Goal: Task Accomplishment & Management: Manage account settings

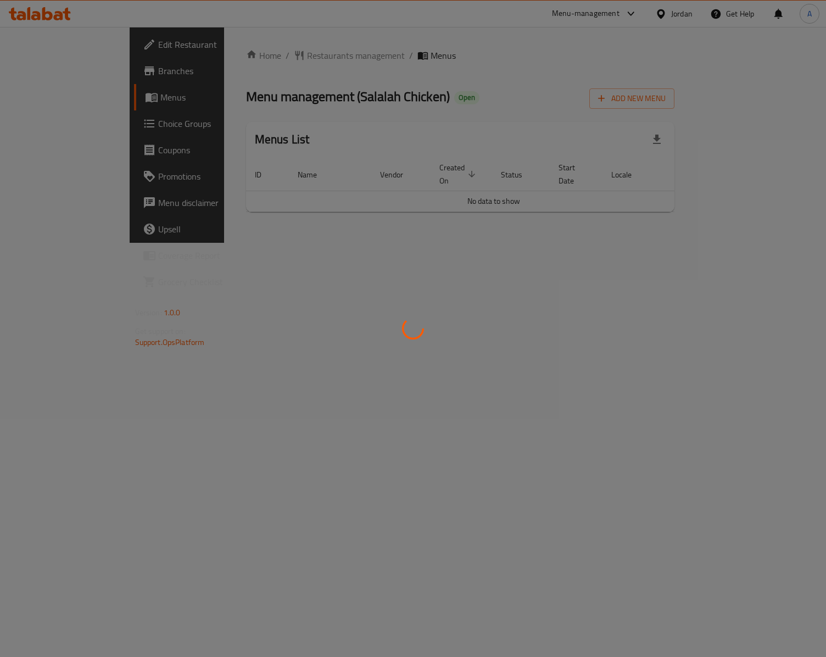
drag, startPoint x: 477, startPoint y: 188, endPoint x: 532, endPoint y: 191, distance: 55.0
click at [532, 191] on div at bounding box center [413, 328] width 826 height 657
click at [363, 499] on div at bounding box center [413, 328] width 826 height 657
click at [477, 247] on div at bounding box center [413, 328] width 826 height 657
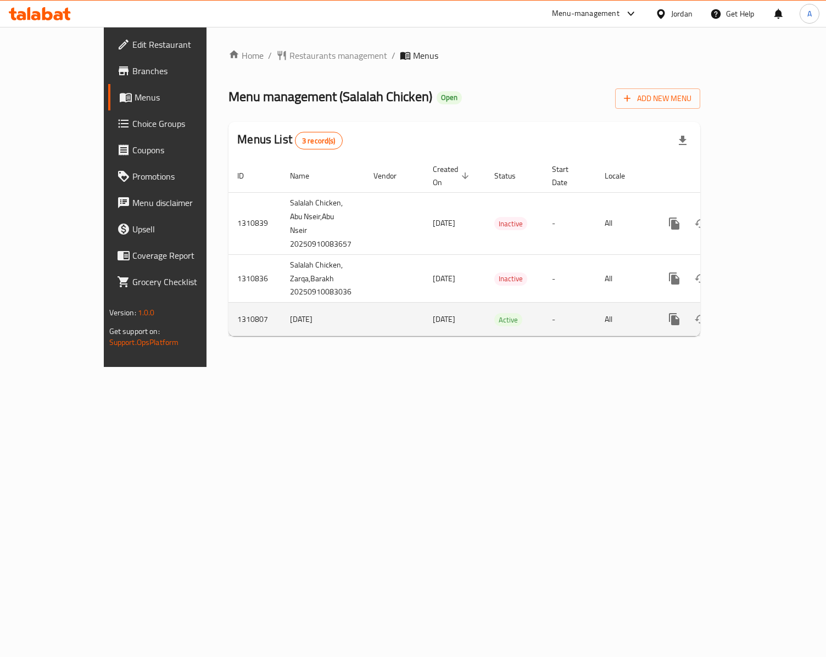
click at [760, 313] on icon "enhanced table" at bounding box center [753, 319] width 13 height 13
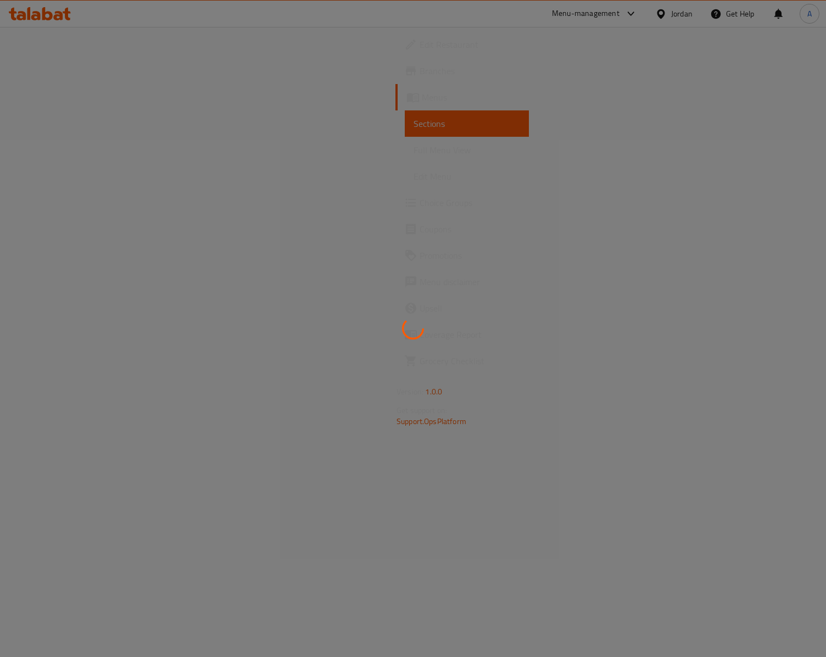
click at [326, 359] on div at bounding box center [413, 328] width 826 height 657
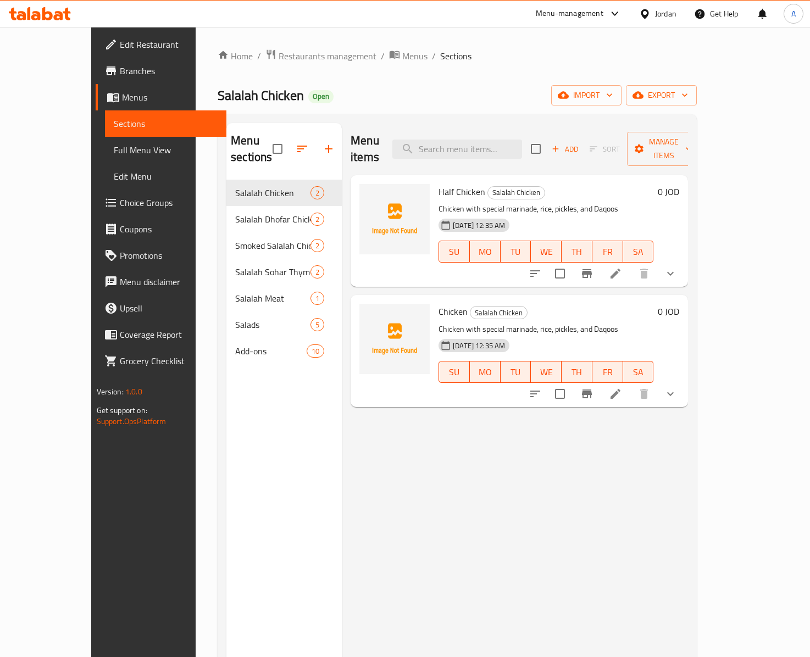
click at [286, 454] on div "Menu sections Salalah Chicken 2 Salalah Dhofar Chicken 2 Smoked Salalah Chicken…" at bounding box center [283, 451] width 115 height 657
click at [434, 437] on div "Menu items Add Sort Manage items Half Chicken Salalah Chicken Chicken with spec…" at bounding box center [515, 451] width 346 height 657
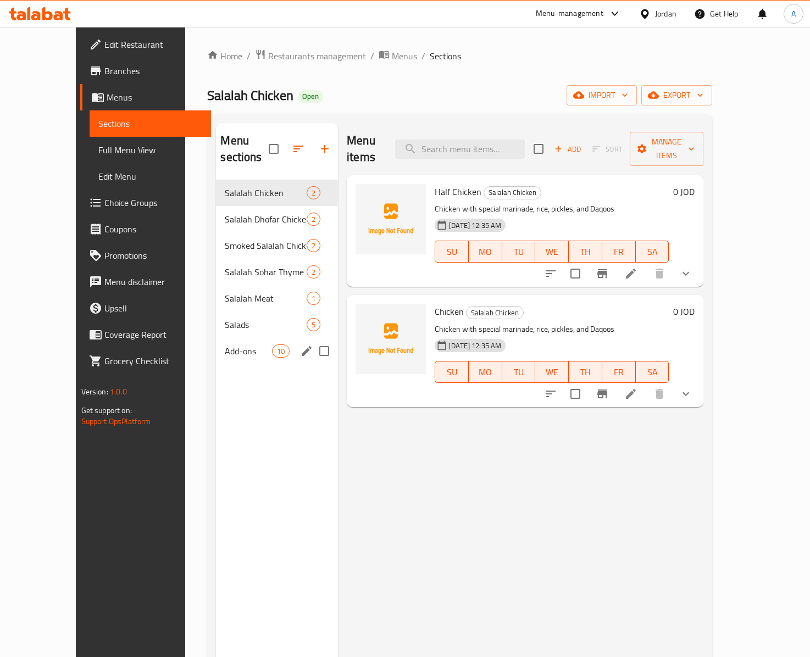
click at [230, 338] on div "Add-ons 10" at bounding box center [277, 351] width 122 height 26
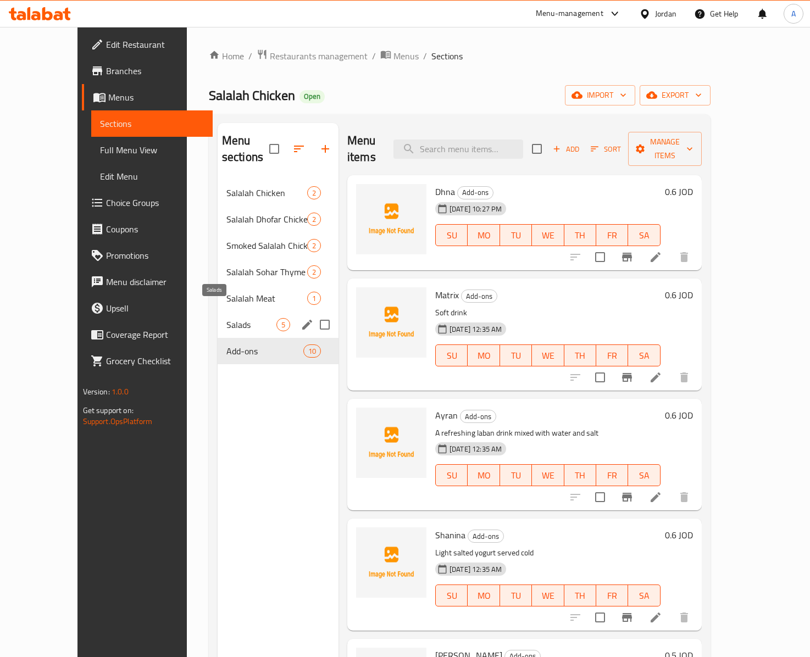
click at [226, 318] on span "Salads" at bounding box center [251, 324] width 50 height 13
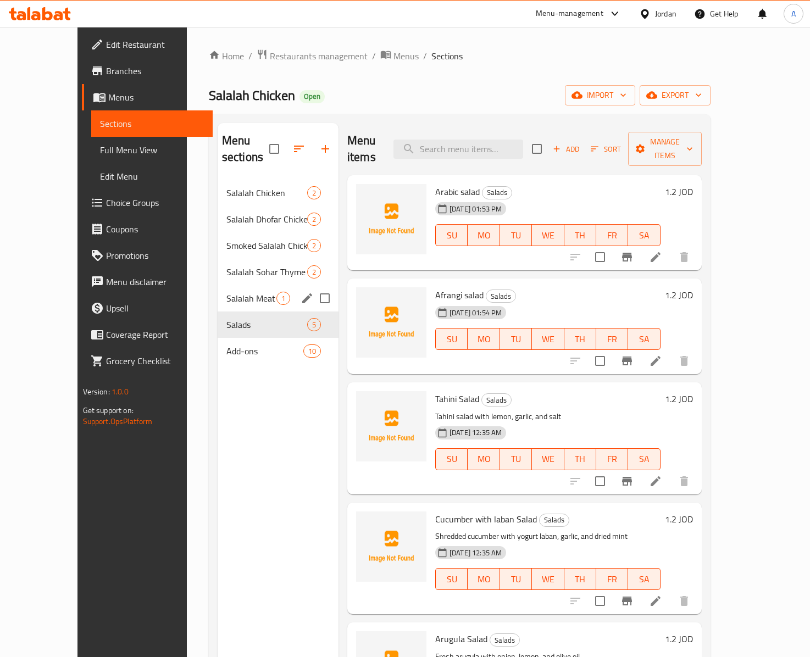
click at [225, 285] on div "Salalah Meat 1" at bounding box center [278, 298] width 121 height 26
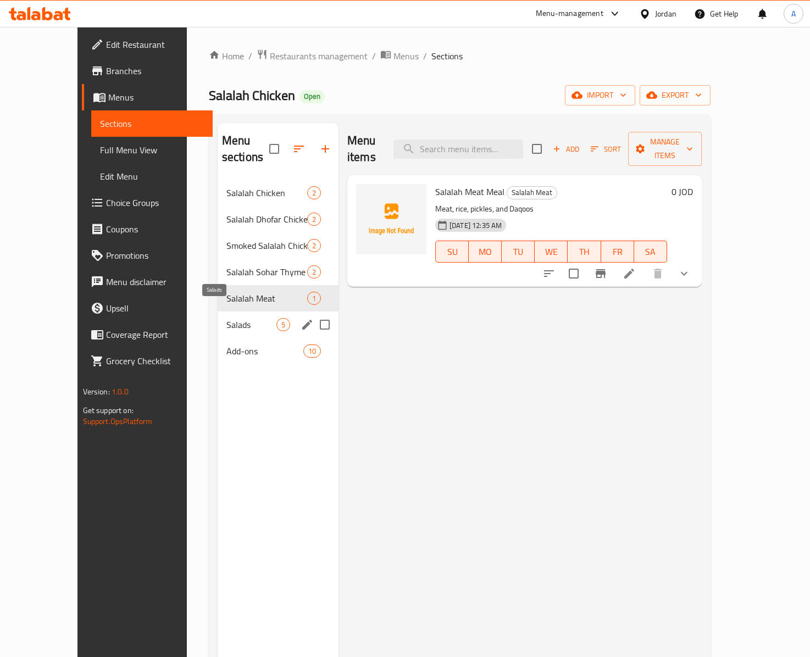
click at [226, 318] on span "Salads" at bounding box center [251, 324] width 50 height 13
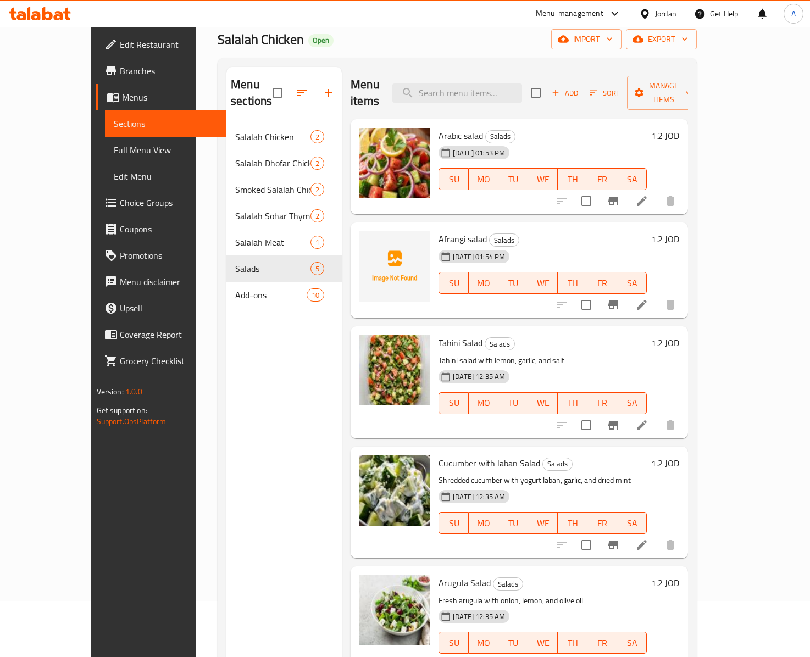
scroll to position [156, 0]
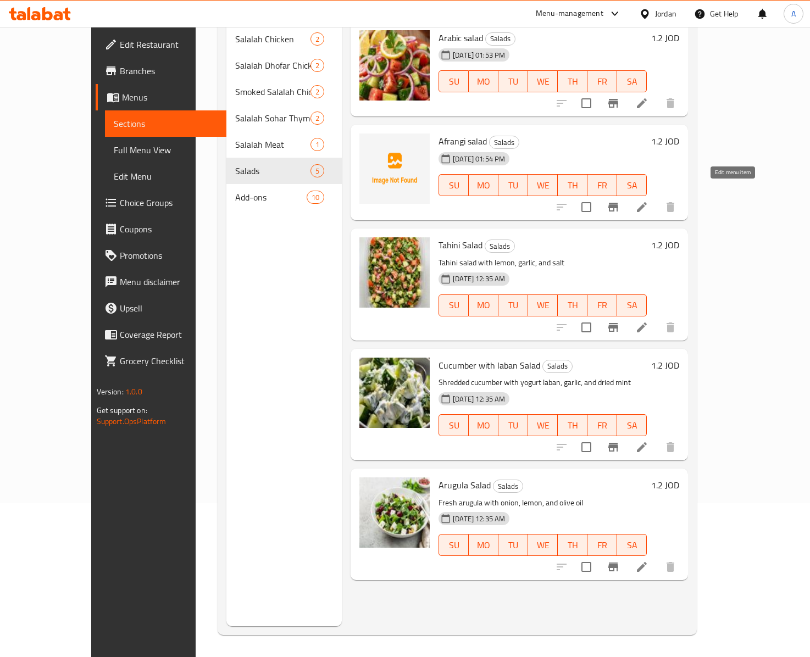
click at [647, 202] on icon at bounding box center [642, 207] width 10 height 10
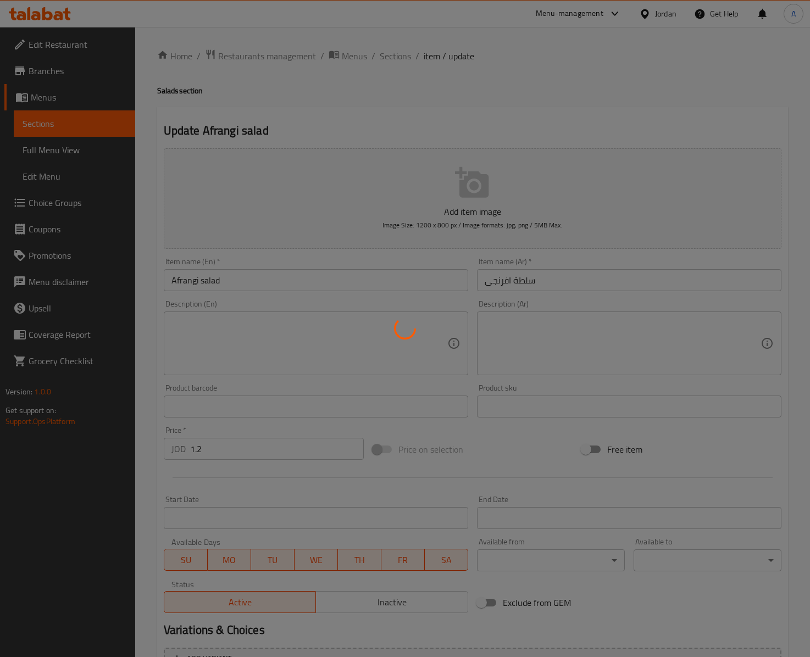
click at [399, 52] on div at bounding box center [405, 328] width 810 height 657
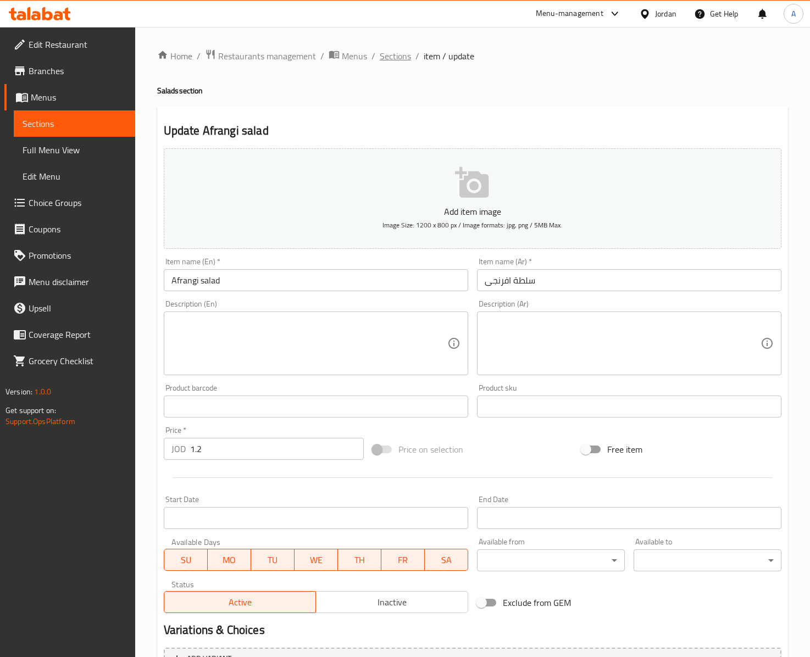
click at [403, 56] on span "Sections" at bounding box center [395, 55] width 31 height 13
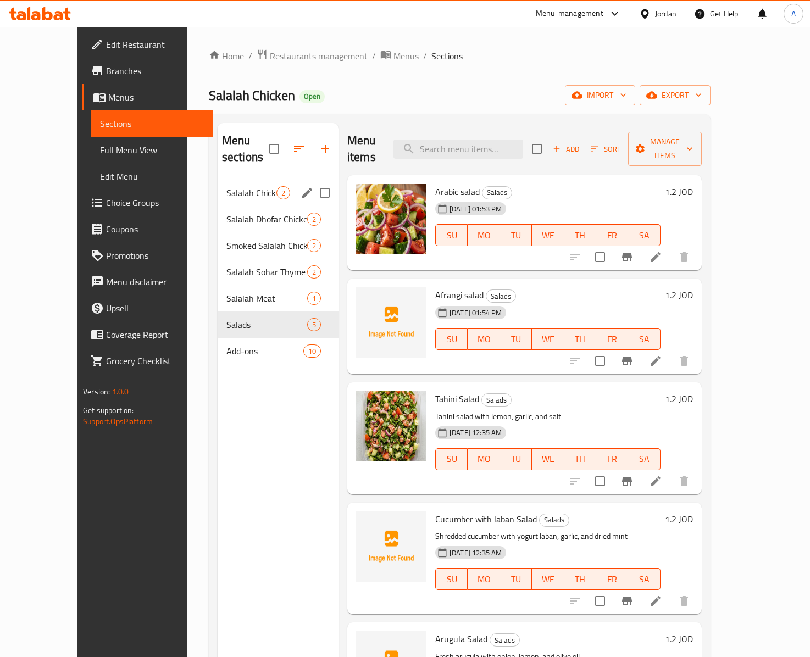
click at [226, 186] on span "Salalah Chicken" at bounding box center [251, 192] width 50 height 13
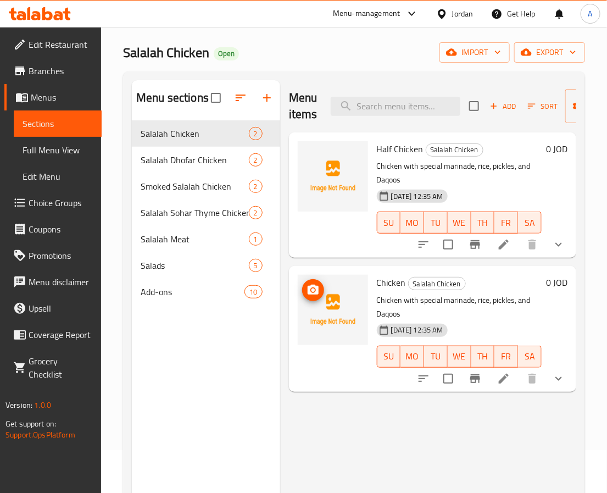
scroll to position [82, 0]
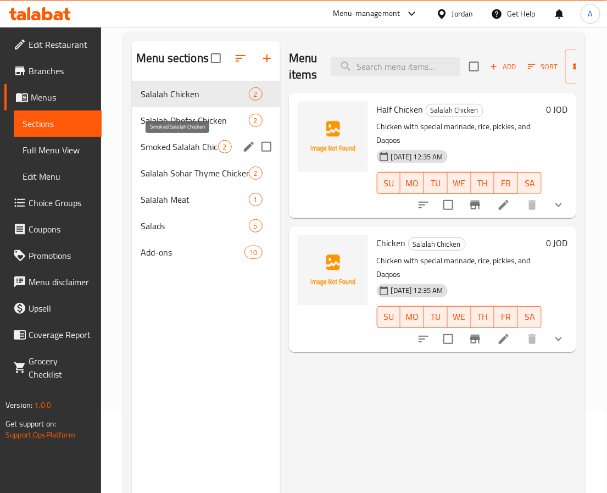
drag, startPoint x: 183, startPoint y: 148, endPoint x: 142, endPoint y: 180, distance: 52.5
click at [183, 148] on span "Smoked Salalah Chicken" at bounding box center [179, 146] width 77 height 13
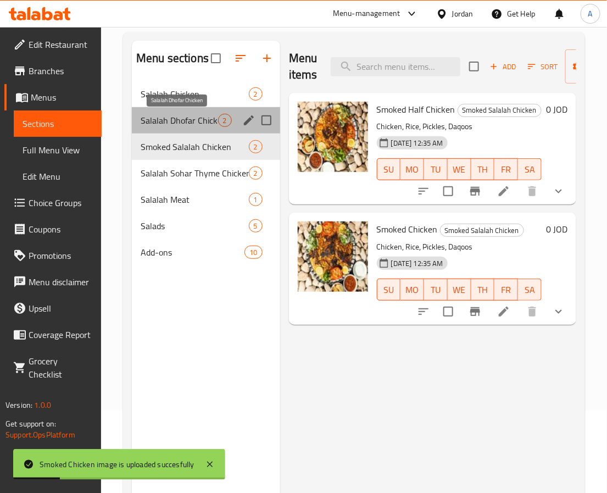
click at [197, 118] on span "Salalah Dhofar Chicken" at bounding box center [179, 120] width 77 height 13
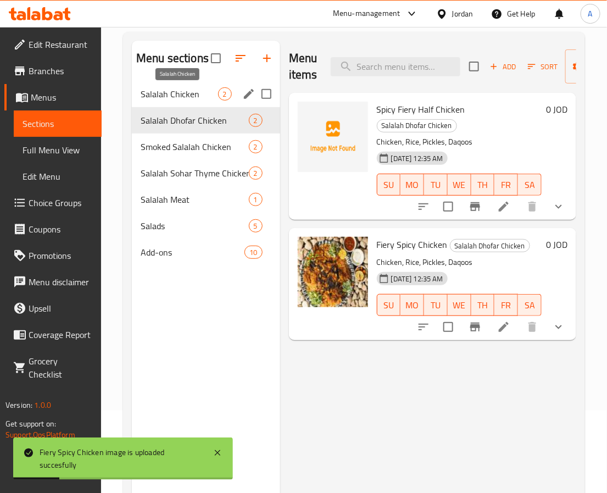
click at [185, 101] on span "Salalah Chicken" at bounding box center [179, 93] width 77 height 13
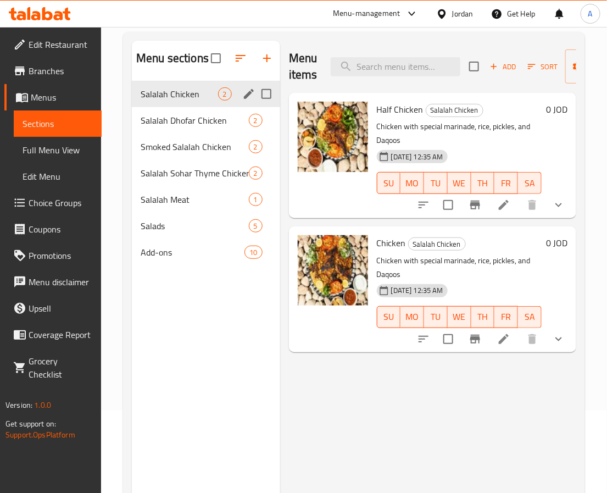
click at [192, 119] on span "Salalah Dhofar Chicken" at bounding box center [195, 120] width 108 height 13
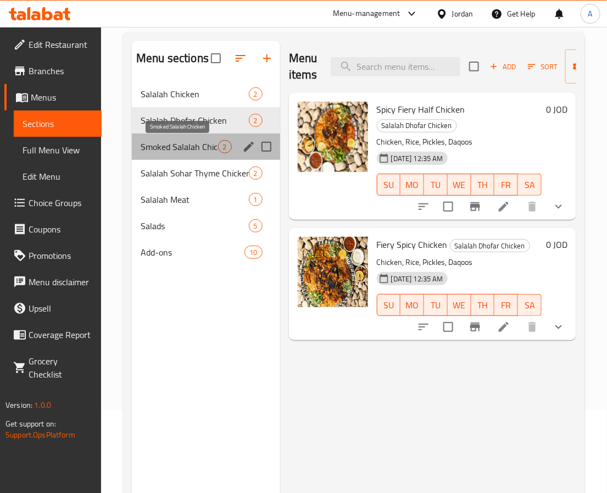
click at [185, 144] on span "Smoked Salalah Chicken" at bounding box center [179, 146] width 77 height 13
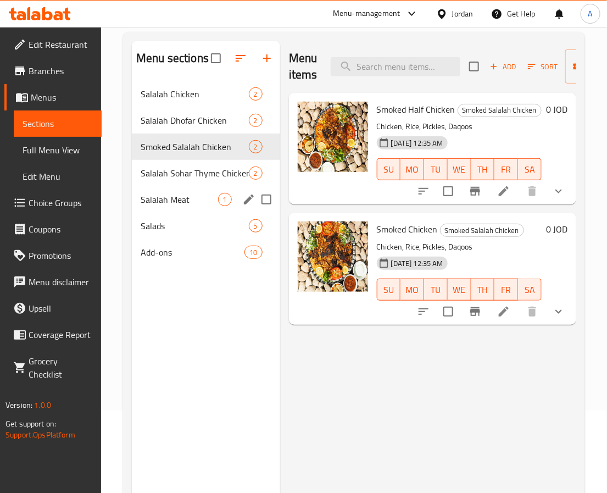
click at [200, 188] on div "Salalah Meat 1" at bounding box center [206, 199] width 148 height 26
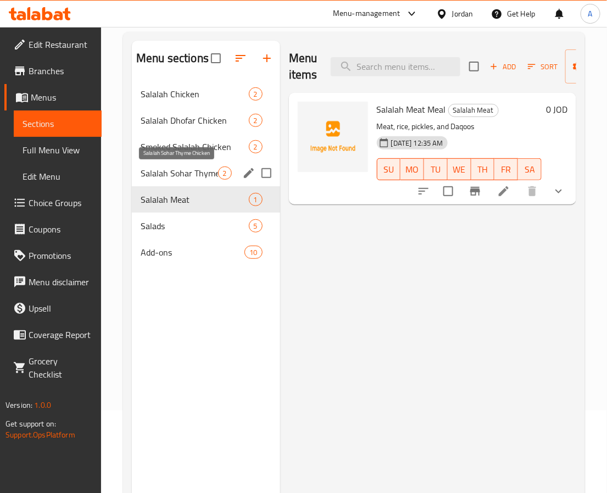
click at [198, 178] on span "Salalah Sohar Thyme Chicken" at bounding box center [179, 172] width 77 height 13
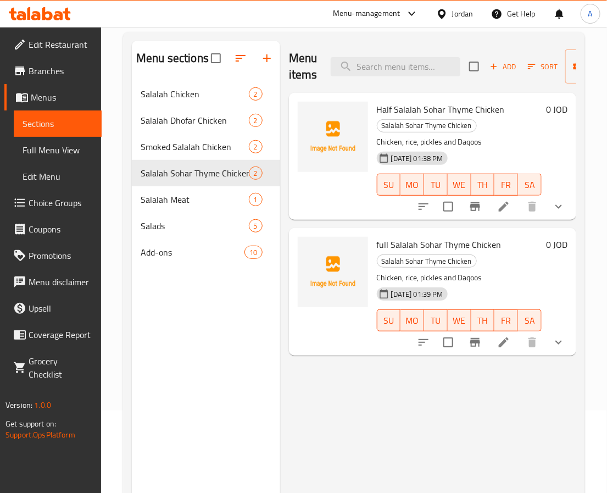
click at [213, 347] on div "Menu sections Salalah Chicken 2 Salalah Dhofar Chicken 2 Smoked Salalah Chicken…" at bounding box center [206, 287] width 148 height 493
drag, startPoint x: 391, startPoint y: 246, endPoint x: 457, endPoint y: 244, distance: 66.5
click at [457, 244] on span "full Salalah Sohar Thyme Chicken" at bounding box center [439, 244] width 125 height 16
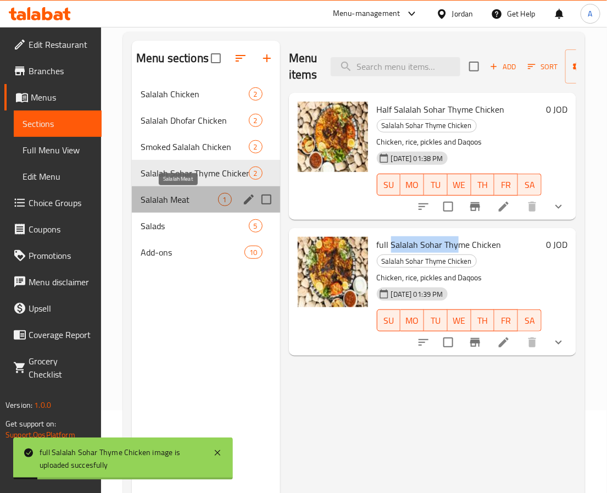
click at [163, 198] on span "Salalah Meat" at bounding box center [179, 199] width 77 height 13
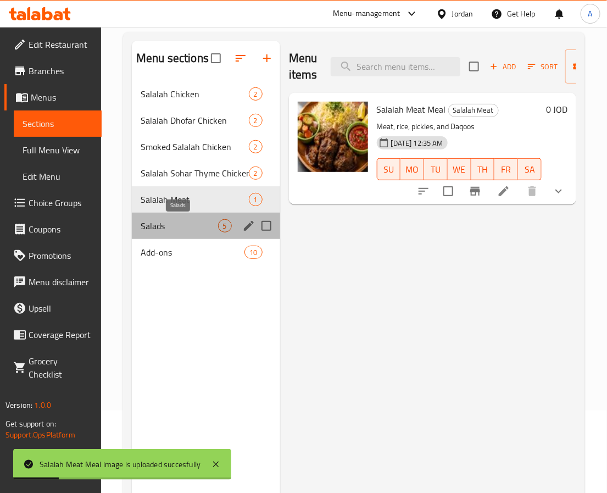
click at [174, 227] on span "Salads" at bounding box center [179, 225] width 77 height 13
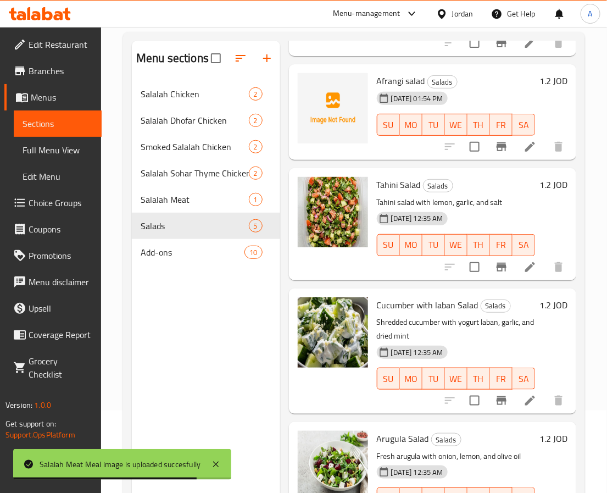
scroll to position [144, 0]
click at [164, 251] on span "Add-ons" at bounding box center [177, 252] width 73 height 13
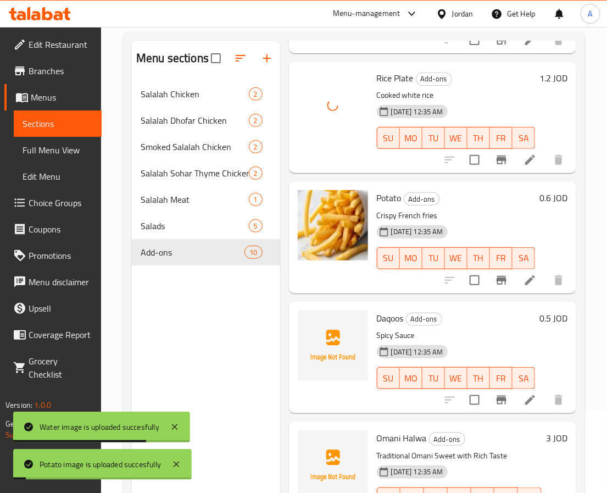
scroll to position [154, 0]
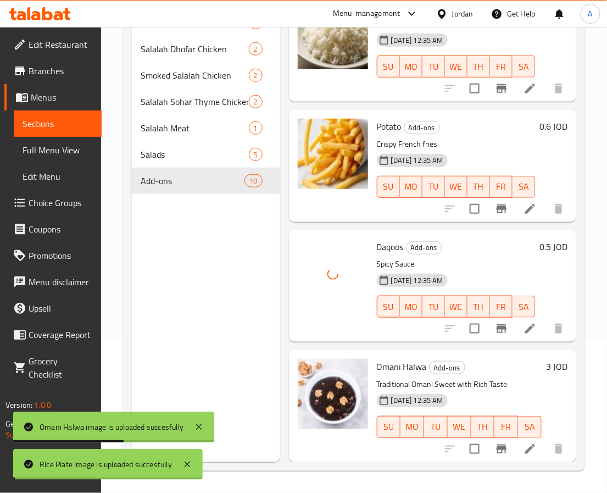
click at [314, 439] on div at bounding box center [332, 405] width 79 height 103
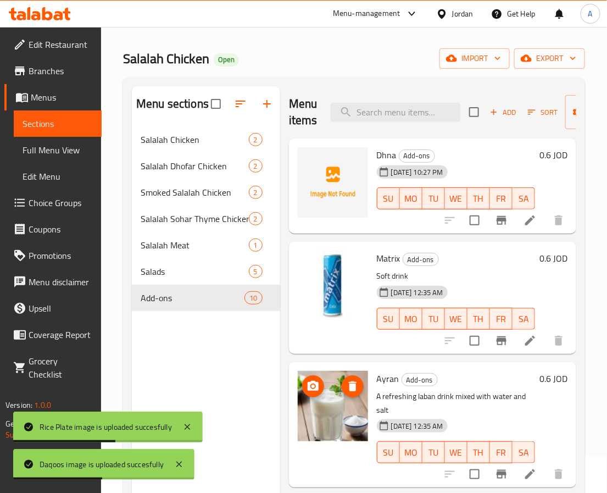
scroll to position [0, 0]
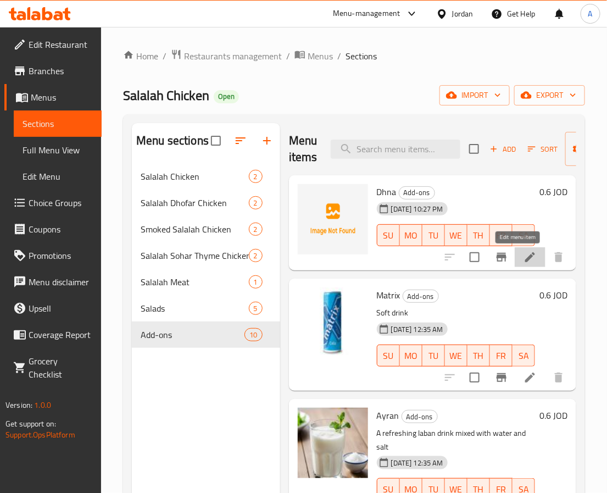
click at [523, 262] on icon at bounding box center [529, 256] width 13 height 13
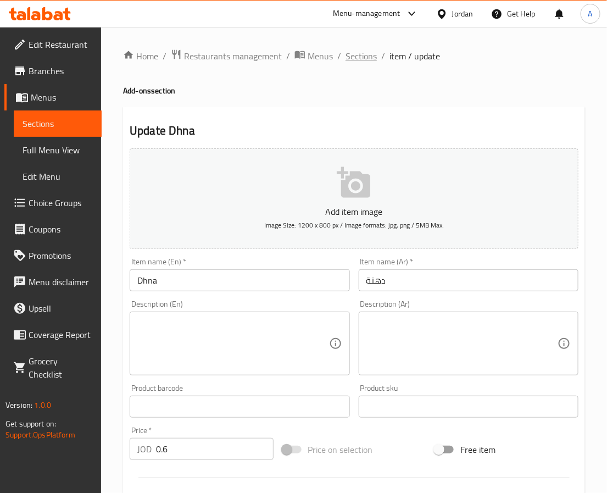
click at [366, 54] on span "Sections" at bounding box center [361, 55] width 31 height 13
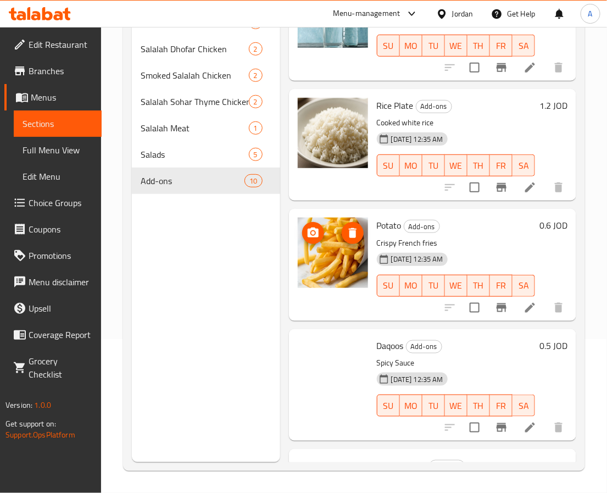
scroll to position [742, 0]
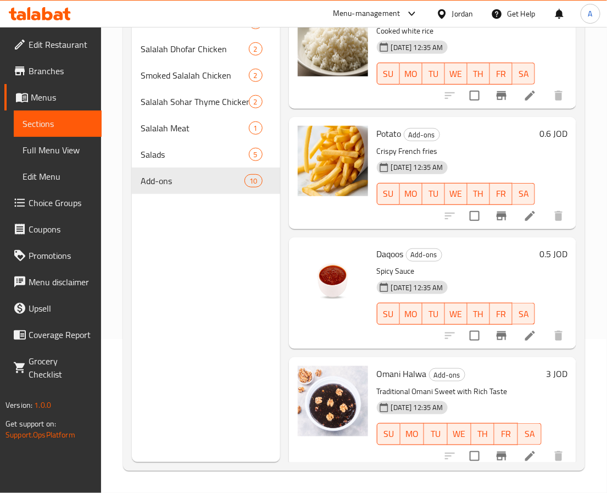
click at [219, 364] on div "Menu sections Salalah Chicken 2 Salalah Dhofar Chicken 2 Smoked Salalah Chicken…" at bounding box center [206, 215] width 148 height 493
click at [64, 153] on span "Full Menu View" at bounding box center [58, 149] width 70 height 13
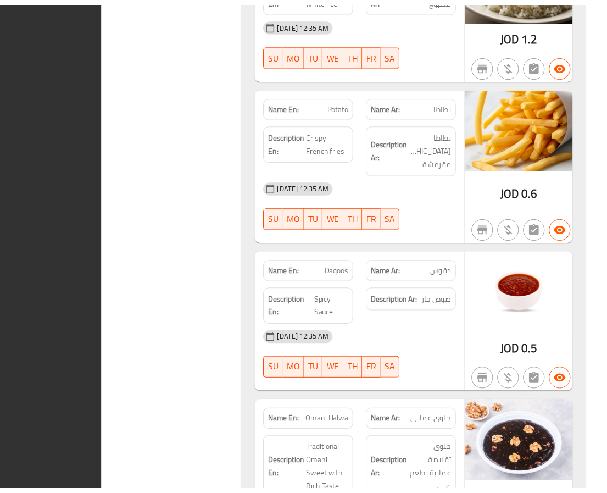
scroll to position [4700, 0]
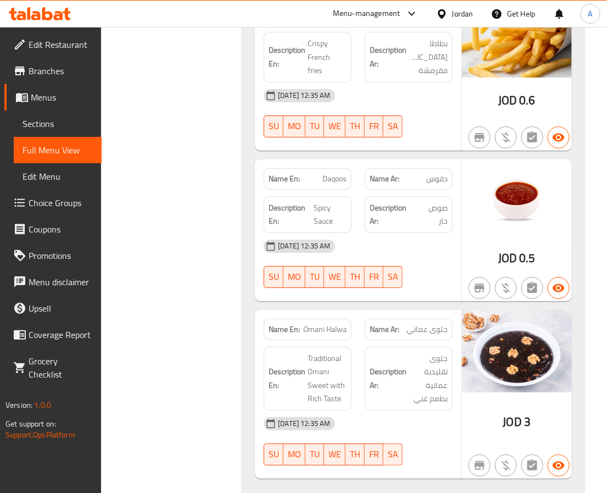
click at [444, 2] on div "Jordan" at bounding box center [454, 14] width 55 height 26
click at [457, 12] on div "Jordan" at bounding box center [462, 14] width 21 height 12
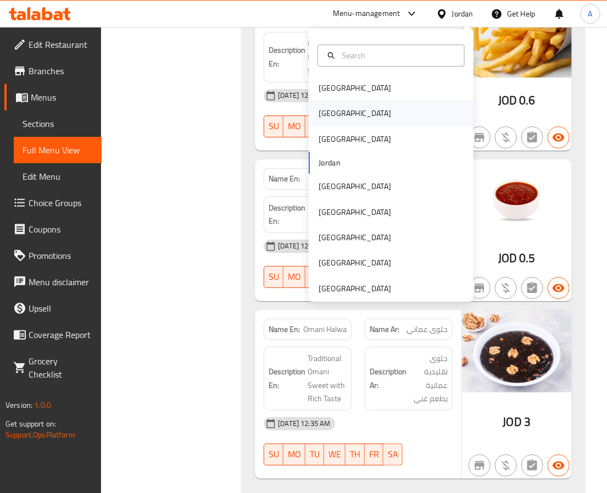
click at [320, 113] on div "Egypt" at bounding box center [355, 113] width 73 height 12
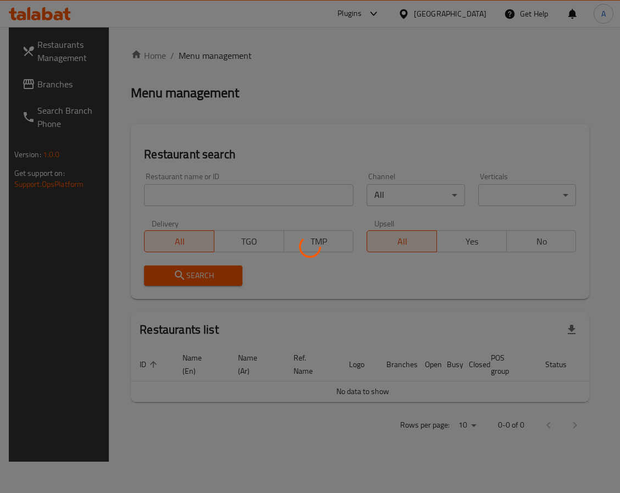
click at [260, 173] on div at bounding box center [310, 246] width 620 height 493
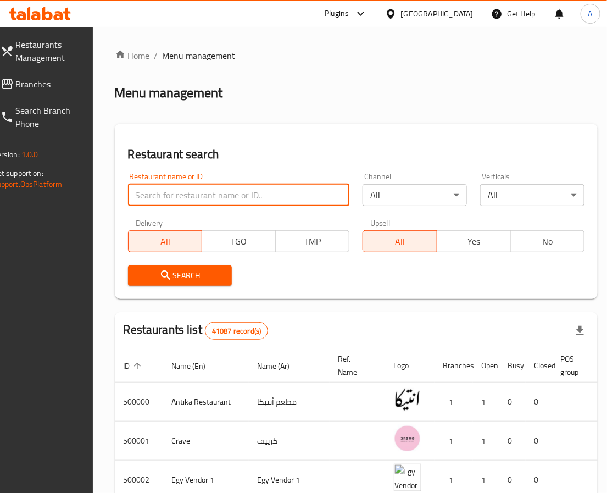
click at [234, 185] on input "search" at bounding box center [239, 195] width 222 height 22
paste input "637544"
type input "637544"
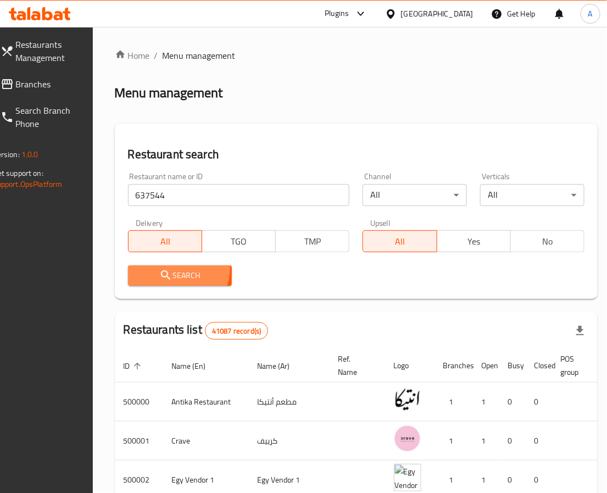
click at [176, 267] on button "Search" at bounding box center [180, 275] width 104 height 20
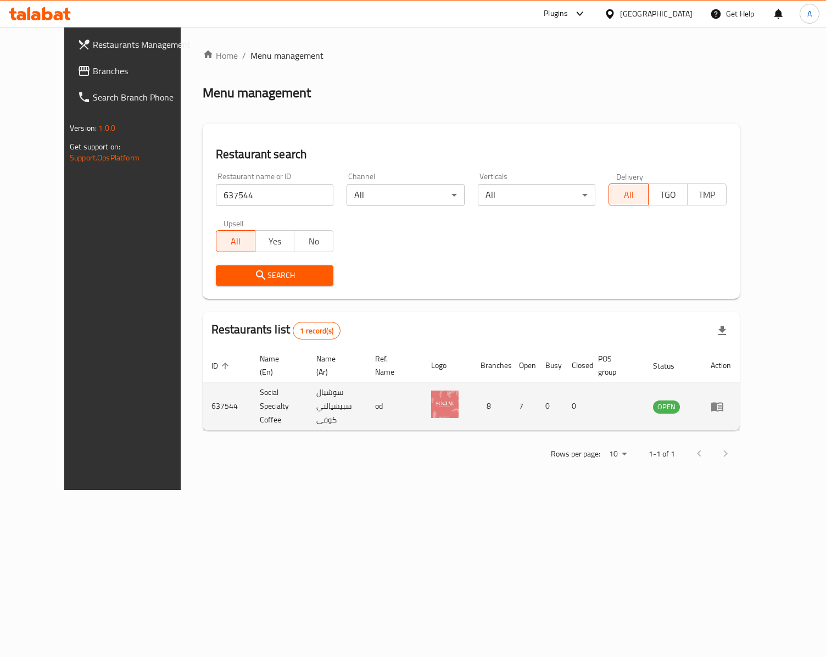
click at [731, 400] on link "enhanced table" at bounding box center [721, 406] width 20 height 13
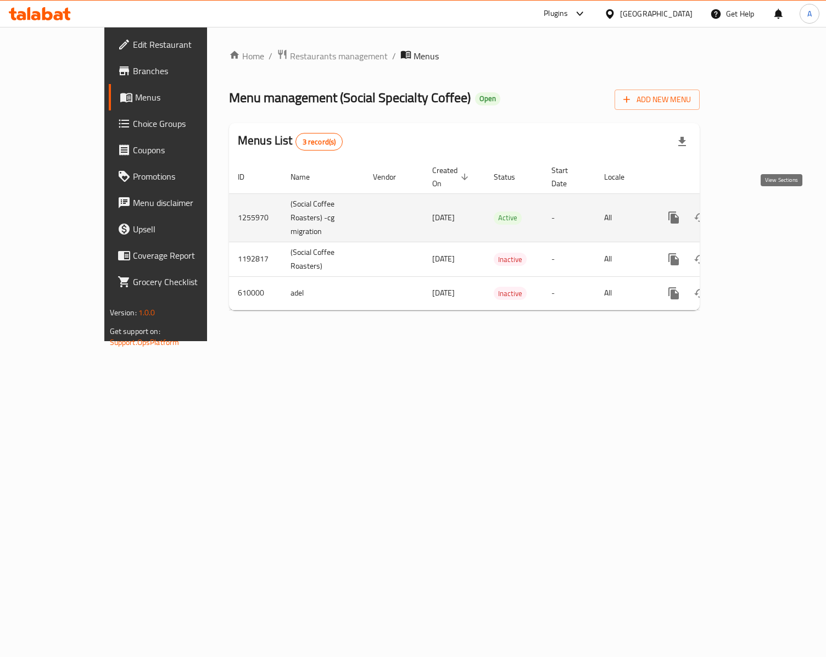
click at [766, 204] on link "enhanced table" at bounding box center [753, 217] width 26 height 26
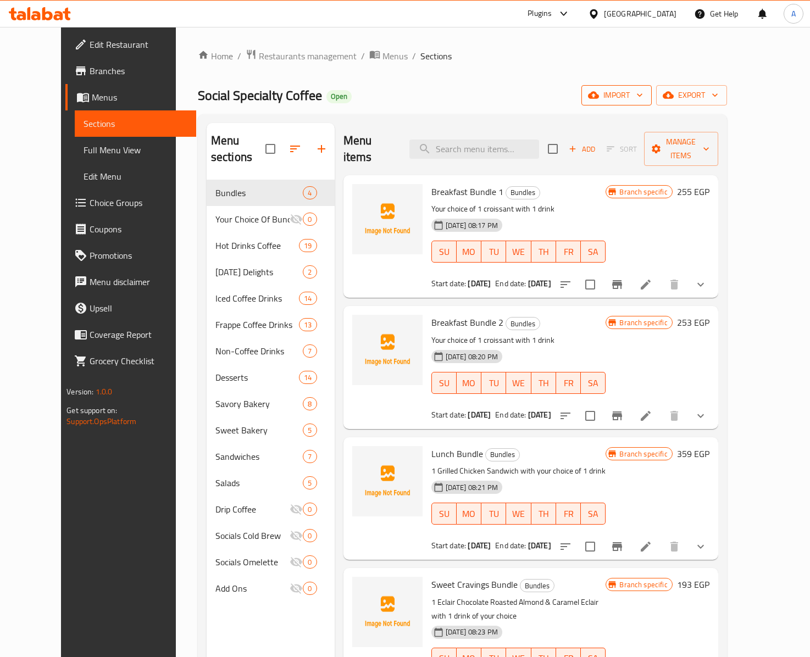
click at [643, 99] on span "import" at bounding box center [616, 95] width 53 height 14
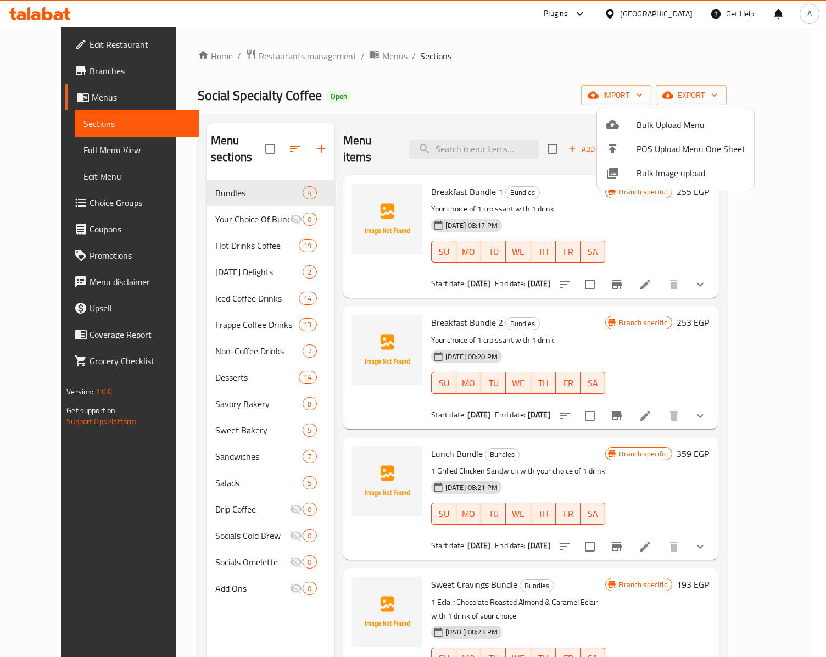
click at [648, 180] on span "Bulk Image upload" at bounding box center [691, 172] width 109 height 13
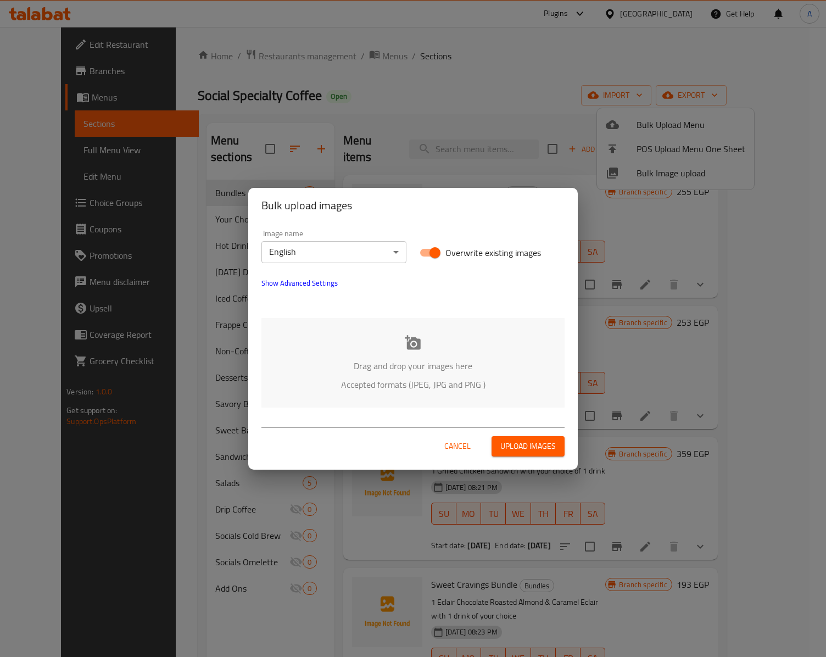
click at [414, 367] on p "Drag and drop your images here" at bounding box center [413, 365] width 270 height 13
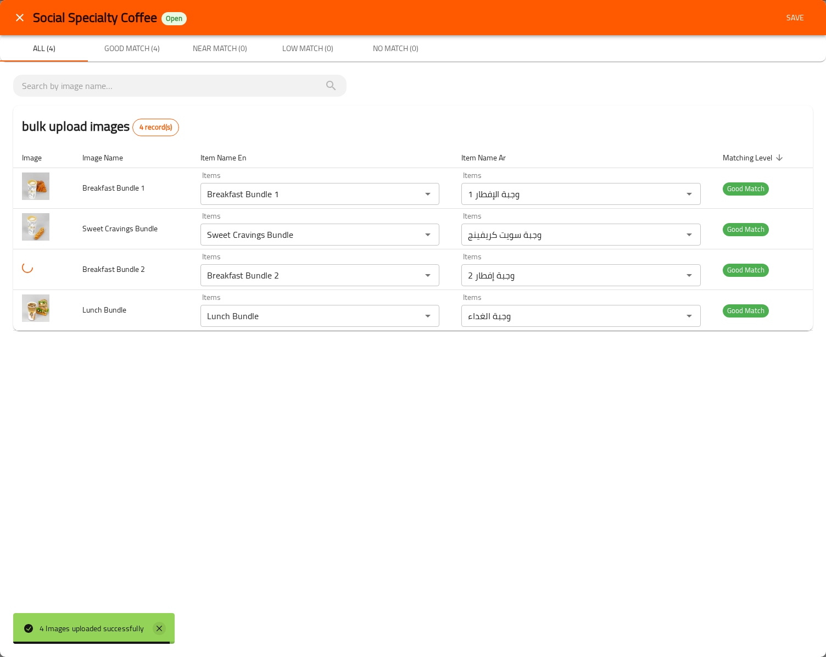
click at [164, 630] on icon at bounding box center [159, 628] width 13 height 13
click at [793, 16] on span "Save" at bounding box center [795, 18] width 26 height 14
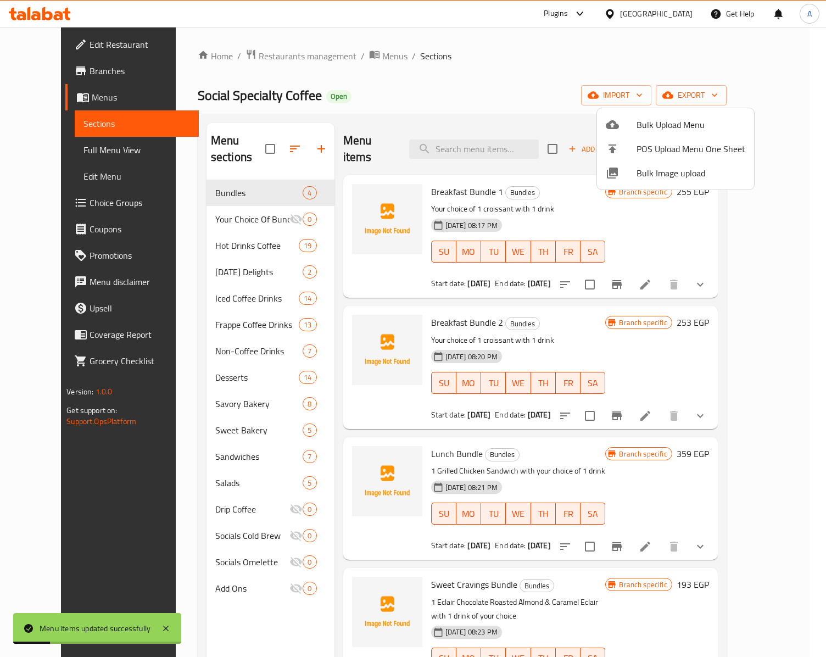
click at [565, 477] on div at bounding box center [413, 328] width 826 height 657
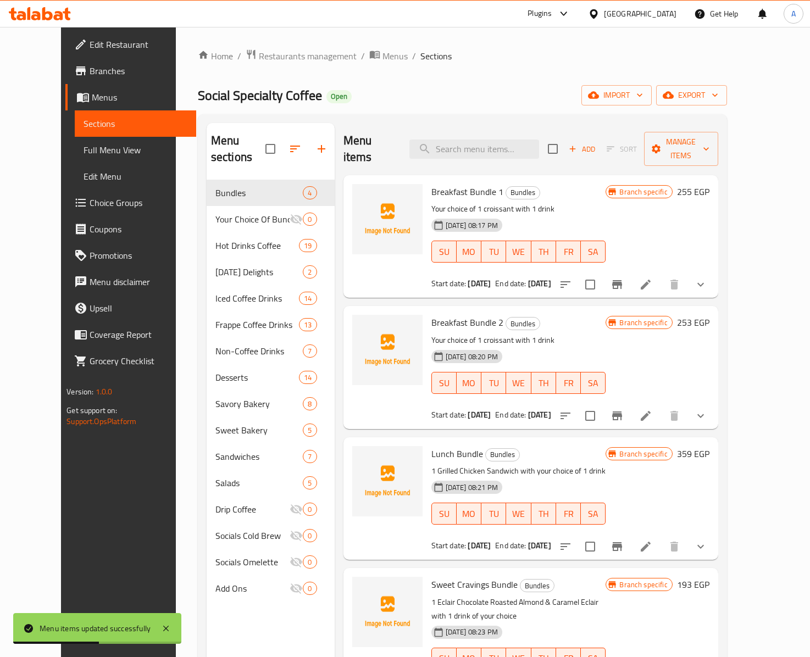
click at [570, 333] on p "Your choice of 1 croissant with 1 drink" at bounding box center [518, 340] width 175 height 14
click at [458, 92] on div "Social Specialty Coffee Open import export" at bounding box center [462, 95] width 529 height 20
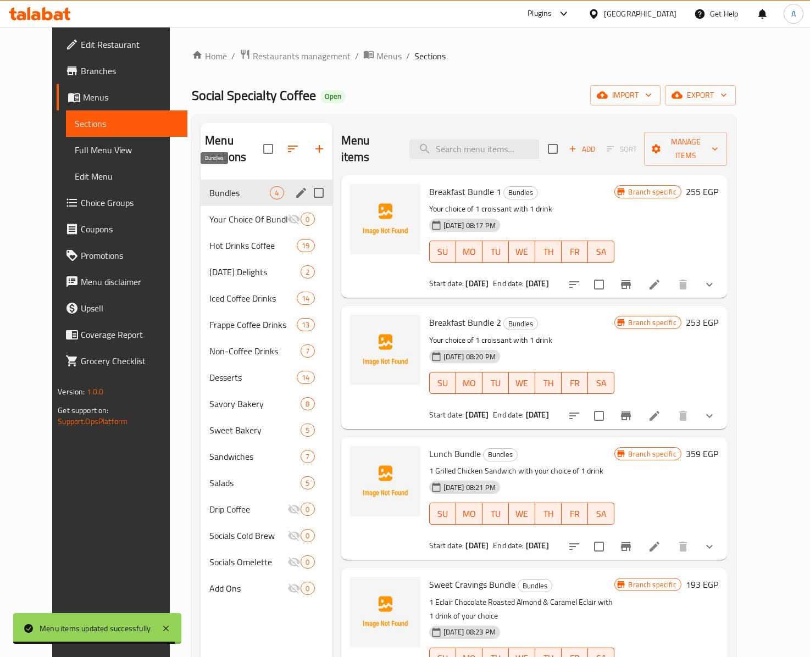
click at [214, 186] on span "Bundles" at bounding box center [239, 192] width 60 height 13
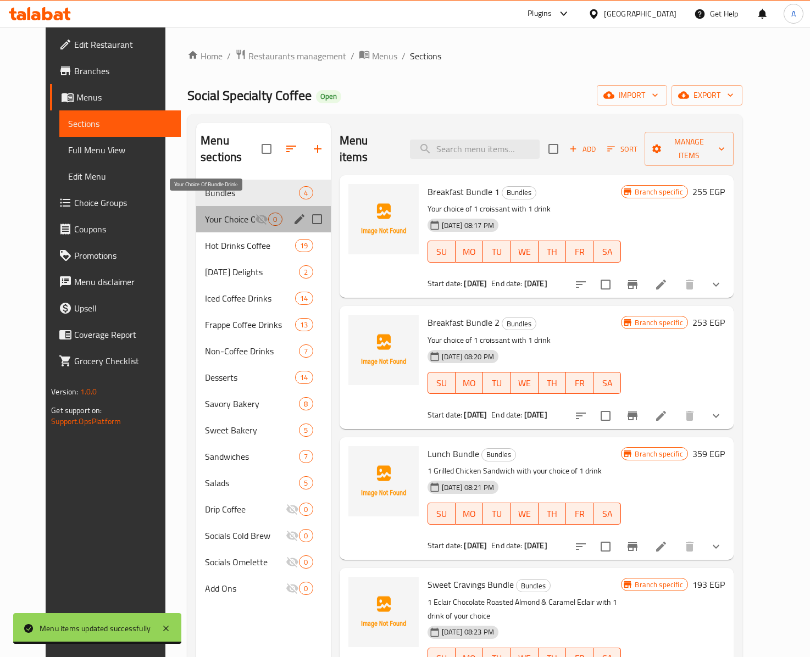
click at [215, 213] on span "Your Choice Of Bundle Drink:" at bounding box center [230, 219] width 50 height 13
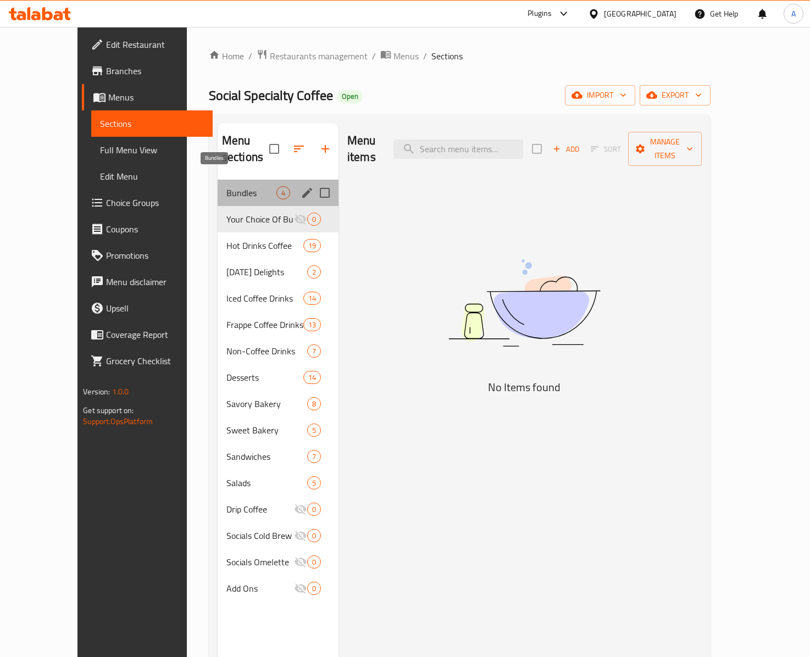
click at [226, 186] on span "Bundles" at bounding box center [251, 192] width 50 height 13
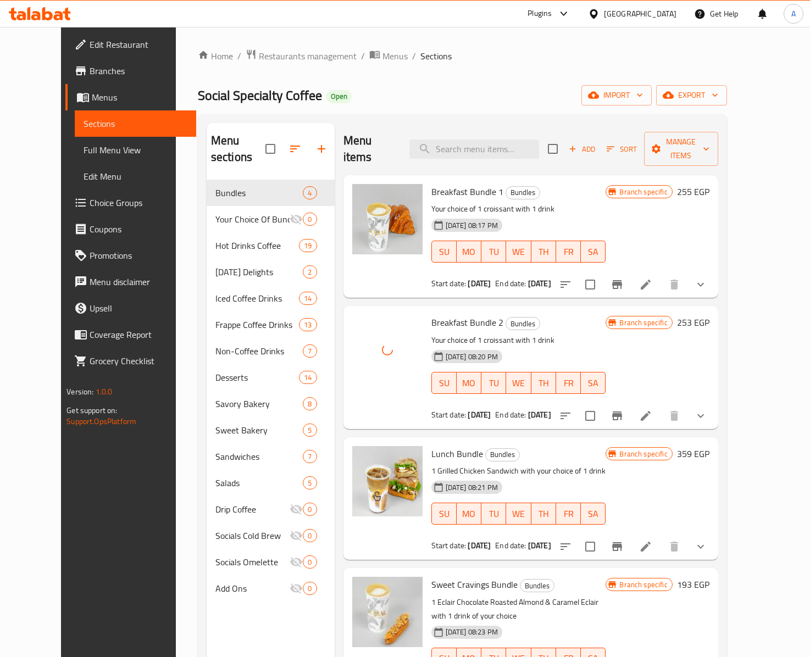
scroll to position [156, 0]
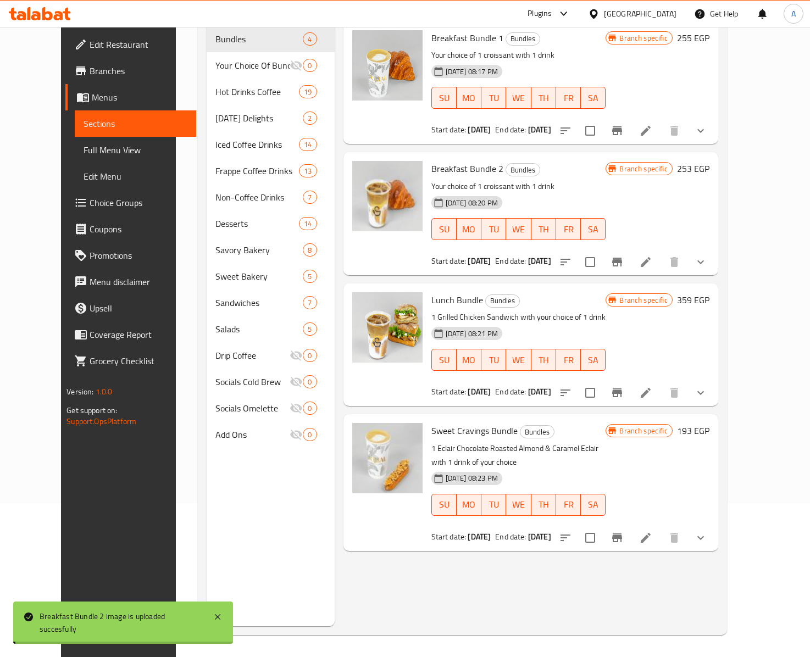
click at [534, 442] on p "1 Eclair Chocolate Roasted Almond & Caramel Eclair with 1 drink of your choice" at bounding box center [518, 455] width 175 height 27
click at [557, 443] on p "1 Eclair Chocolate Roasted Almond & Caramel Eclair with 1 drink of your choice" at bounding box center [518, 455] width 175 height 27
click at [550, 532] on div "Sweet Cravings Bundle Bundles 1 Eclair Chocolate Roasted Almond & Caramel Eclai…" at bounding box center [530, 482] width 375 height 136
click at [551, 530] on b "10-12-2025" at bounding box center [539, 537] width 23 height 14
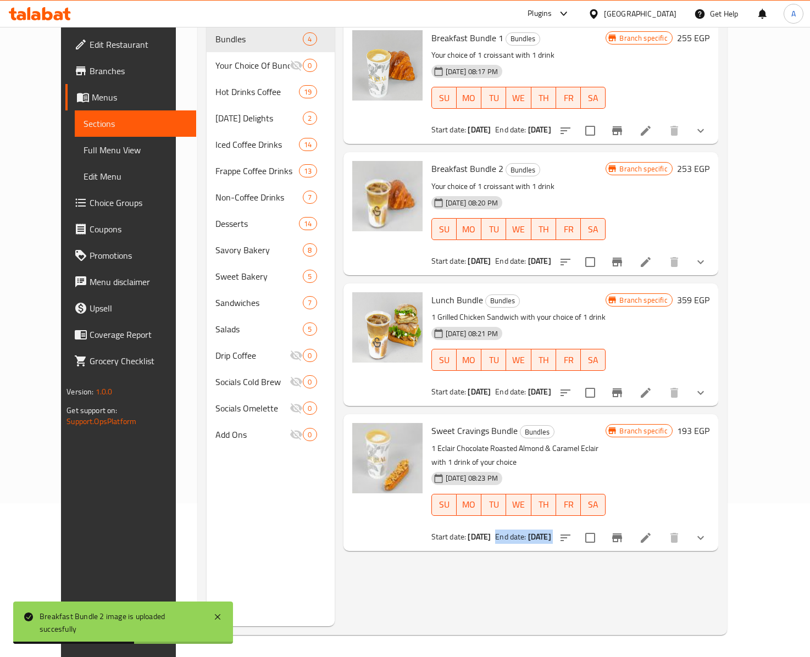
click at [551, 530] on b "10-12-2025" at bounding box center [539, 537] width 23 height 14
click at [557, 544] on div "Menu items Add Sort Manage items Breakfast Bundle 1 Bundles Your choice of 1 cr…" at bounding box center [526, 297] width 383 height 657
click at [599, 423] on h6 "Sweet Cravings Bundle Bundles" at bounding box center [518, 430] width 175 height 15
click at [623, 531] on icon "Branch-specific-item" at bounding box center [616, 537] width 13 height 13
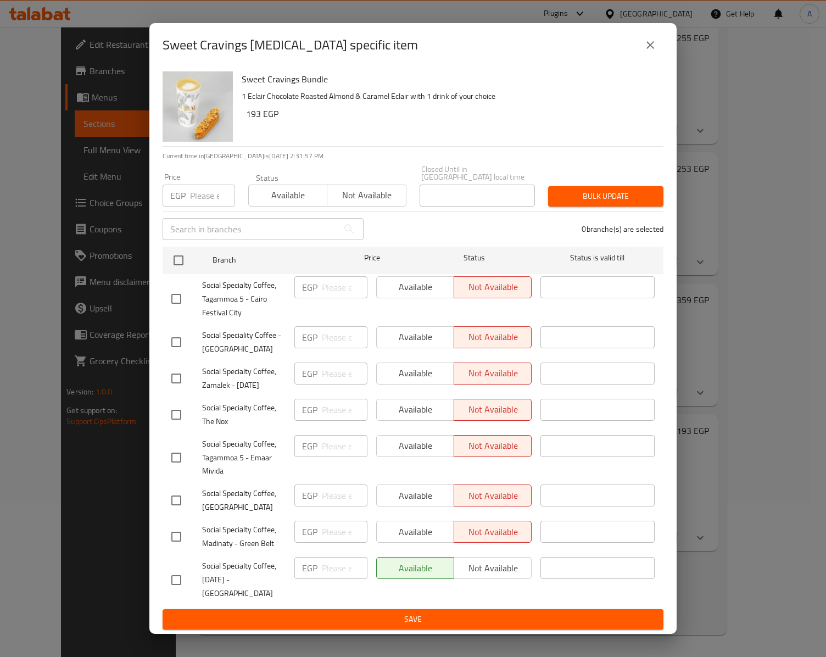
click at [658, 44] on button "close" at bounding box center [650, 45] width 26 height 26
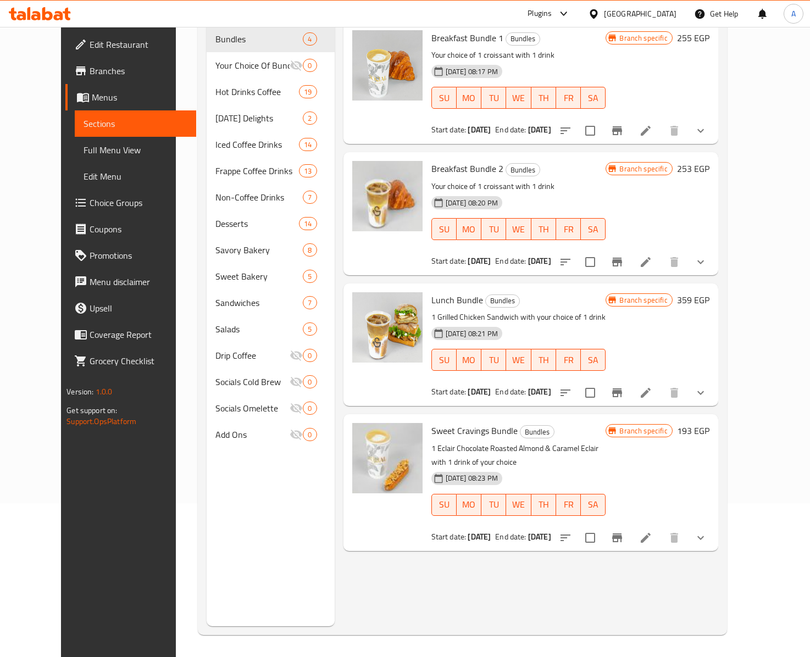
click at [597, 292] on h6 "Lunch Bundle Bundles" at bounding box center [518, 299] width 175 height 15
click at [664, 14] on div "Egypt" at bounding box center [640, 14] width 73 height 12
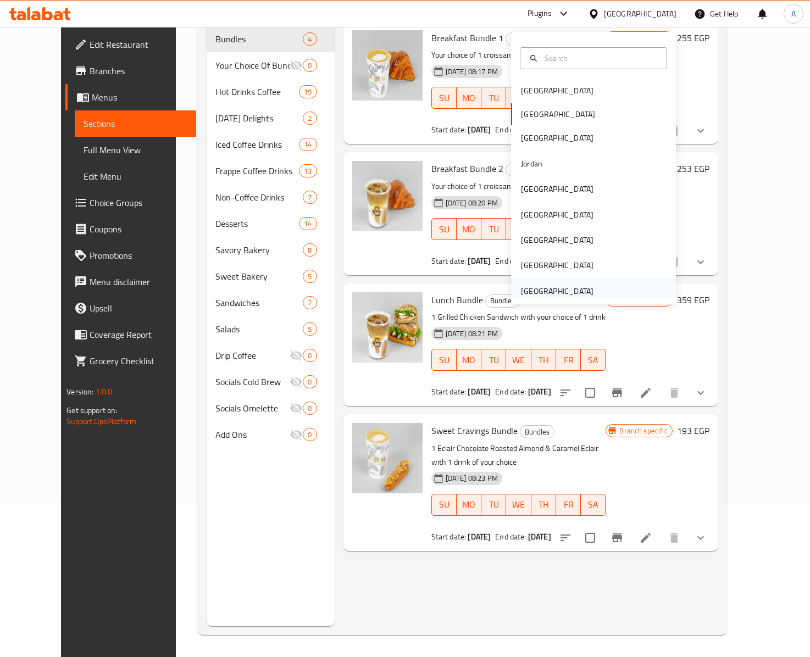
click at [556, 285] on div "[GEOGRAPHIC_DATA]" at bounding box center [557, 291] width 73 height 12
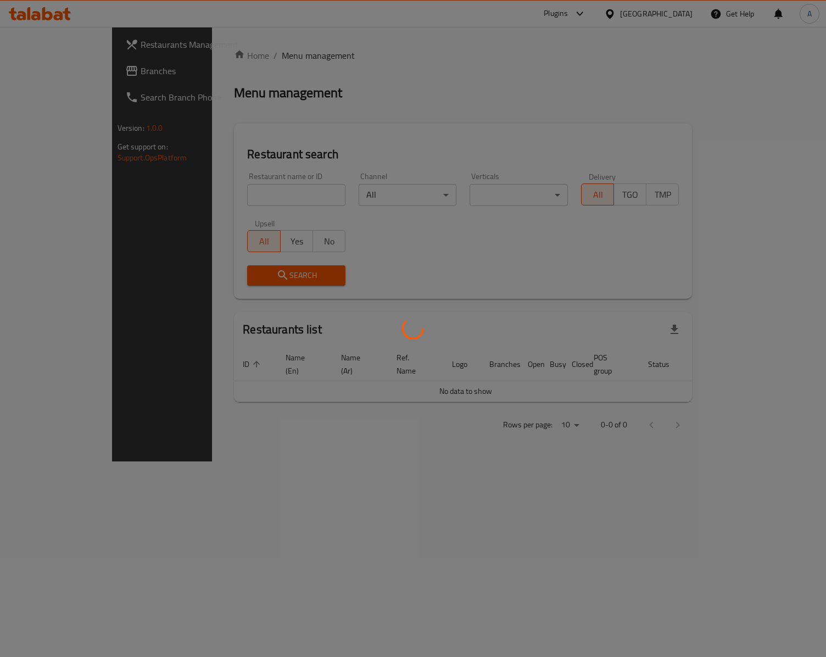
click at [70, 73] on div at bounding box center [413, 328] width 826 height 657
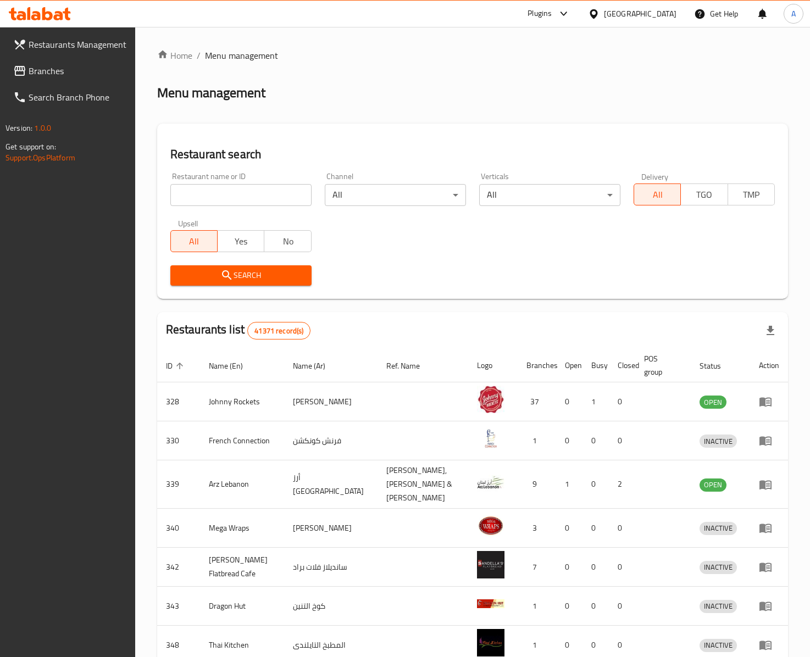
click at [70, 73] on span "Branches" at bounding box center [78, 70] width 98 height 13
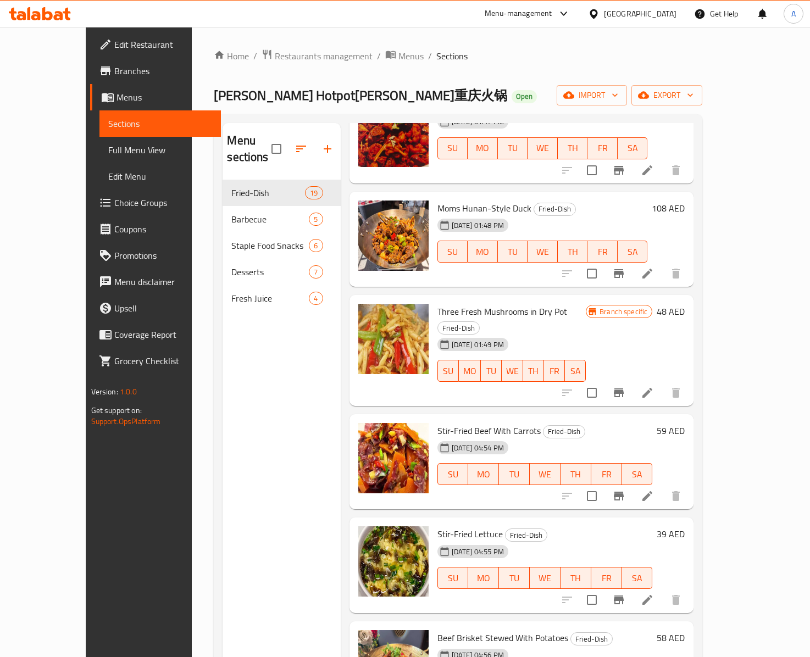
scroll to position [330, 0]
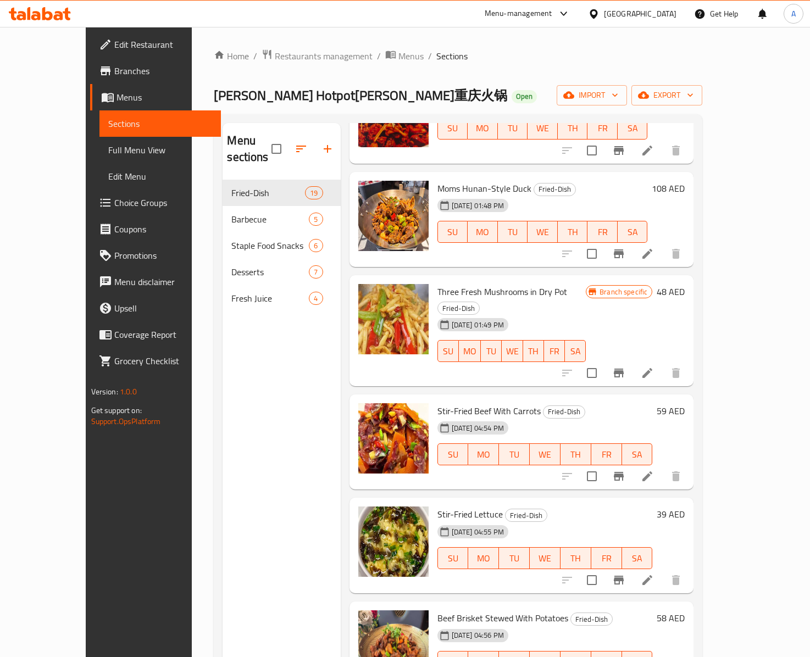
click at [222, 313] on div "Menu sections Fried-Dish 19 Barbecue 5 Staple Food Snacks 6 Desserts 7 Fresh Ju…" at bounding box center [281, 451] width 118 height 657
click at [467, 89] on div "Liu's Chong Qing Hotpot刘一手重庆火锅 Open import export" at bounding box center [458, 95] width 488 height 20
click at [243, 331] on div "Menu sections Fried-Dish 19 Barbecue 5 Staple Food Snacks 6 Desserts 7 Fresh Ju…" at bounding box center [281, 451] width 118 height 657
click at [398, 59] on span "Menus" at bounding box center [410, 55] width 25 height 13
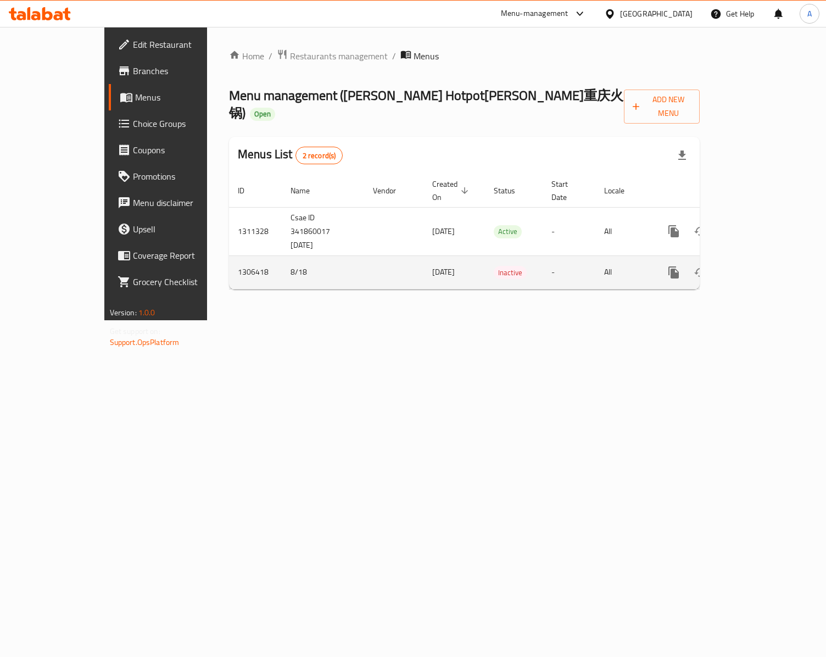
click at [760, 266] on icon "enhanced table" at bounding box center [753, 272] width 13 height 13
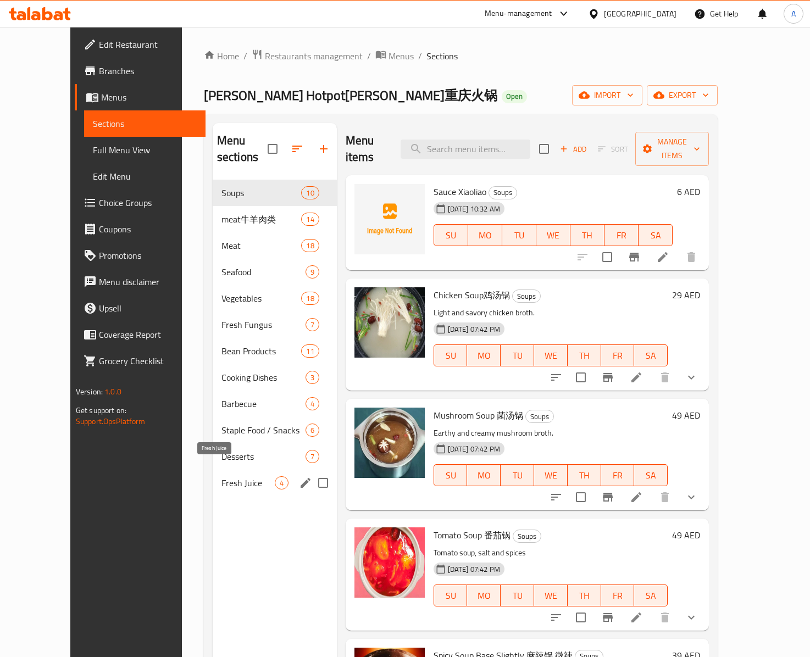
click at [221, 476] on span "Fresh Juice" at bounding box center [247, 482] width 53 height 13
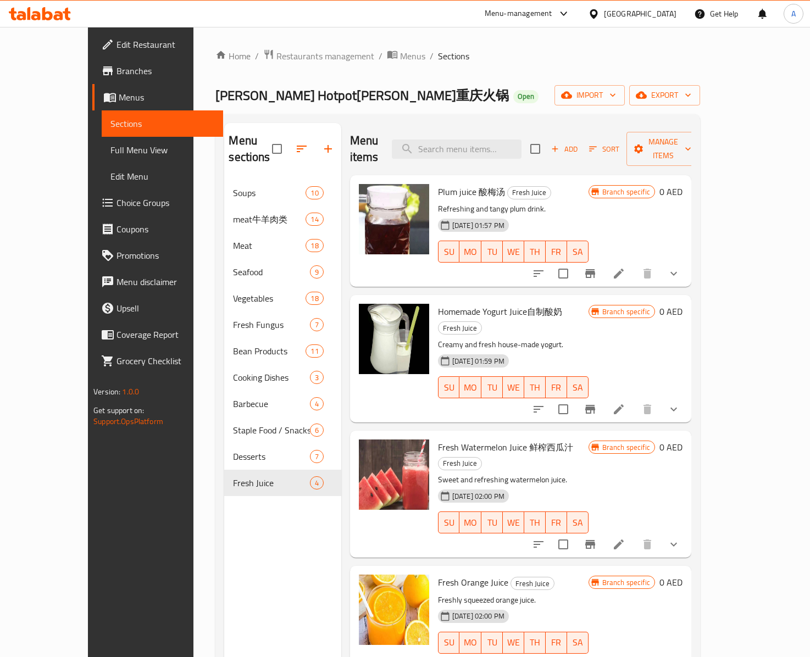
click at [547, 144] on input "checkbox" at bounding box center [534, 148] width 23 height 23
checkbox input "true"
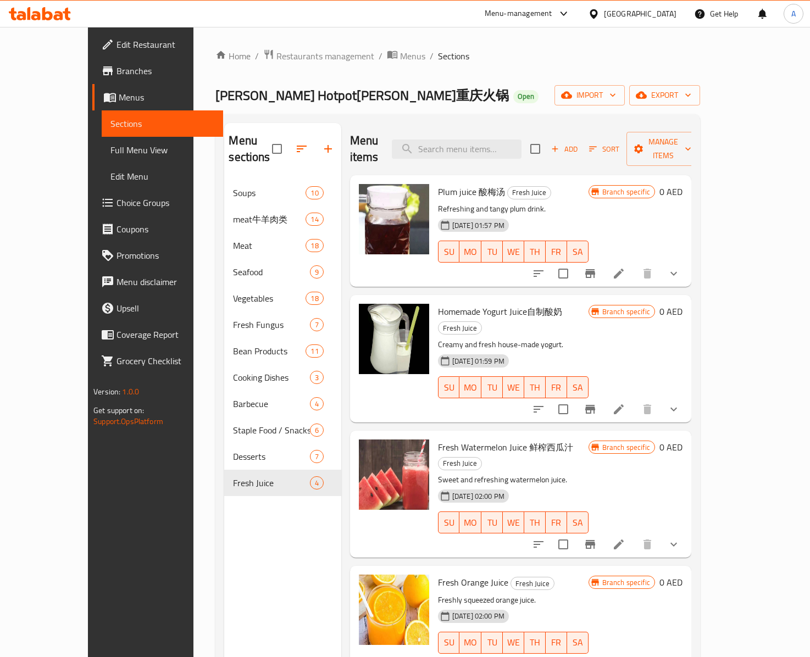
checkbox input "true"
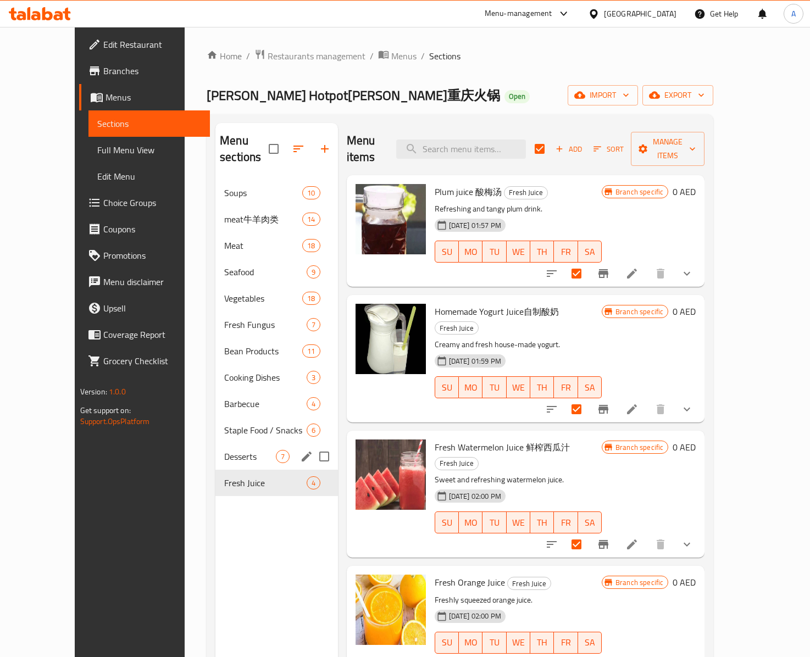
click at [313, 445] on input "Menu sections" at bounding box center [324, 456] width 23 height 23
checkbox input "true"
checkbox input "false"
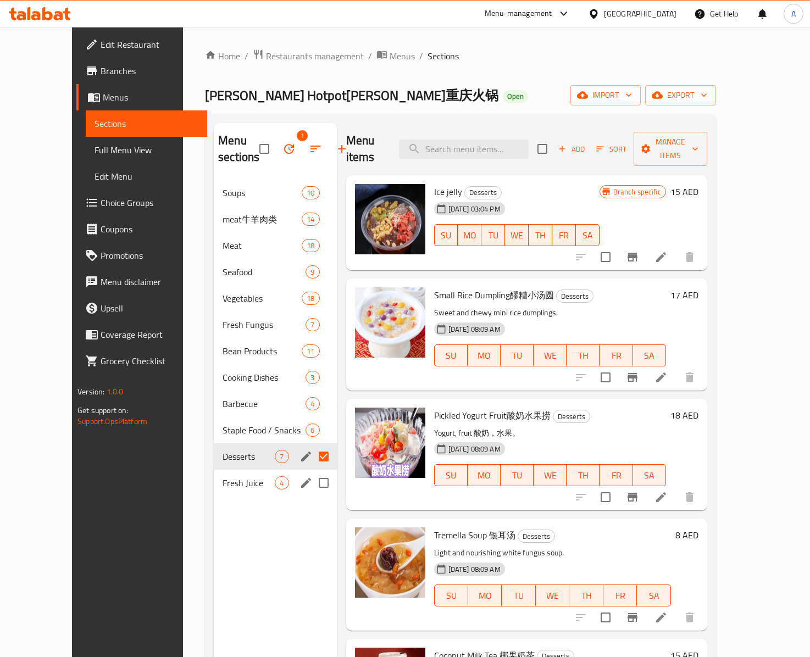
click at [312, 482] on input "Menu sections" at bounding box center [323, 482] width 23 height 23
checkbox input "true"
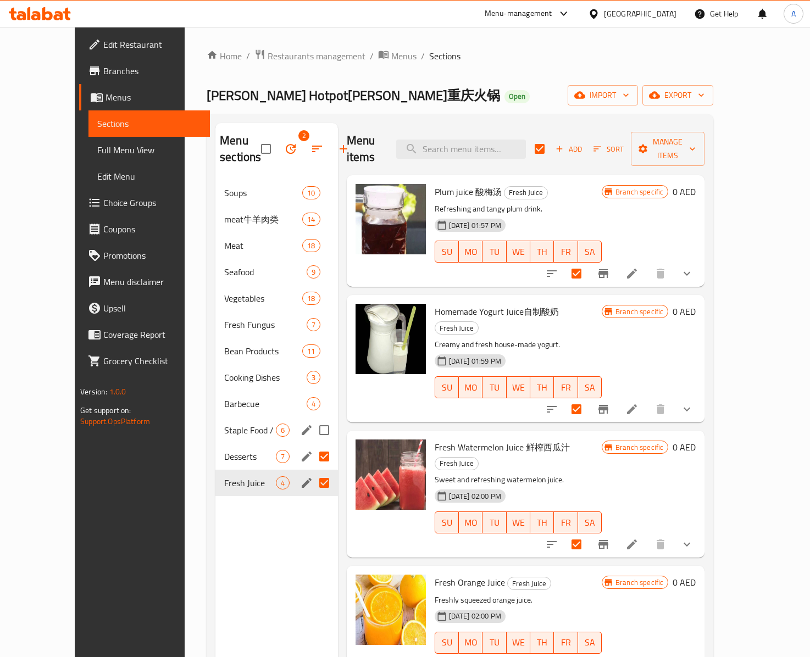
click at [313, 423] on input "Menu sections" at bounding box center [324, 430] width 23 height 23
checkbox input "true"
checkbox input "false"
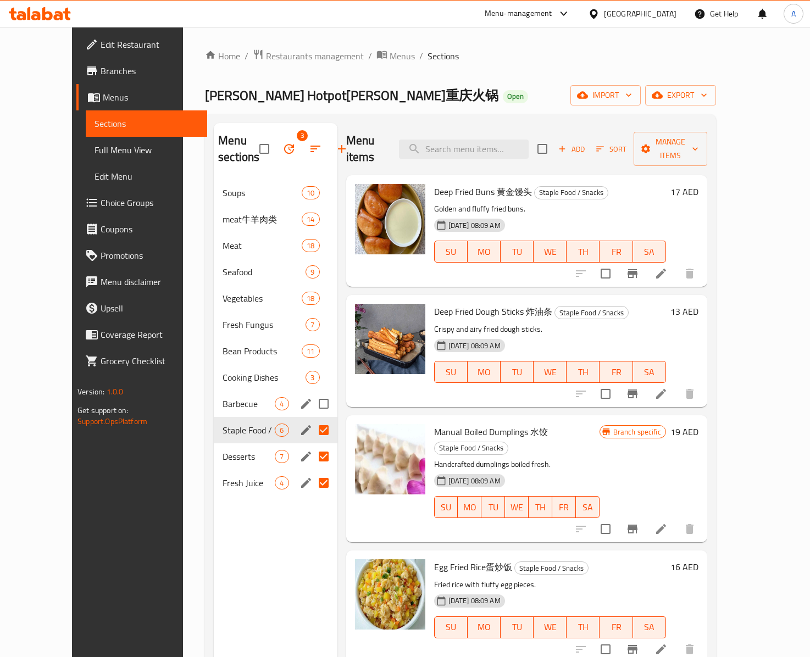
click at [312, 405] on input "Menu sections" at bounding box center [323, 403] width 23 height 23
checkbox input "true"
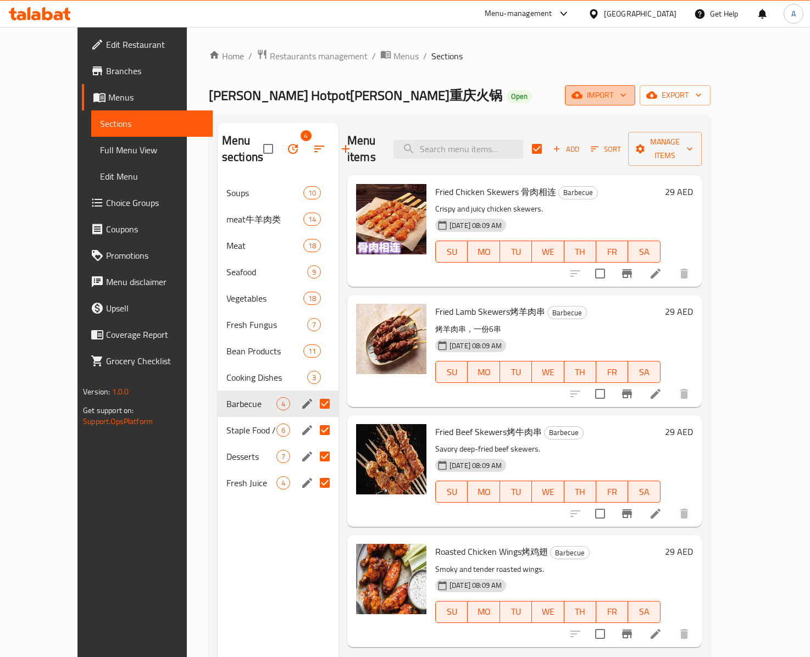
click at [626, 97] on span "import" at bounding box center [599, 95] width 53 height 14
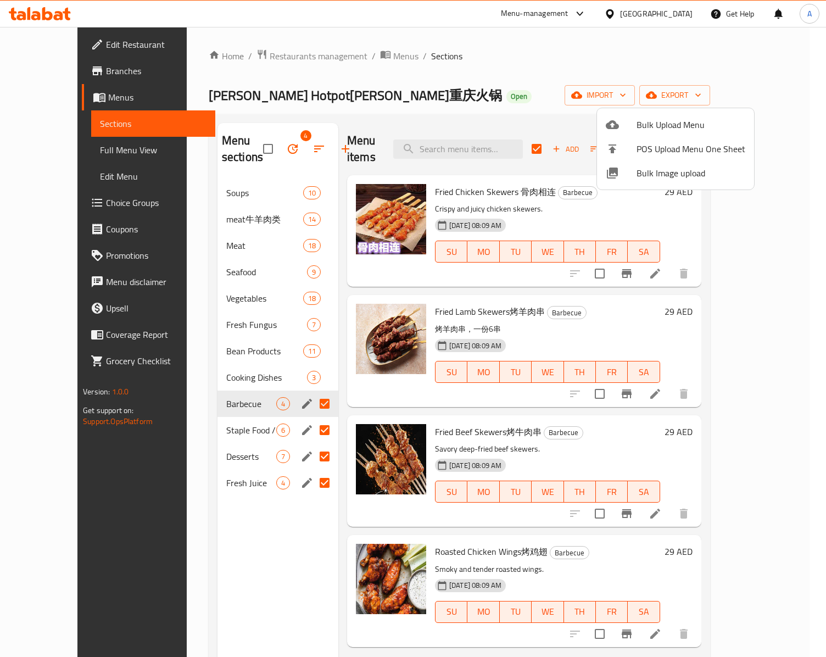
click at [762, 94] on div at bounding box center [413, 328] width 826 height 657
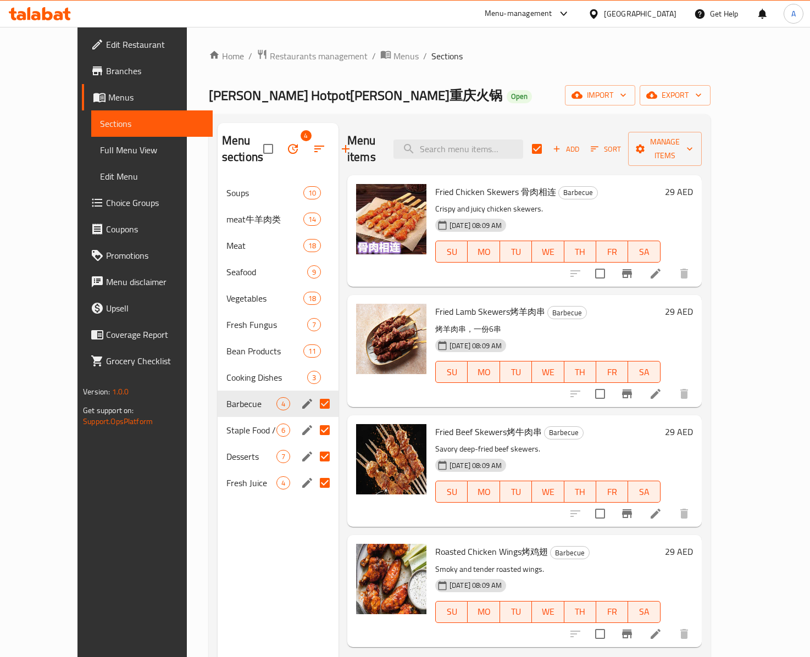
click at [701, 94] on span "export" at bounding box center [674, 95] width 53 height 14
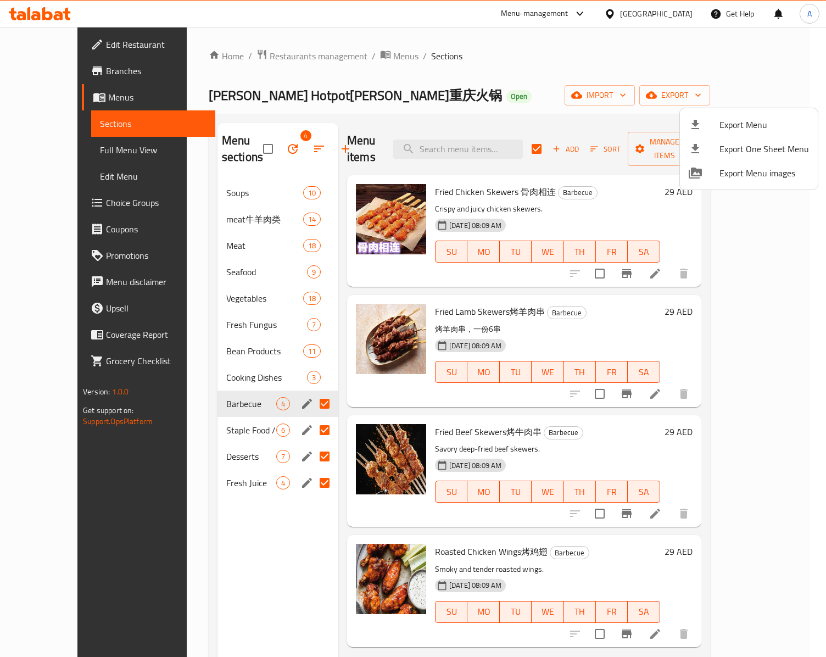
click at [684, 210] on div at bounding box center [413, 328] width 826 height 657
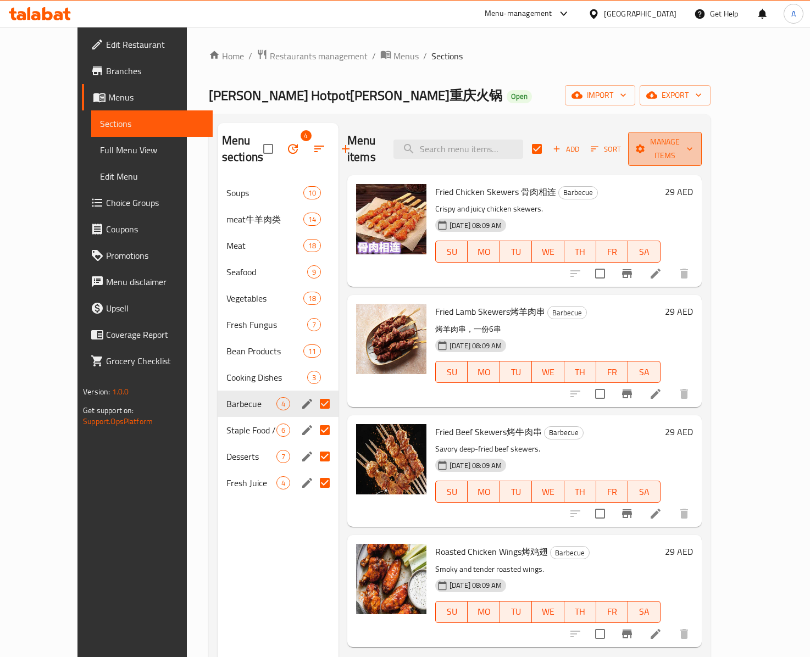
click at [693, 138] on span "Manage items" at bounding box center [665, 148] width 56 height 27
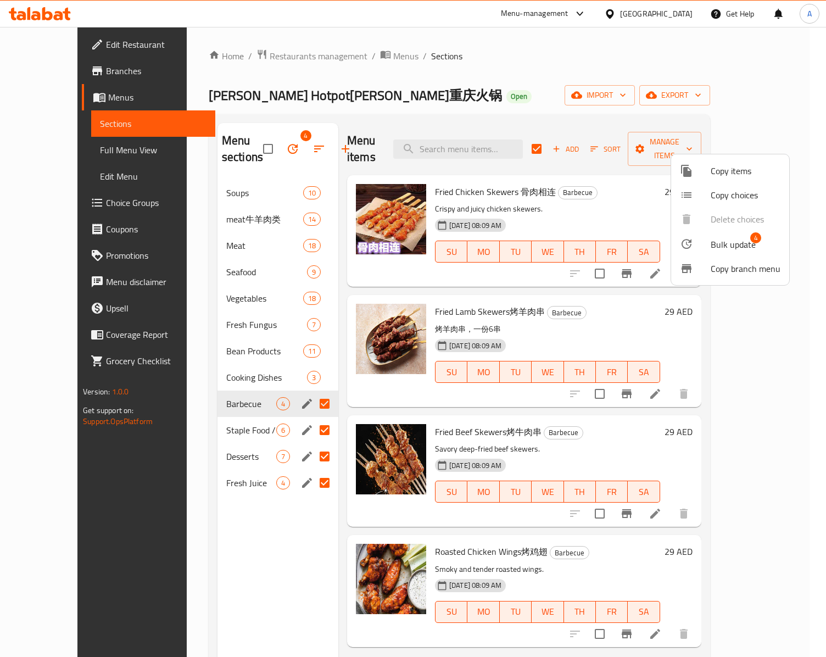
click at [691, 67] on div at bounding box center [413, 328] width 826 height 657
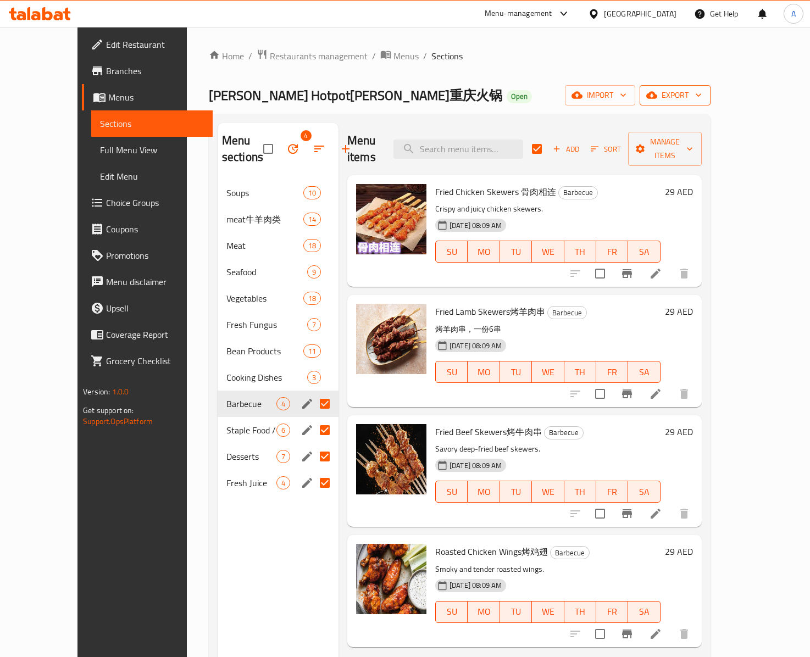
click at [701, 91] on span "export" at bounding box center [674, 95] width 53 height 14
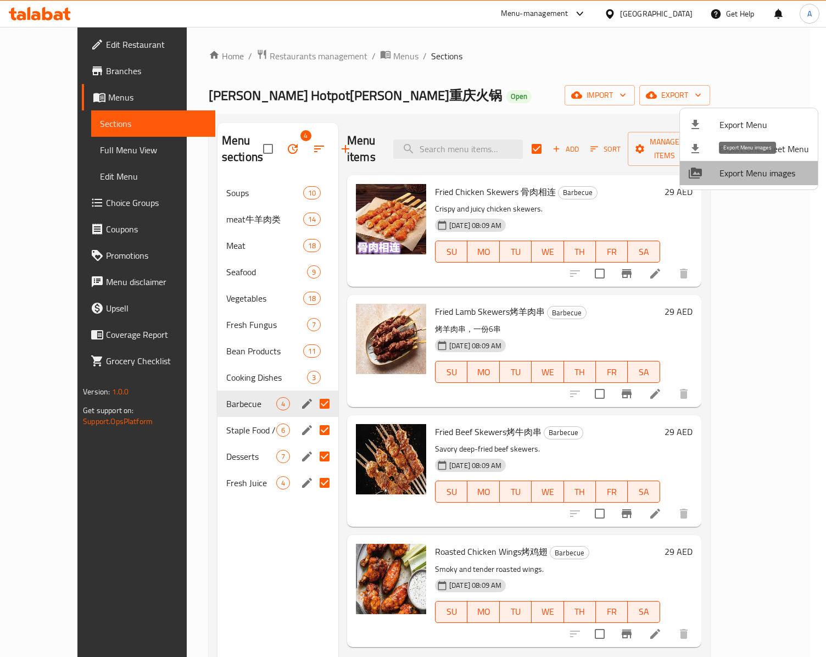
click at [753, 169] on span "Export Menu images" at bounding box center [765, 172] width 90 height 13
click at [386, 56] on div at bounding box center [413, 328] width 826 height 657
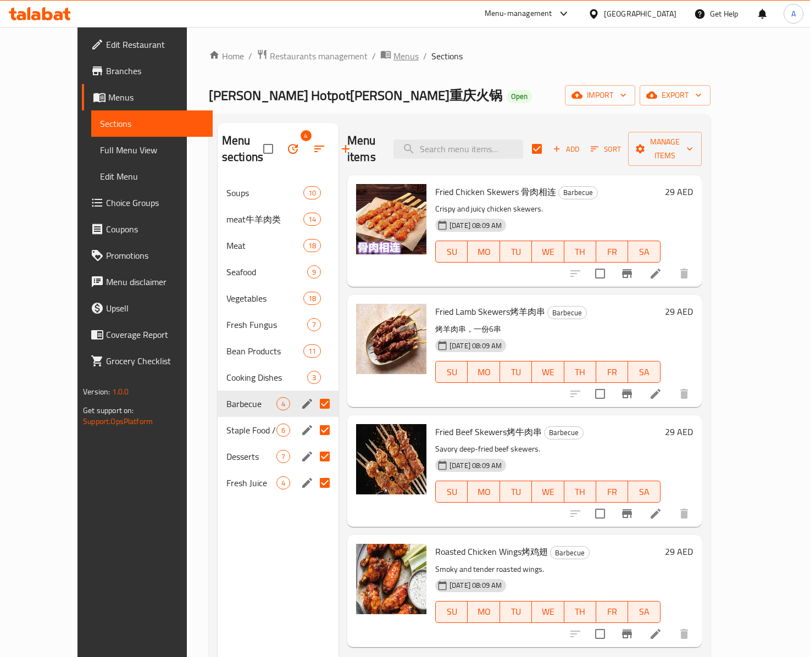
click at [393, 56] on span "Menus" at bounding box center [405, 55] width 25 height 13
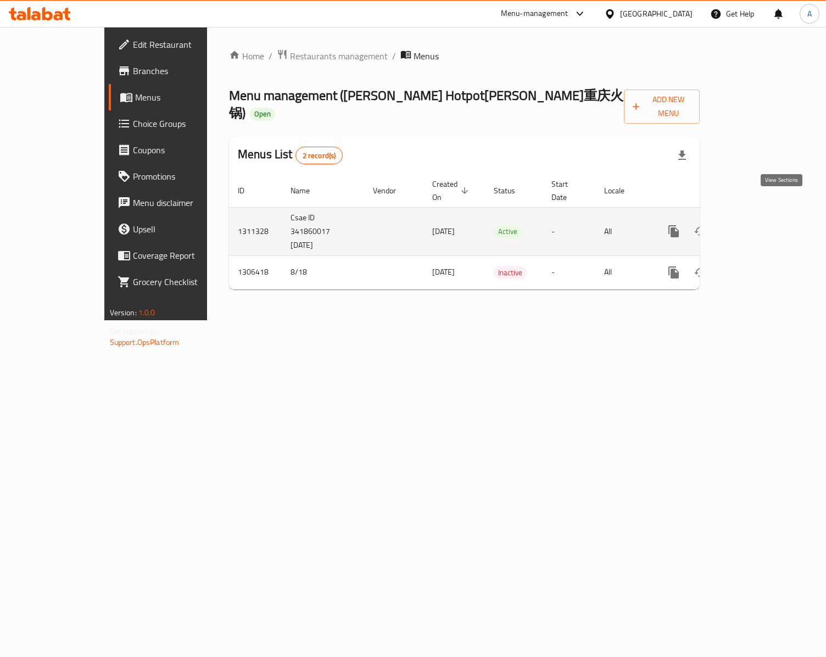
click at [760, 225] on icon "enhanced table" at bounding box center [753, 231] width 13 height 13
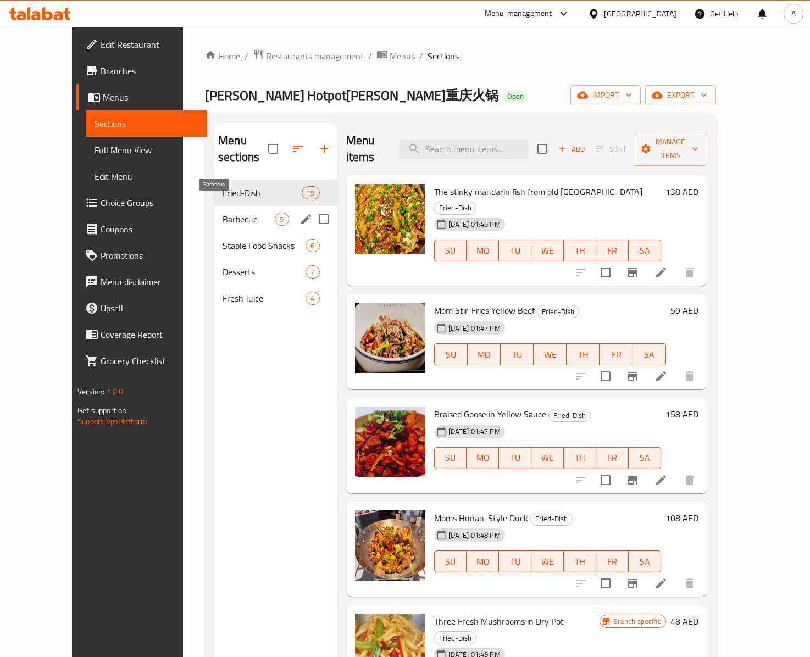
click at [227, 213] on span "Barbecue" at bounding box center [248, 219] width 52 height 13
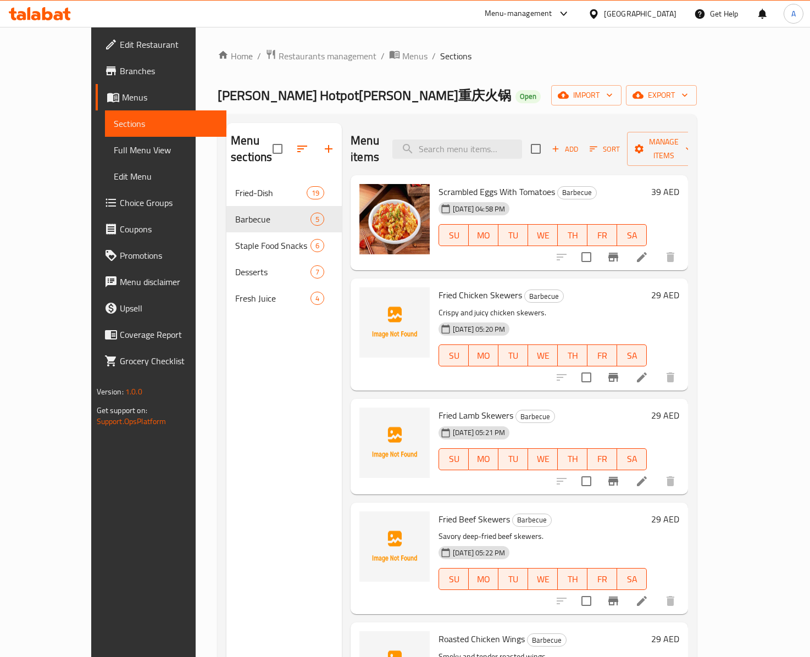
click at [438, 287] on span "Fried Chicken Skewers" at bounding box center [479, 295] width 83 height 16
copy h6 "Fried Chicken Skewers"
click at [438, 407] on span "Fried Lamb Skewers" at bounding box center [475, 415] width 75 height 16
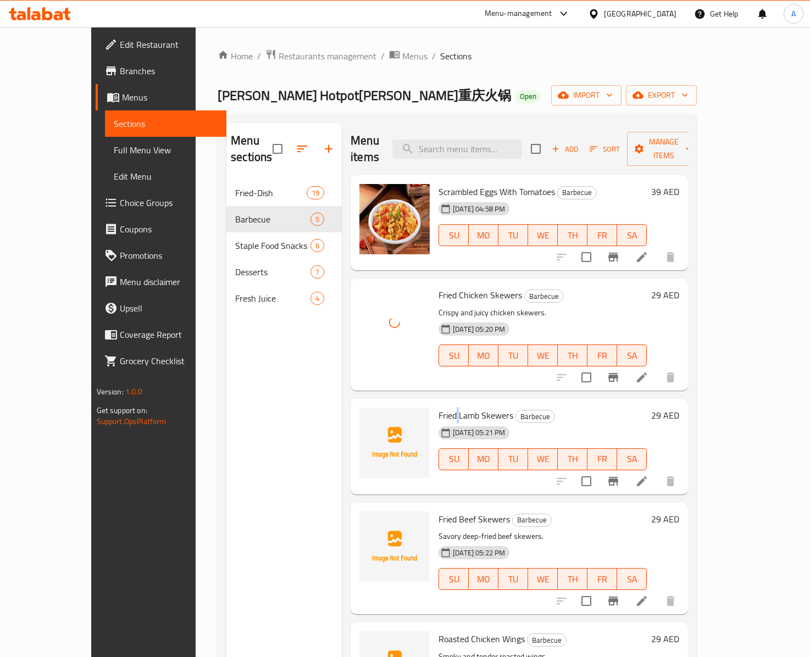
click at [438, 407] on span "Fried Lamb Skewers" at bounding box center [475, 415] width 75 height 16
copy h6 "Fried Lamb Skewers"
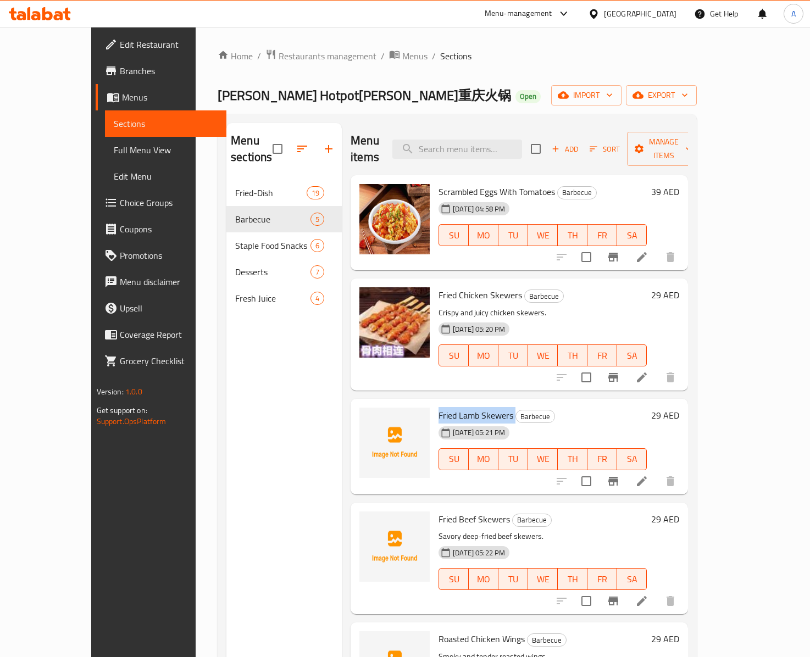
click at [438, 407] on span "Fried Lamb Skewers" at bounding box center [475, 415] width 75 height 16
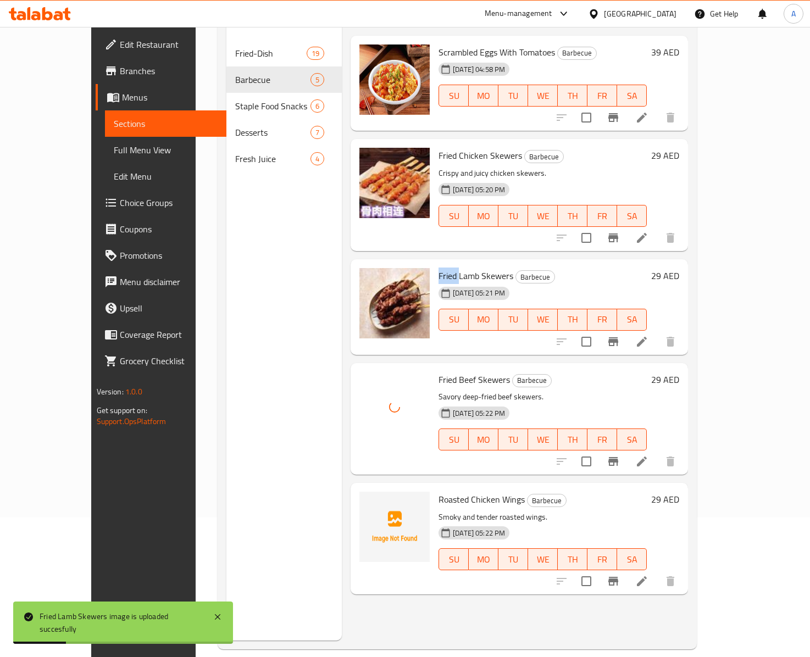
scroll to position [156, 0]
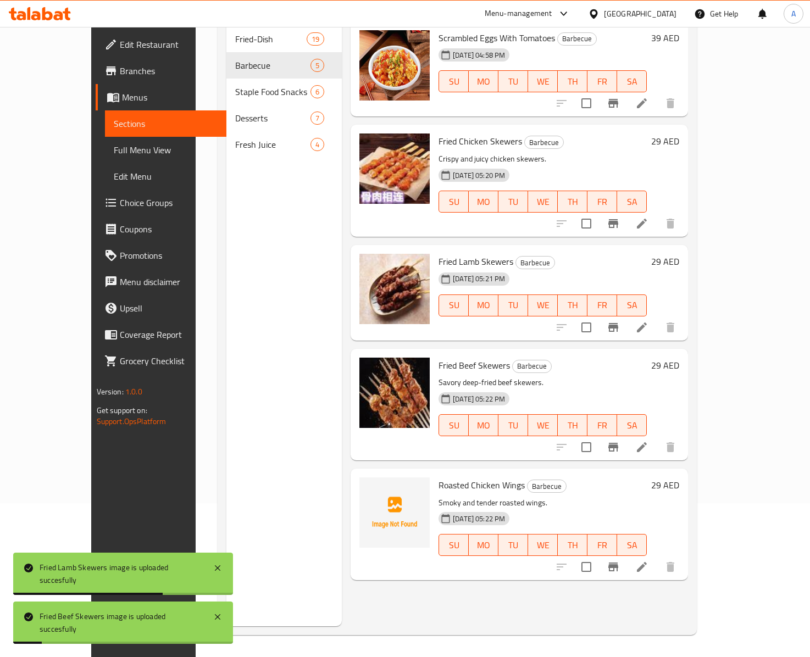
click at [438, 477] on span "Roasted Chicken Wings" at bounding box center [481, 485] width 86 height 16
copy span "Roasted"
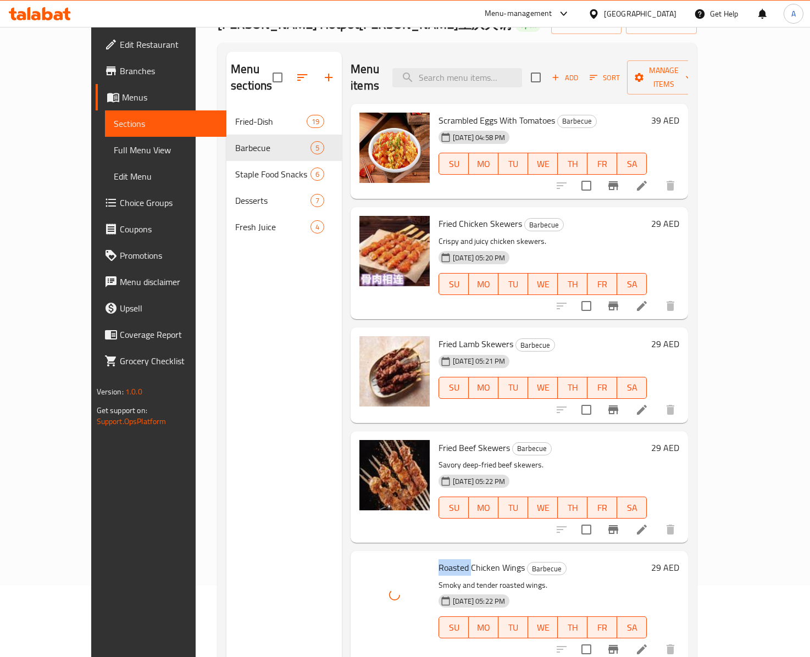
scroll to position [110, 0]
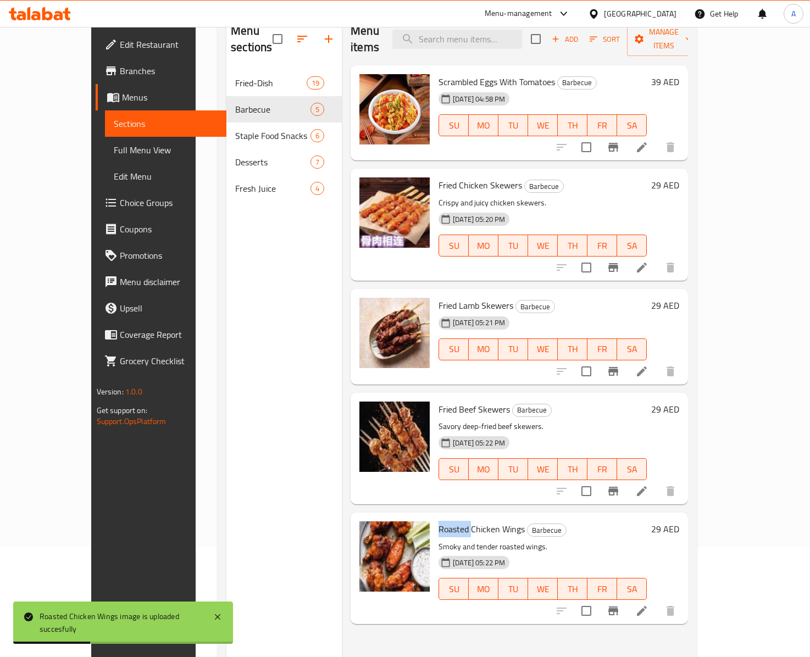
click at [387, 221] on img at bounding box center [394, 212] width 70 height 70
click at [482, 177] on span "Fried Chicken Skewers" at bounding box center [479, 185] width 83 height 16
click at [449, 177] on span "Fried Chicken Skewers" at bounding box center [479, 185] width 83 height 16
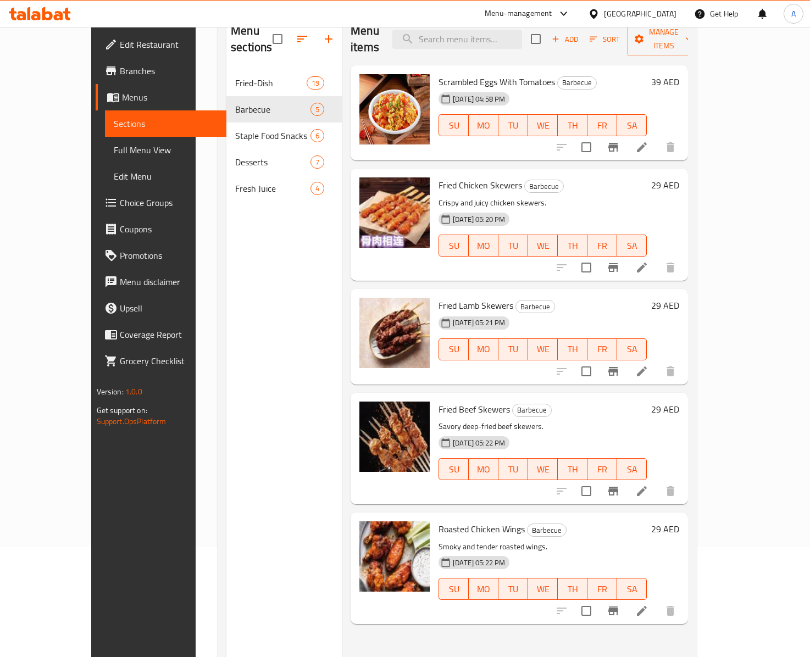
click at [438, 177] on span "Fried Chicken Skewers" at bounding box center [479, 185] width 83 height 16
copy span "Fried"
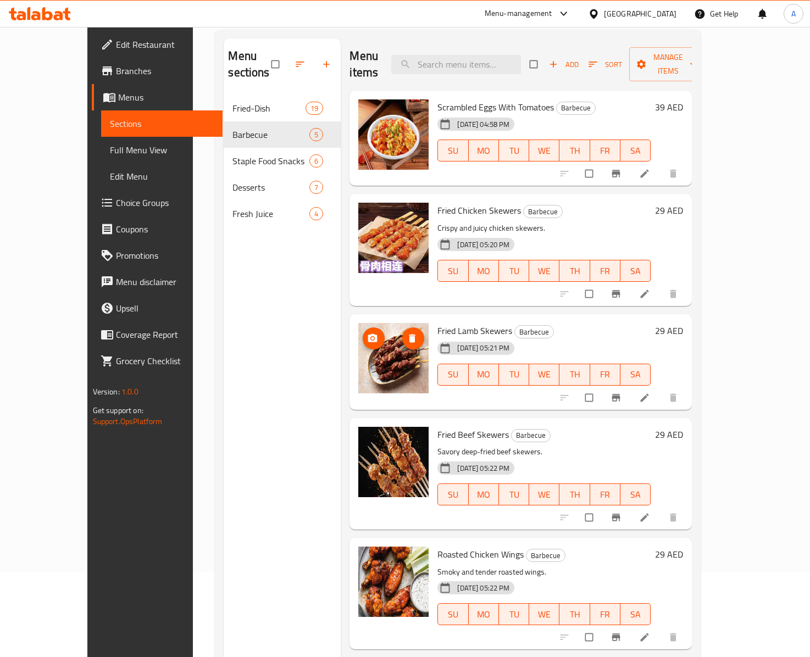
scroll to position [46, 0]
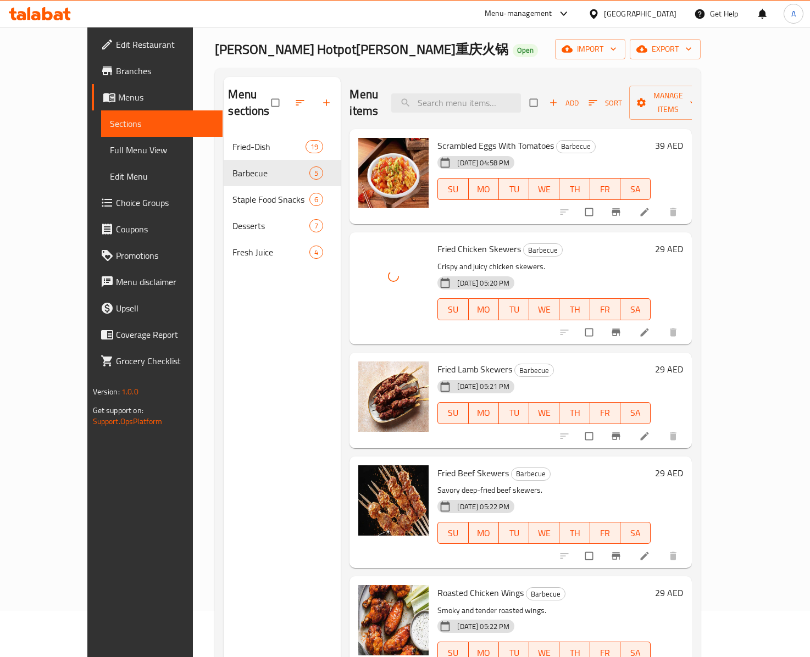
click at [437, 241] on span "Fried Chicken Skewers" at bounding box center [478, 249] width 83 height 16
copy h6 "Fried Chicken Skewers"
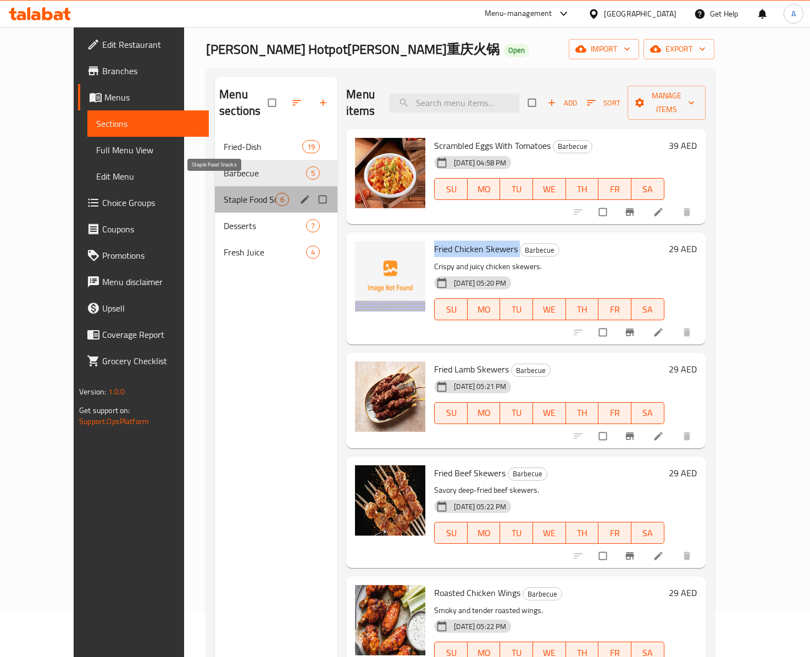
click at [233, 193] on span "Staple Food Snacks" at bounding box center [250, 199] width 52 height 13
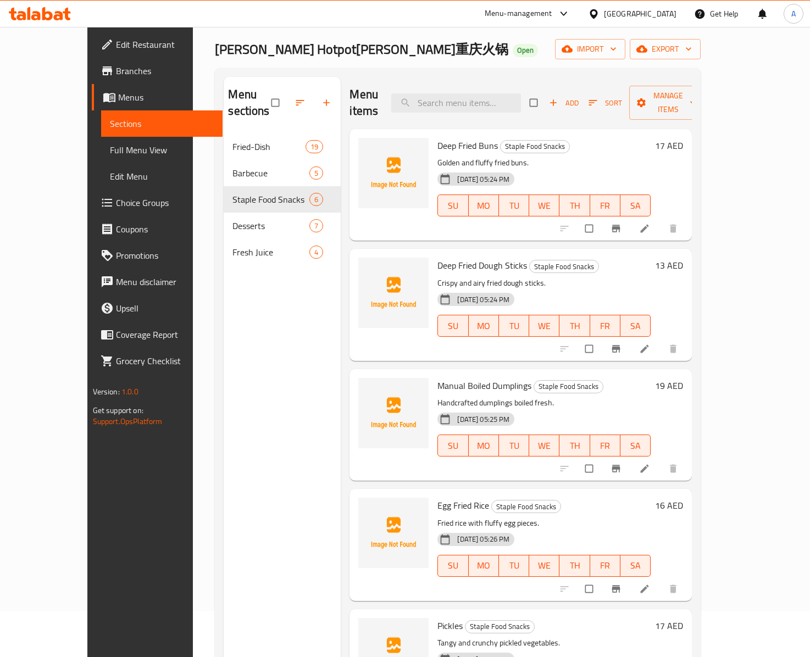
click at [437, 137] on span "Deep Fried Buns" at bounding box center [467, 145] width 60 height 16
copy span "Deep"
click at [457, 377] on span "Manual Boiled Dumplings" at bounding box center [484, 385] width 94 height 16
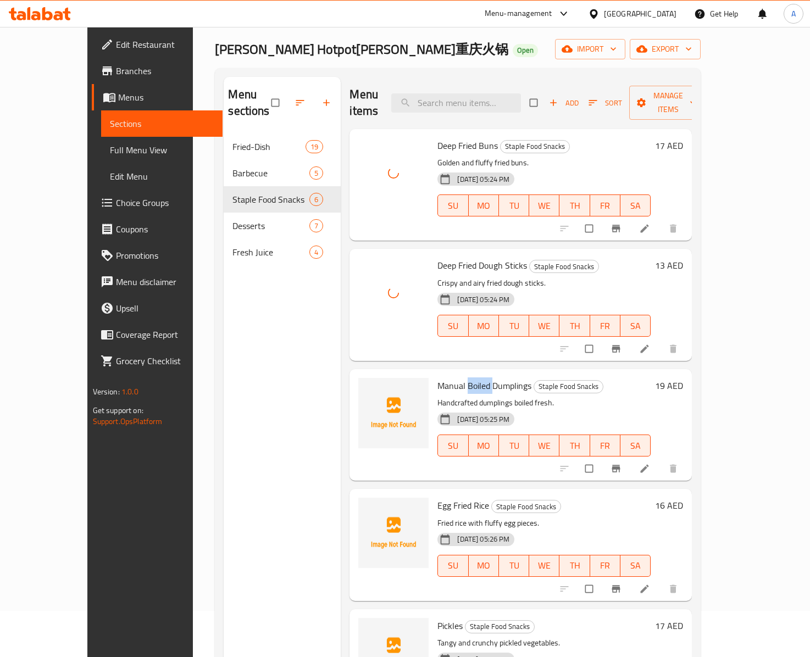
copy span "Boiled"
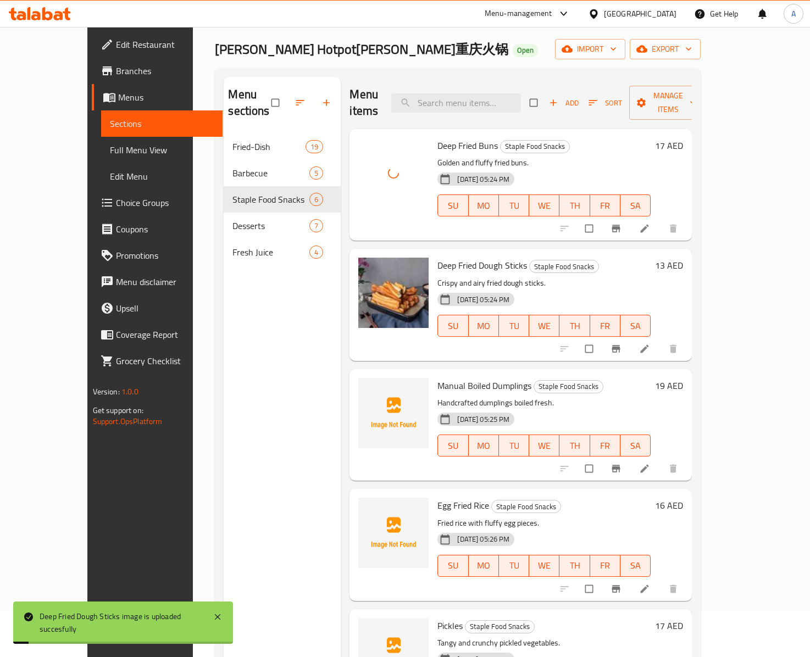
click at [494, 377] on span "Manual Boiled Dumplings" at bounding box center [484, 385] width 94 height 16
copy h6 "Dumplings"
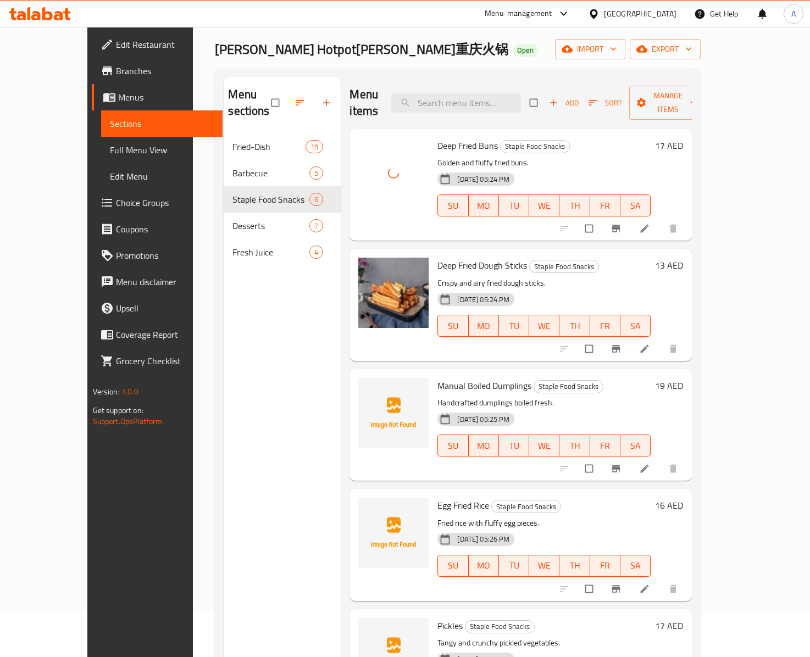
click at [437, 497] on span "Egg Fried Rice" at bounding box center [463, 505] width 52 height 16
copy span "Egg"
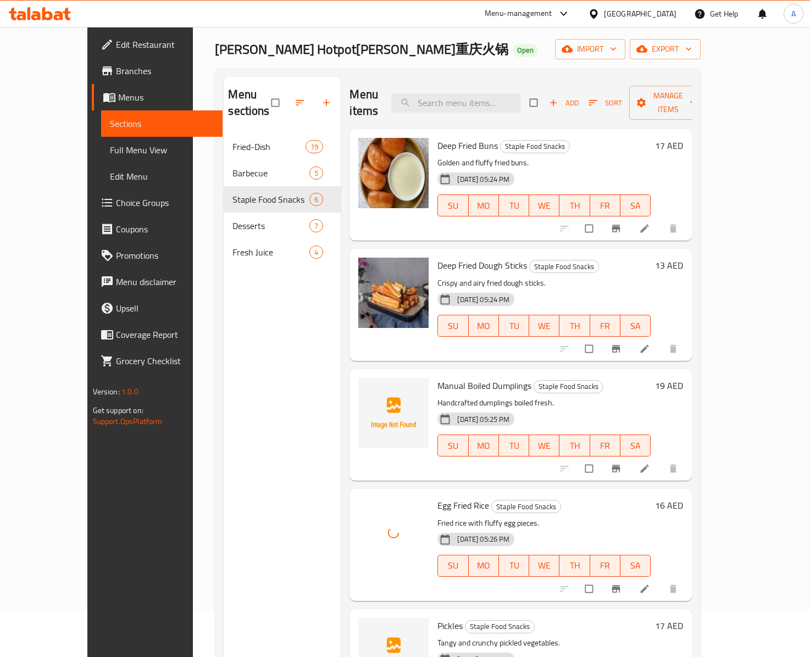
click at [437, 377] on span "Manual Boiled Dumplings" at bounding box center [484, 385] width 94 height 16
click at [455, 377] on span "Manual Boiled Dumplings" at bounding box center [484, 385] width 94 height 16
click at [502, 377] on span "Manual Boiled Dumplings" at bounding box center [484, 385] width 94 height 16
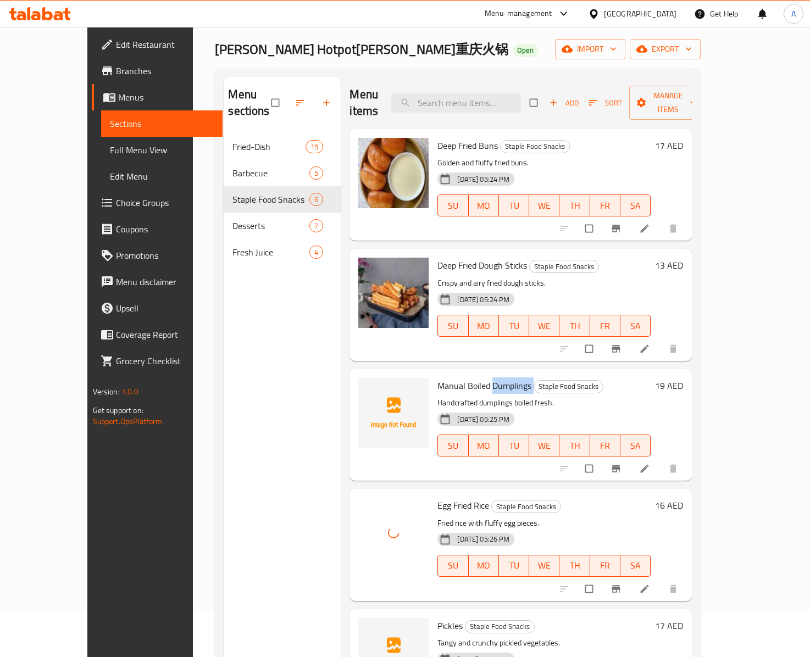
copy h6 "Dumplings"
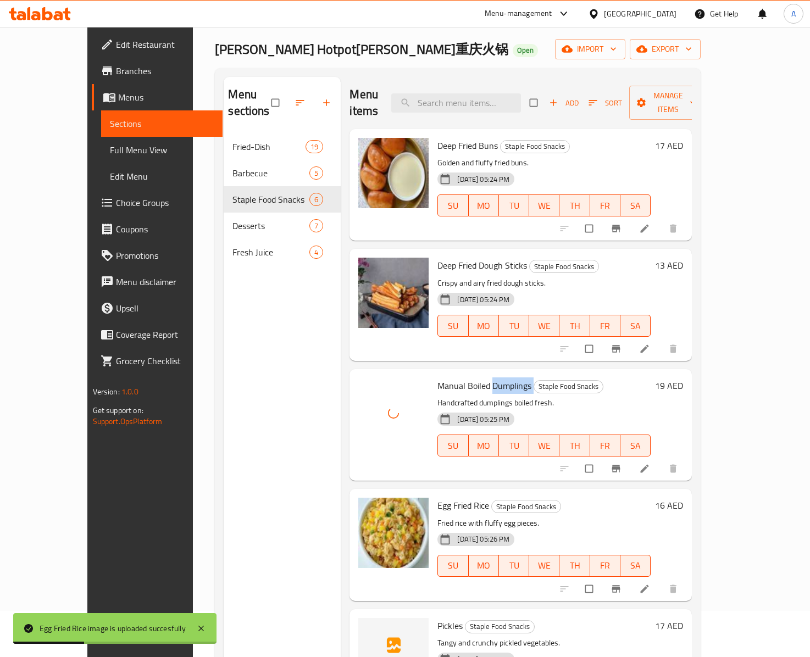
scroll to position [90, 0]
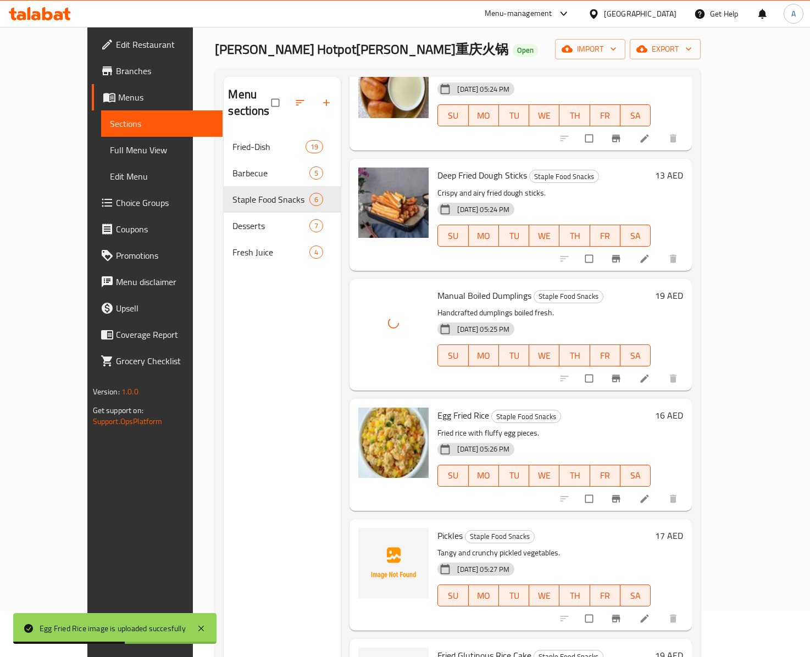
click at [437, 527] on span "Pickles" at bounding box center [449, 535] width 25 height 16
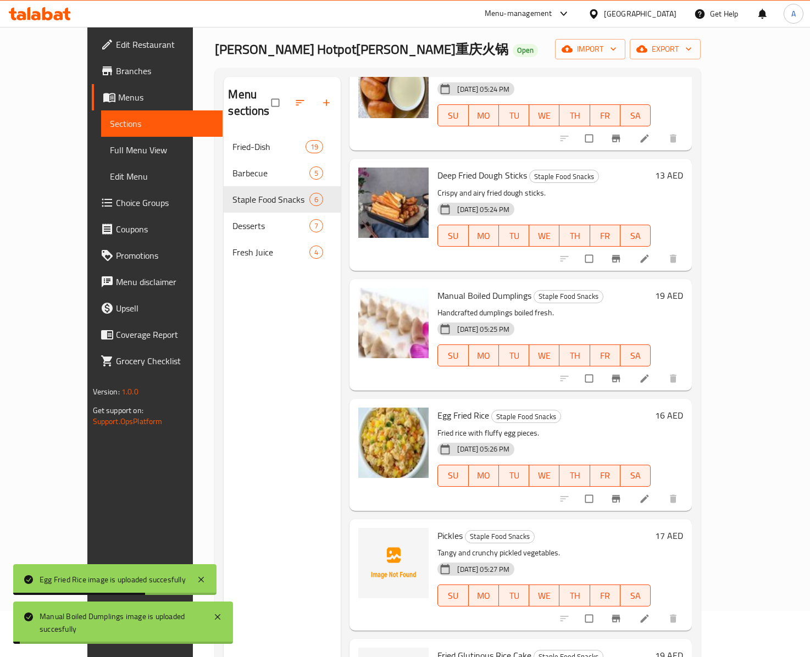
copy span "Pickles"
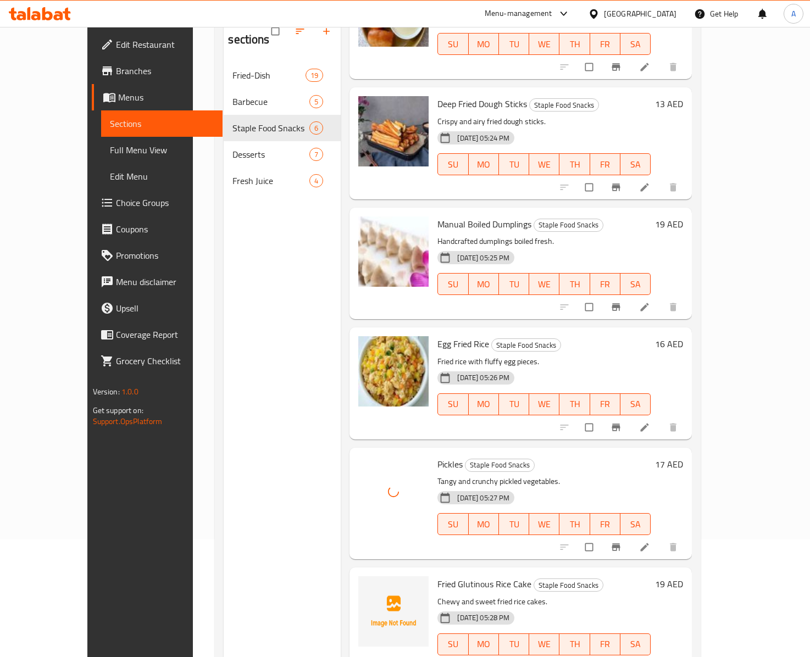
scroll to position [156, 0]
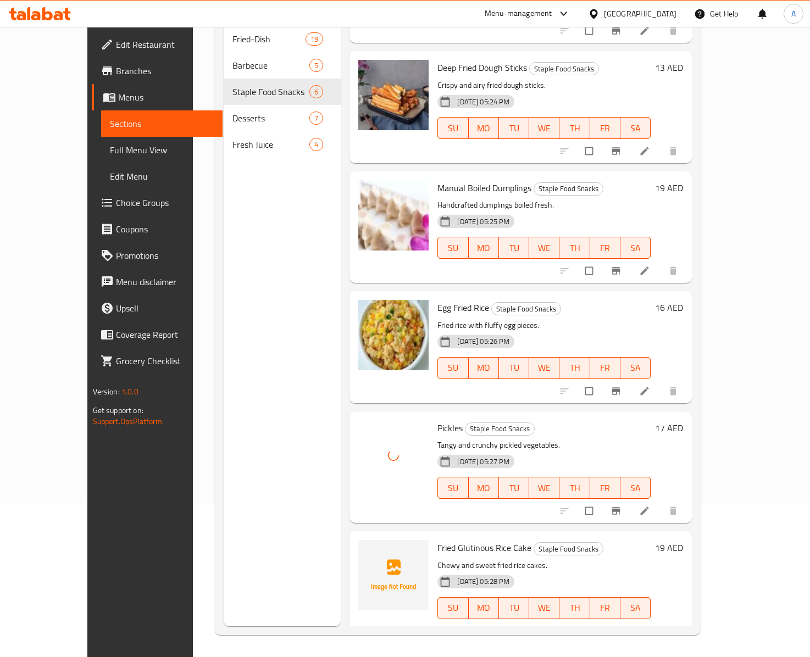
click at [442, 539] on span "Fried Glutinous Rice Cake" at bounding box center [484, 547] width 94 height 16
copy span "Glutinous"
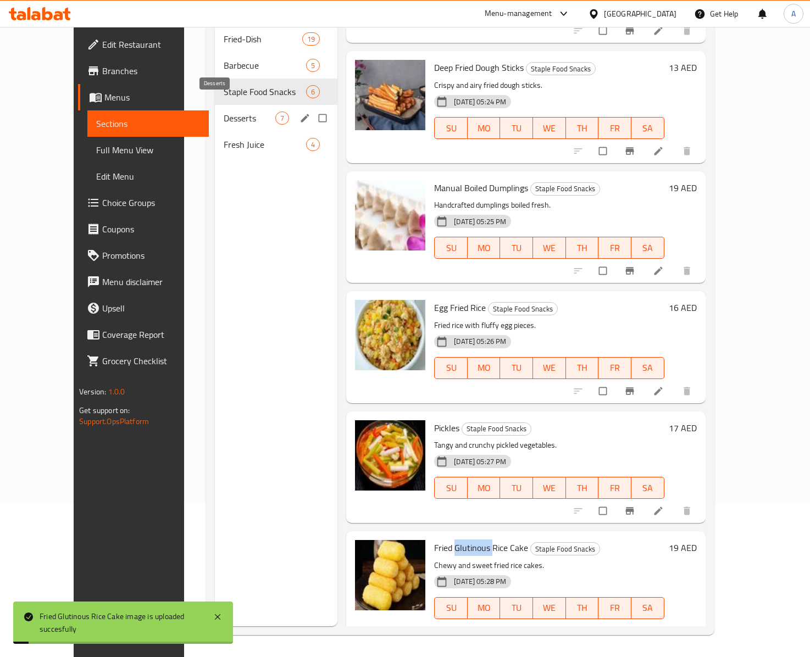
click at [224, 112] on span "Desserts" at bounding box center [250, 118] width 52 height 13
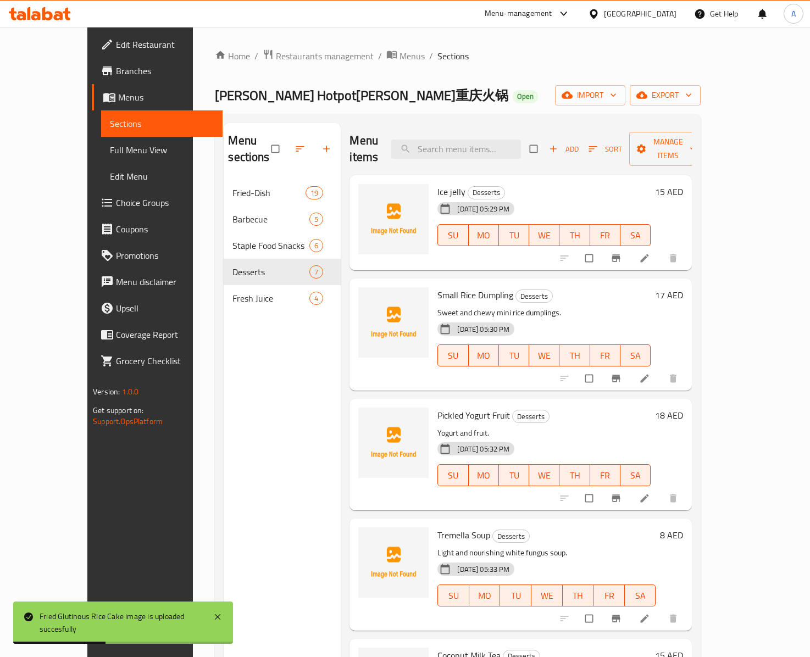
click at [437, 183] on span "Ice jelly" at bounding box center [451, 191] width 28 height 16
click at [443, 184] on h6 "Ice jelly Desserts" at bounding box center [543, 191] width 213 height 15
click at [437, 183] on span "Ice jelly" at bounding box center [451, 191] width 28 height 16
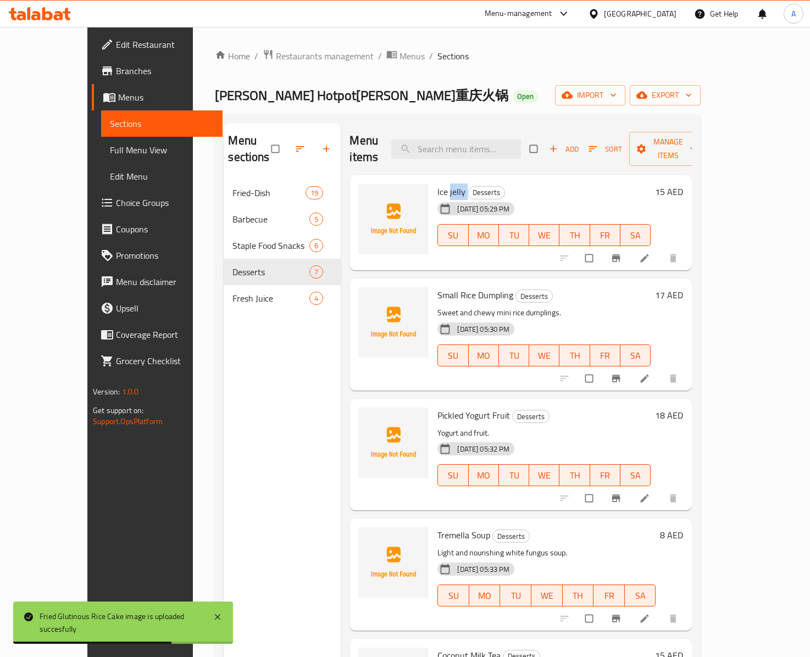
copy h6 "jelly"
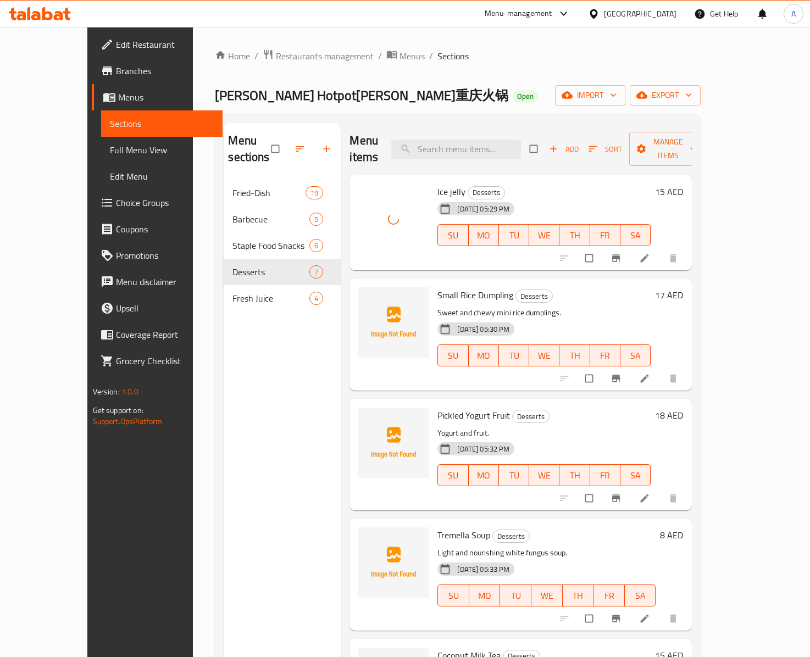
click at [458, 287] on span "Small Rice Dumpling" at bounding box center [475, 295] width 76 height 16
copy h6 "Dumpling"
click at [437, 407] on span "Pickled Yogurt Fruit" at bounding box center [473, 415] width 73 height 16
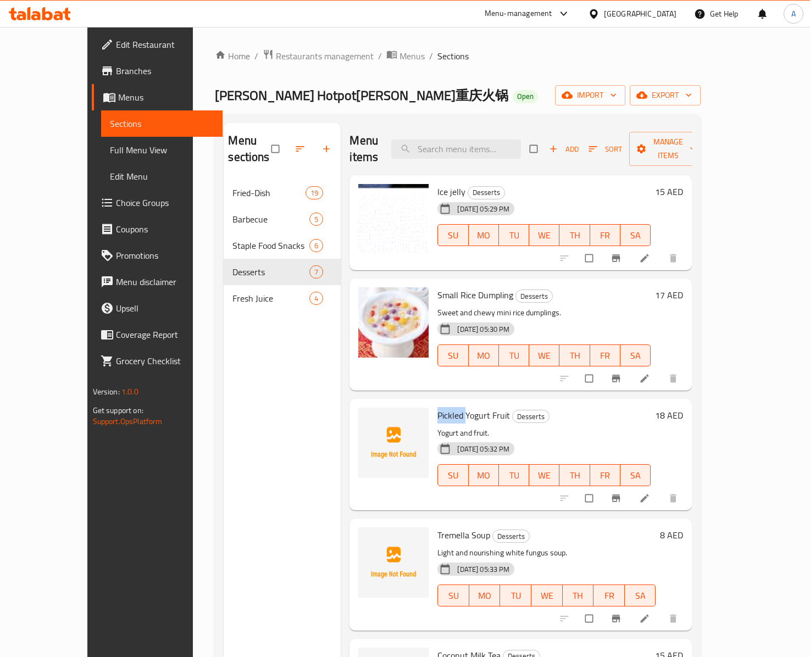
click at [444, 407] on span "Pickled Yogurt Fruit" at bounding box center [473, 415] width 73 height 16
click at [437, 527] on span "Tremella Soup" at bounding box center [463, 535] width 53 height 16
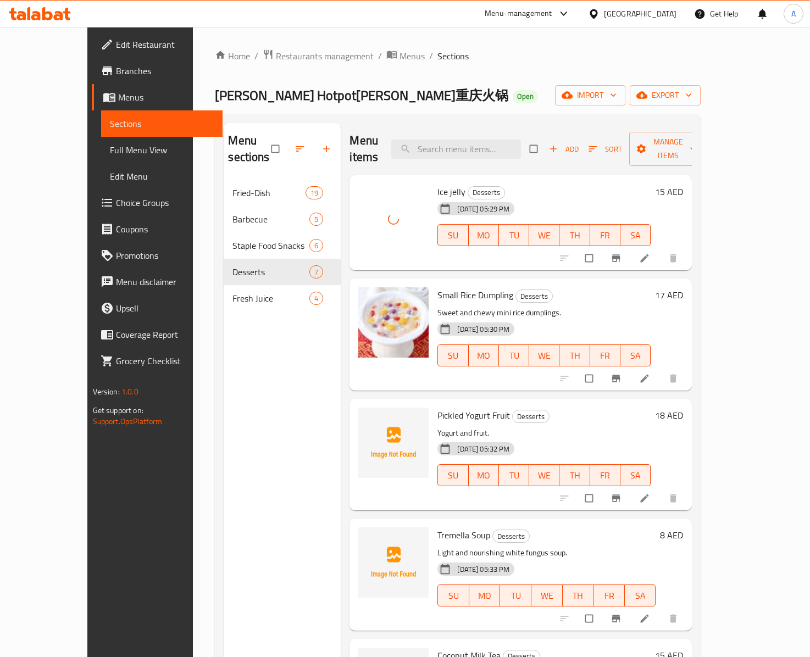
click at [465, 407] on span "Pickled Yogurt Fruit" at bounding box center [473, 415] width 73 height 16
click at [433, 530] on div "Tremella Soup Desserts Light and nourishing white fungus soup. [DATE] 05:33 PM …" at bounding box center [546, 574] width 227 height 103
click at [437, 527] on span "Tremella Soup" at bounding box center [463, 535] width 53 height 16
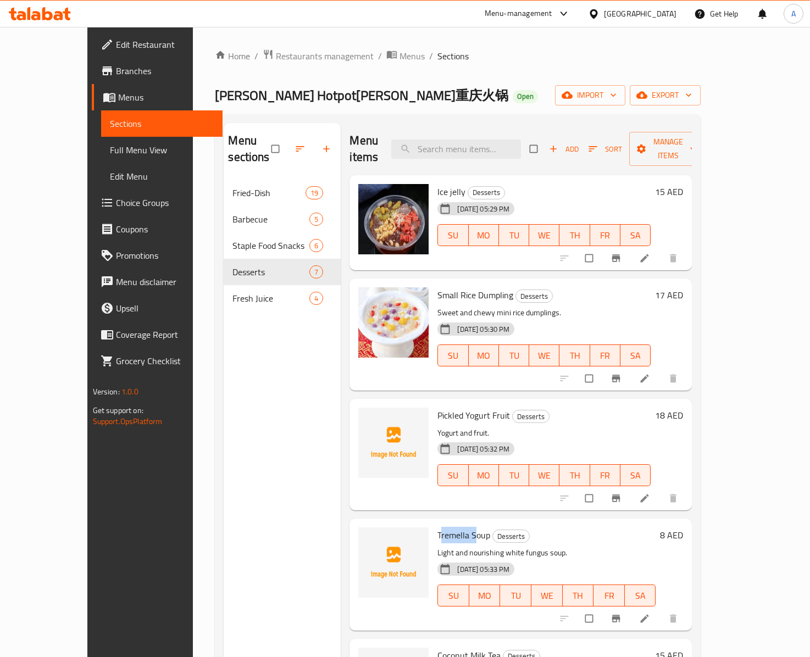
click at [437, 527] on span "Tremella Soup" at bounding box center [463, 535] width 53 height 16
copy span "Tremella"
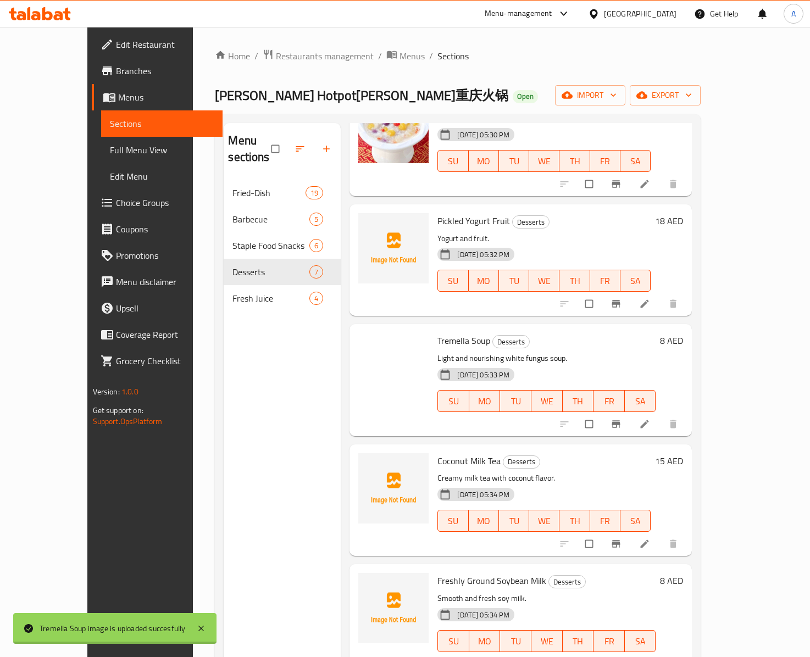
click at [433, 449] on div "Coconut Milk Tea Desserts Creamy milk tea with coconut flavor. [DATE] 05:34 PM …" at bounding box center [544, 500] width 222 height 103
copy span "Coconut"
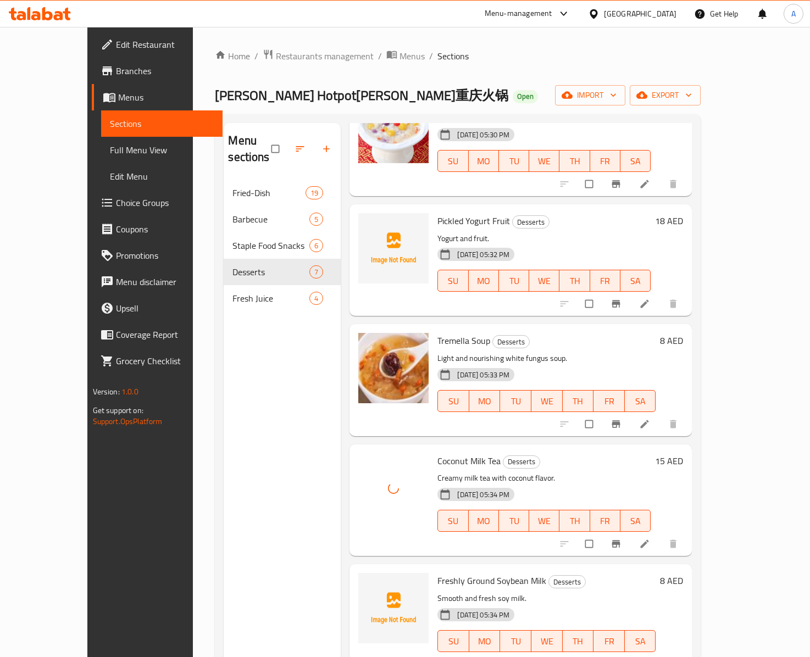
click at [455, 572] on span "Freshly Ground Soybean Milk" at bounding box center [491, 580] width 109 height 16
copy span "Ground"
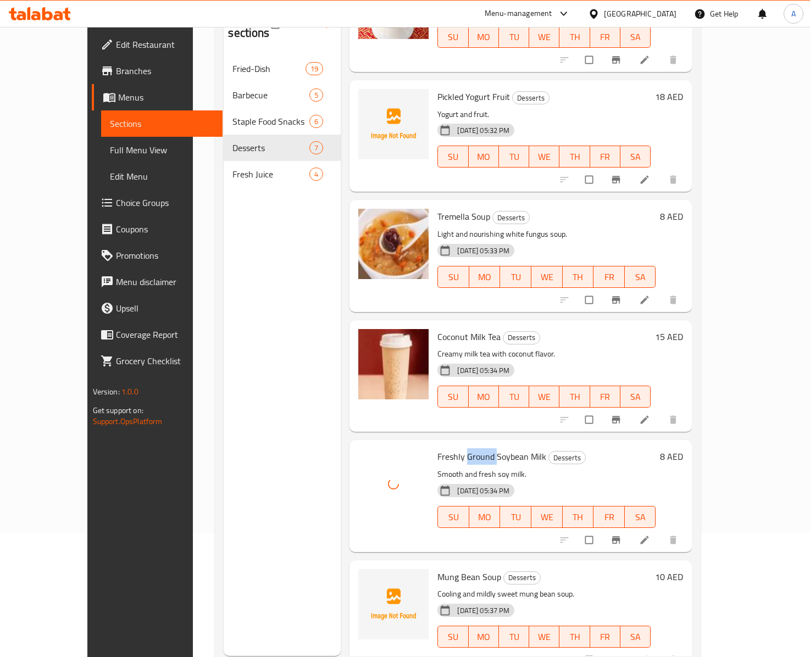
scroll to position [156, 0]
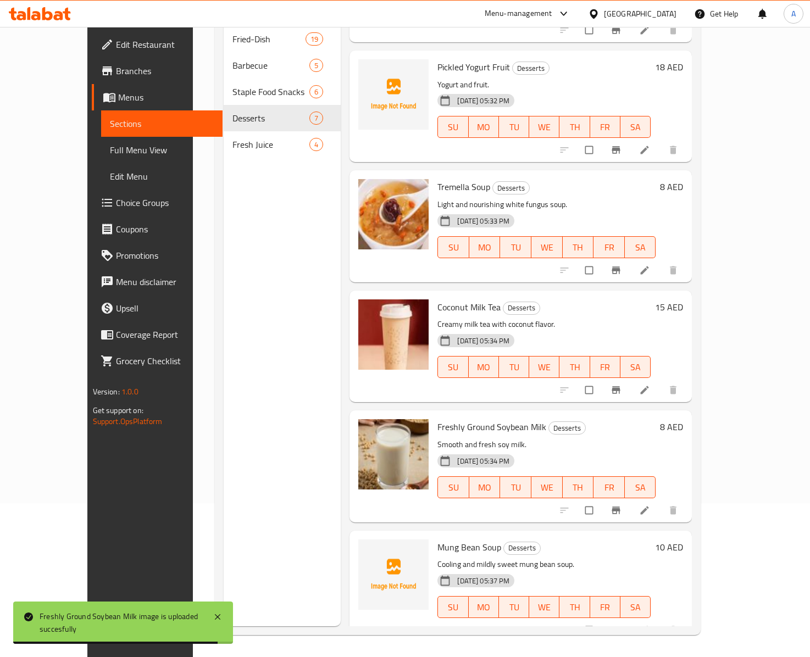
click at [437, 539] on span "Mung Bean Soup" at bounding box center [469, 547] width 64 height 16
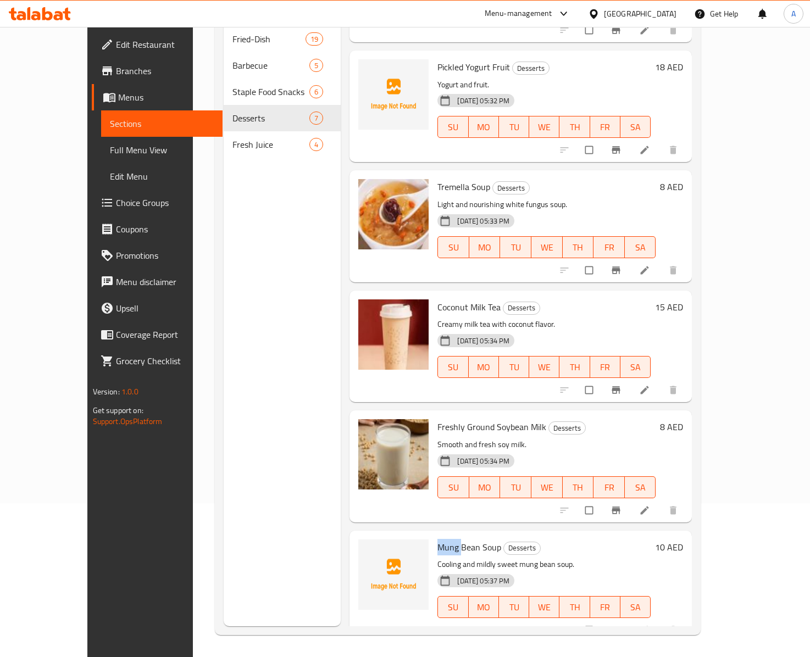
copy span "Mung"
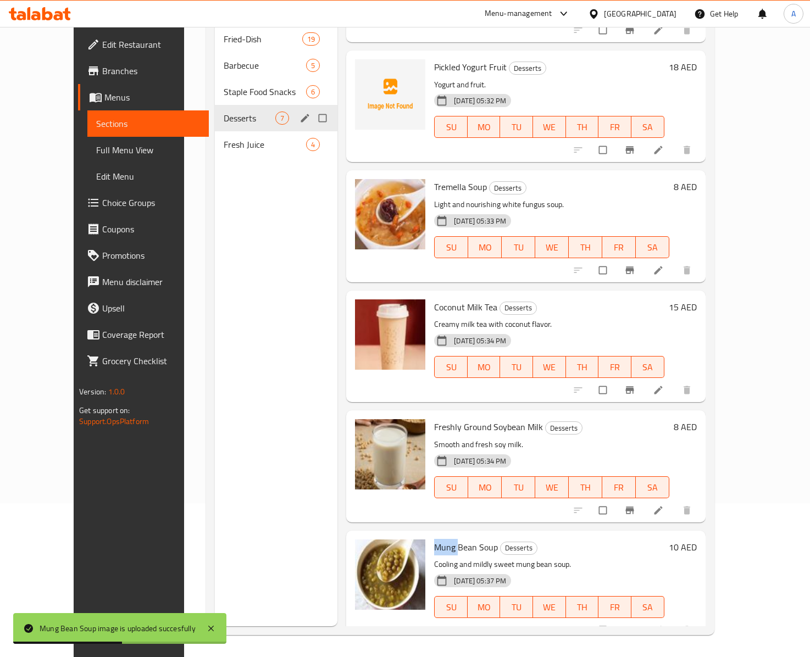
click at [224, 112] on span "Desserts" at bounding box center [250, 118] width 52 height 13
click at [215, 112] on div "Desserts 7" at bounding box center [276, 118] width 122 height 26
click at [215, 131] on div "Fresh Juice 4" at bounding box center [276, 144] width 122 height 26
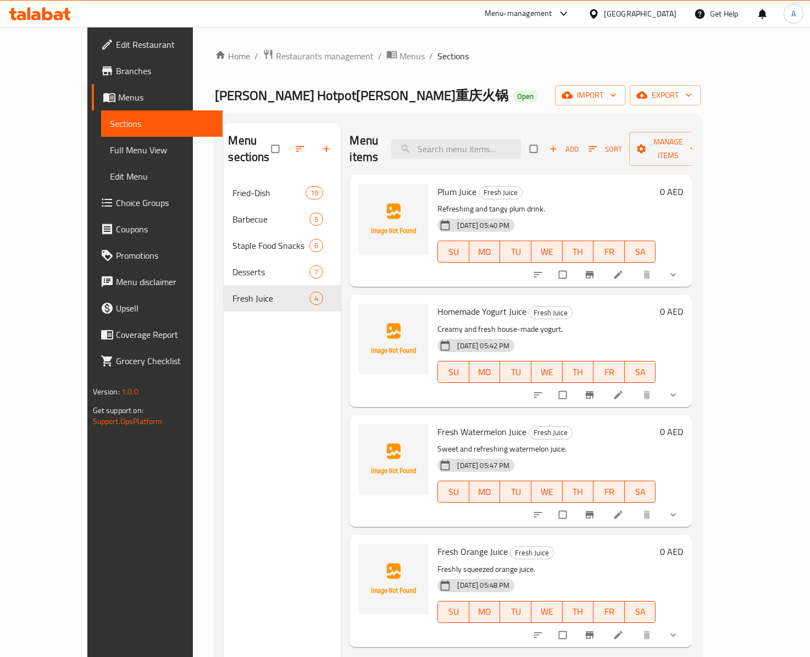
click at [437, 183] on span "Plum Juice" at bounding box center [456, 191] width 39 height 16
copy span "Plum"
click at [437, 303] on span "Homemade Yogurt Juice" at bounding box center [481, 311] width 89 height 16
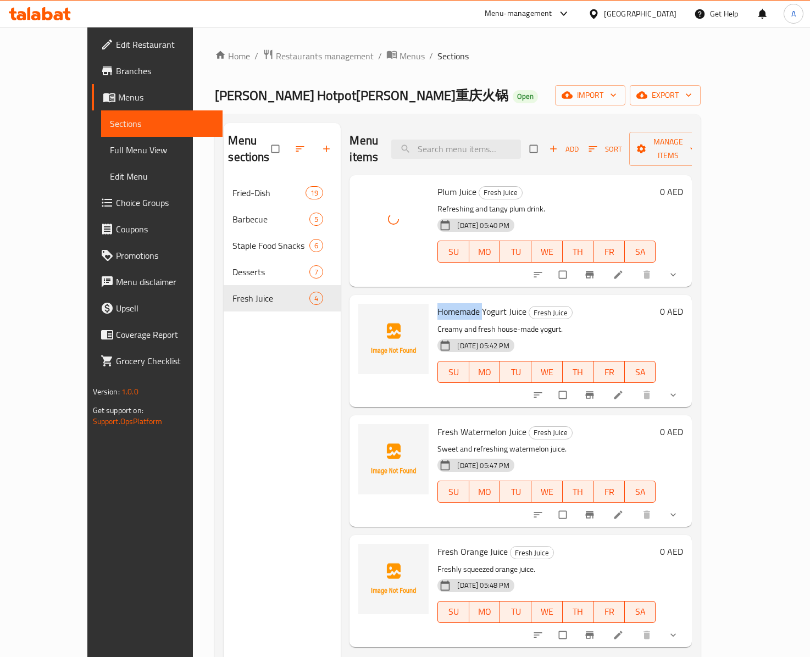
copy span "Homemade"
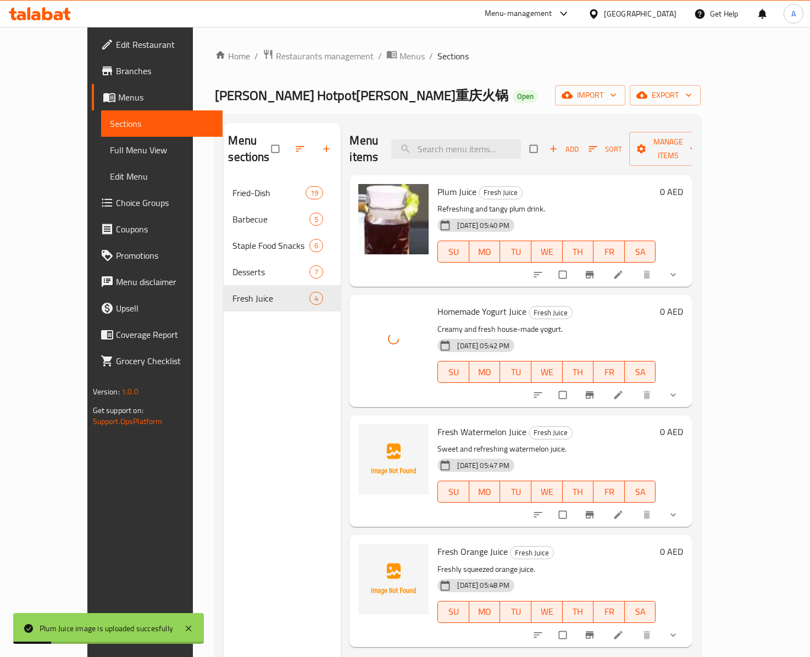
click at [449, 424] on span "Fresh Watermelon Juice" at bounding box center [481, 432] width 89 height 16
copy span "Watermelon"
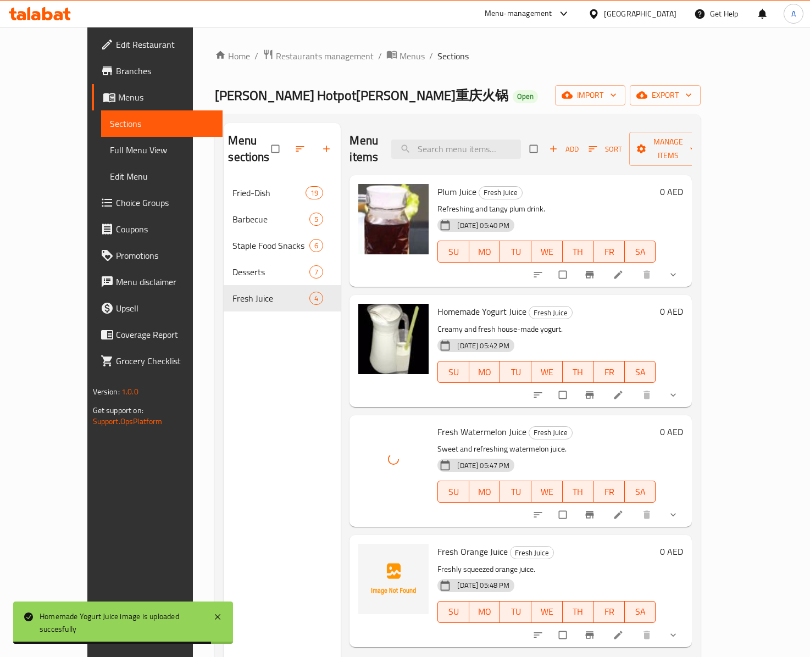
click at [455, 543] on span "Fresh Orange Juice" at bounding box center [472, 551] width 70 height 16
copy span "Orange"
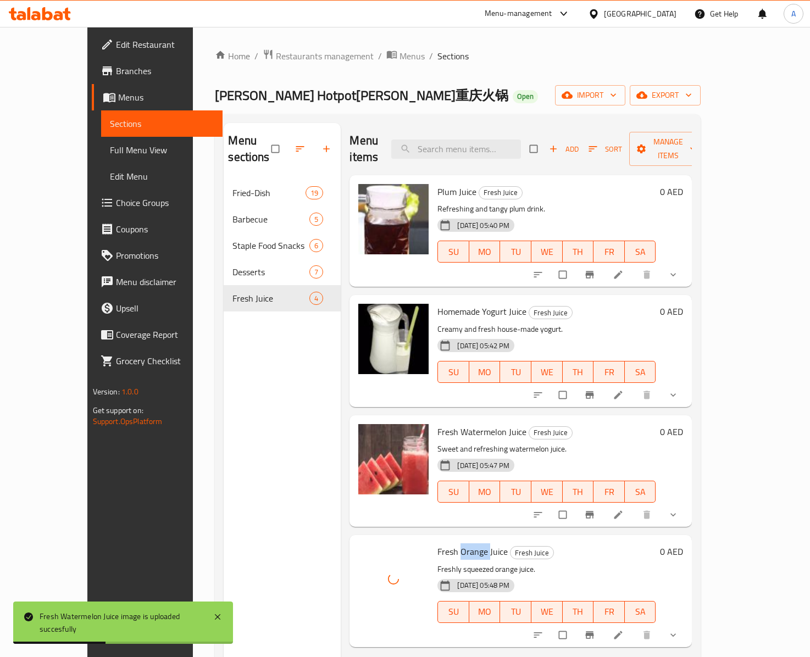
scroll to position [156, 0]
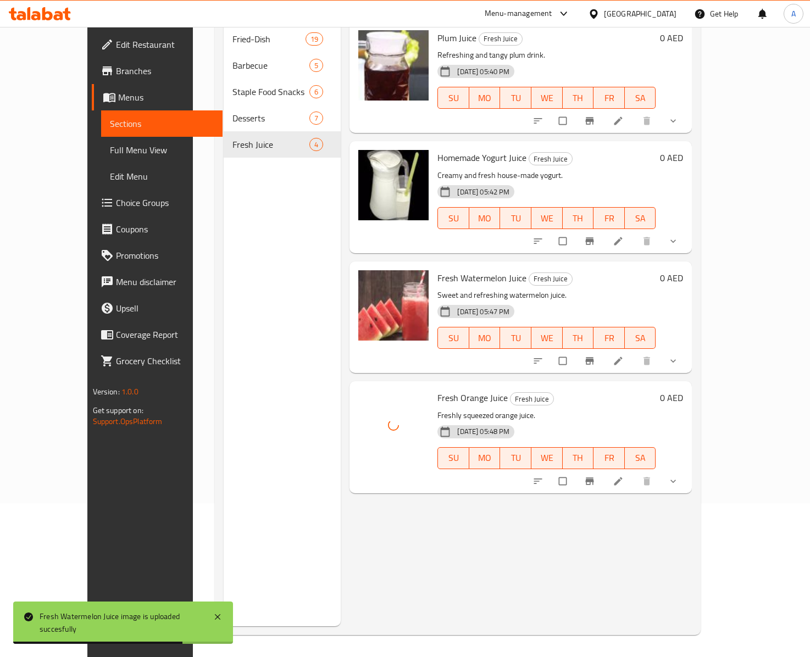
click at [471, 525] on div "Menu items Add Sort Manage items Plum Juice Fresh Juice Refreshing and tangy pl…" at bounding box center [516, 297] width 351 height 657
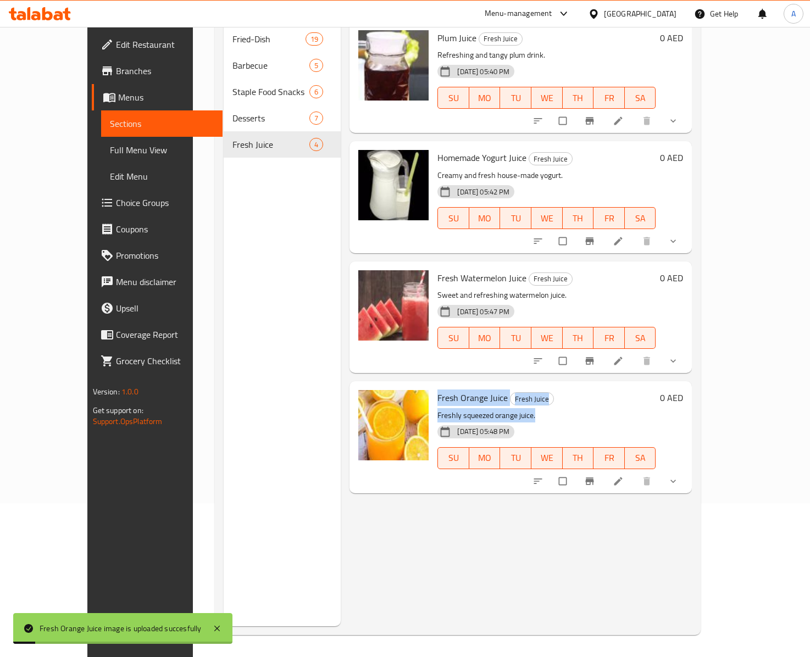
drag, startPoint x: 515, startPoint y: 401, endPoint x: 411, endPoint y: 382, distance: 106.0
click at [433, 386] on div "Fresh Orange Juice Fresh Juice Freshly squeezed orange juice. 12-09-2025 05:48 …" at bounding box center [546, 437] width 227 height 103
click at [555, 409] on p "Freshly squeezed orange juice." at bounding box center [546, 416] width 218 height 14
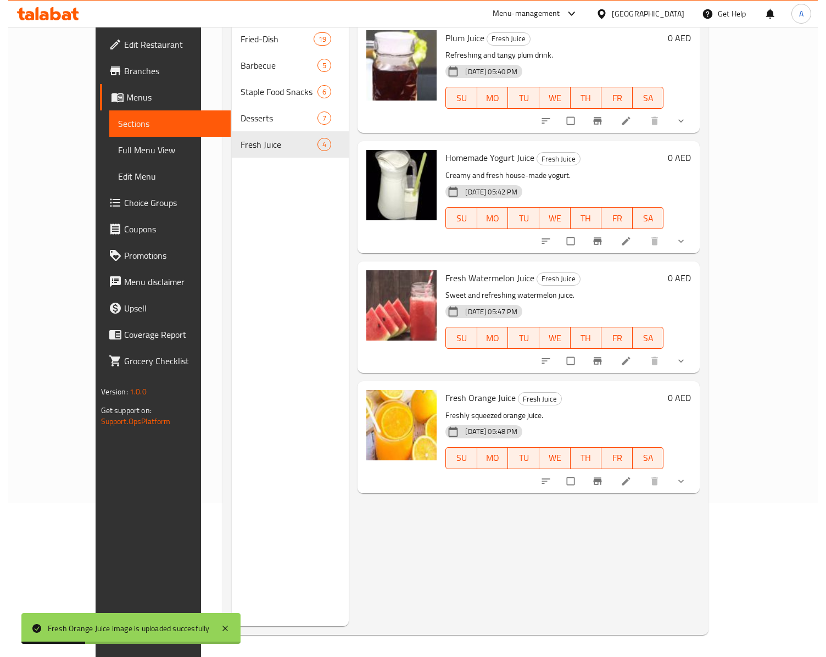
scroll to position [0, 0]
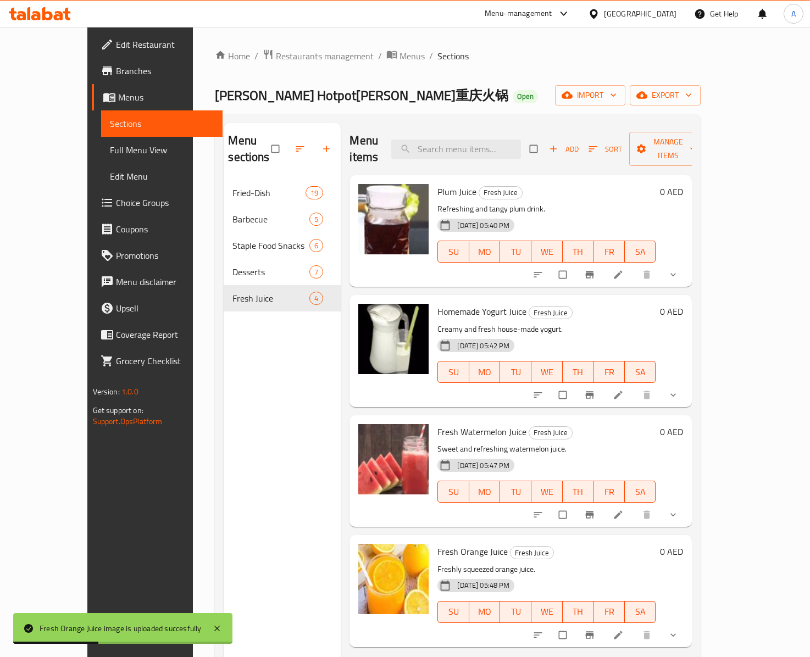
click at [556, 415] on div "Fresh Watermelon Juice Fresh Juice Sweet and refreshing watermelon juice. 12-09…" at bounding box center [520, 471] width 342 height 112
click at [101, 159] on link "Full Menu View" at bounding box center [161, 150] width 121 height 26
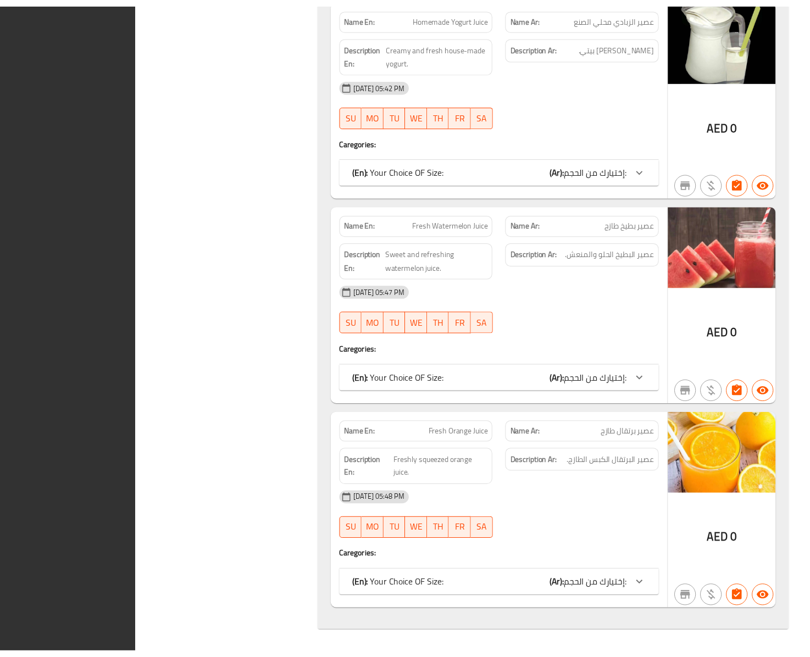
scroll to position [6020, 0]
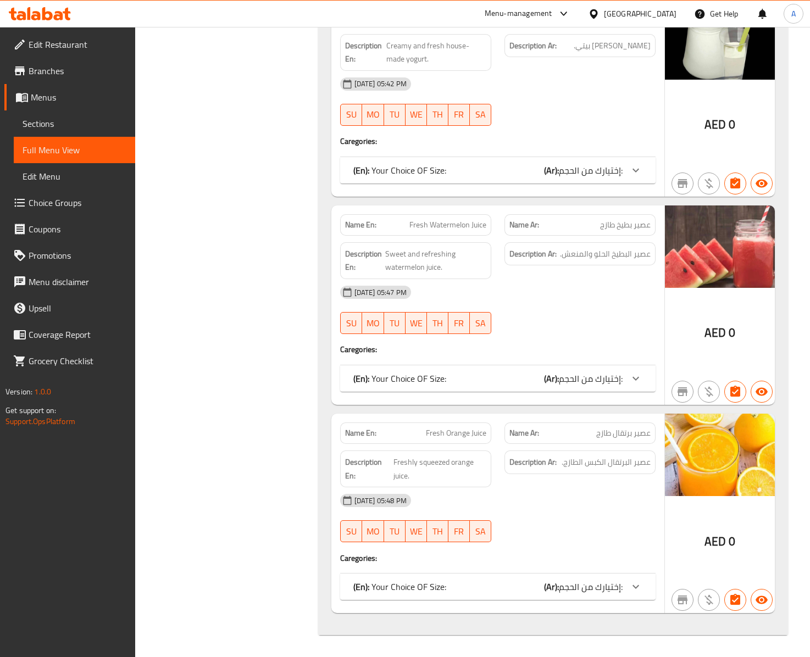
drag, startPoint x: 231, startPoint y: 254, endPoint x: 237, endPoint y: 274, distance: 20.8
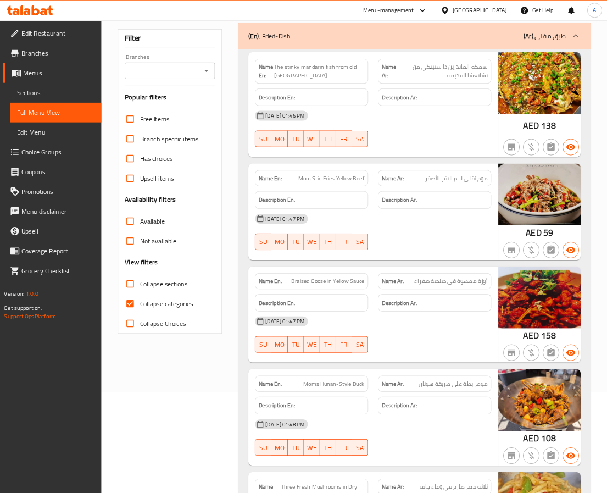
scroll to position [0, 0]
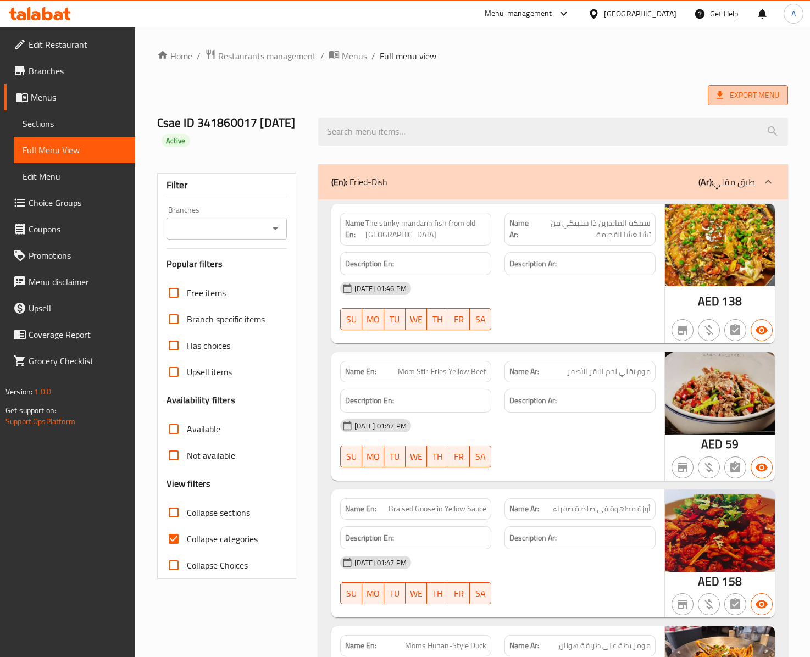
click at [765, 93] on span "Export Menu" at bounding box center [747, 95] width 63 height 14
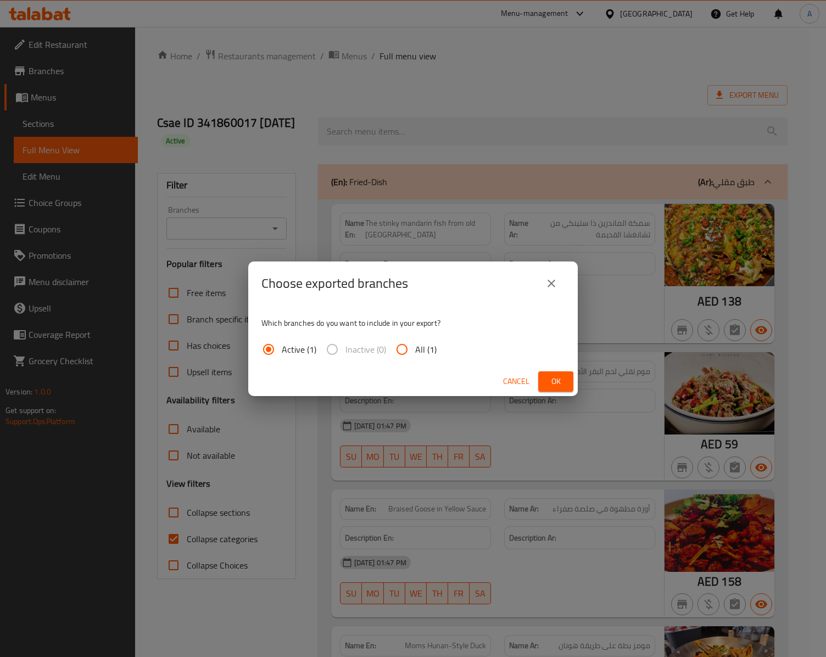
click at [414, 339] on input "All (1)" at bounding box center [402, 349] width 26 height 26
radio input "true"
click at [539, 382] on button "Ok" at bounding box center [555, 381] width 35 height 20
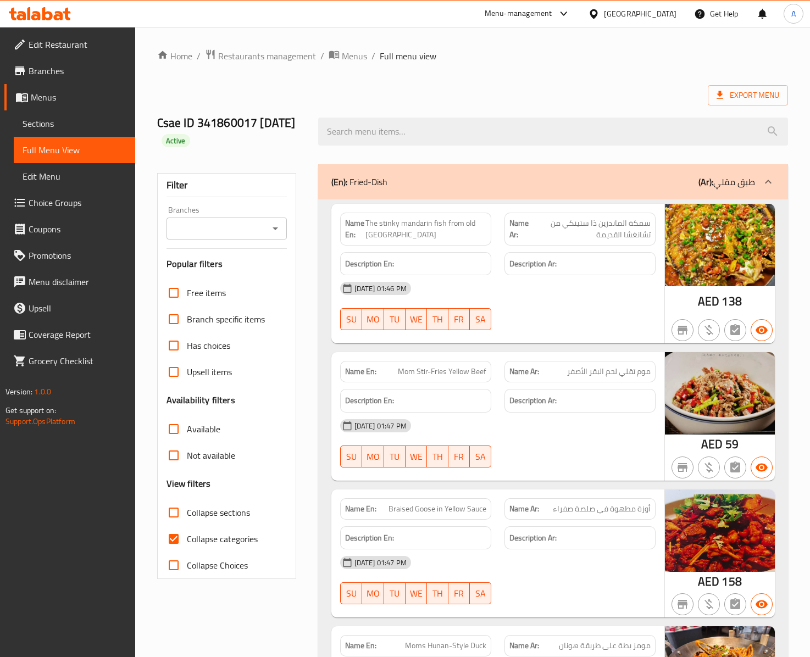
click at [53, 124] on span "Sections" at bounding box center [75, 123] width 104 height 13
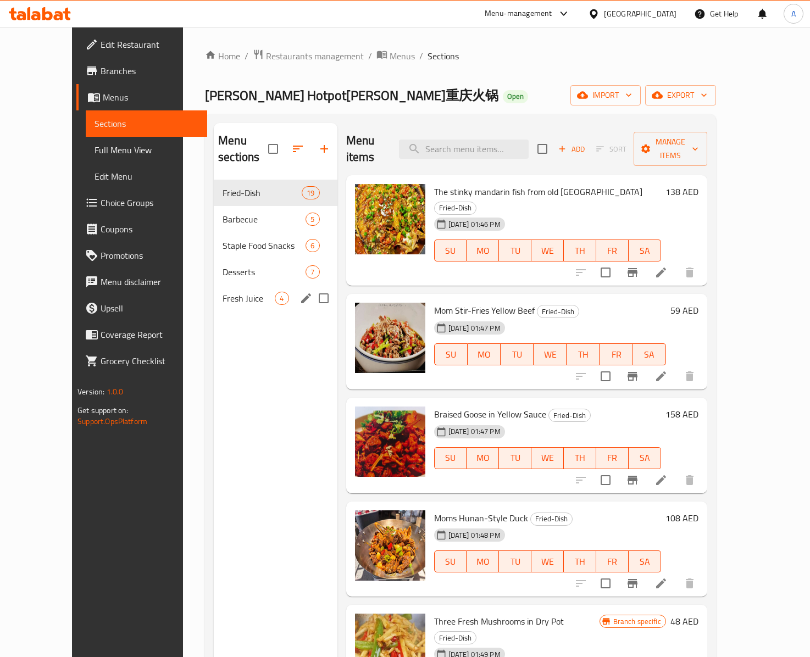
click at [312, 287] on input "Menu sections" at bounding box center [323, 298] width 23 height 23
checkbox input "true"
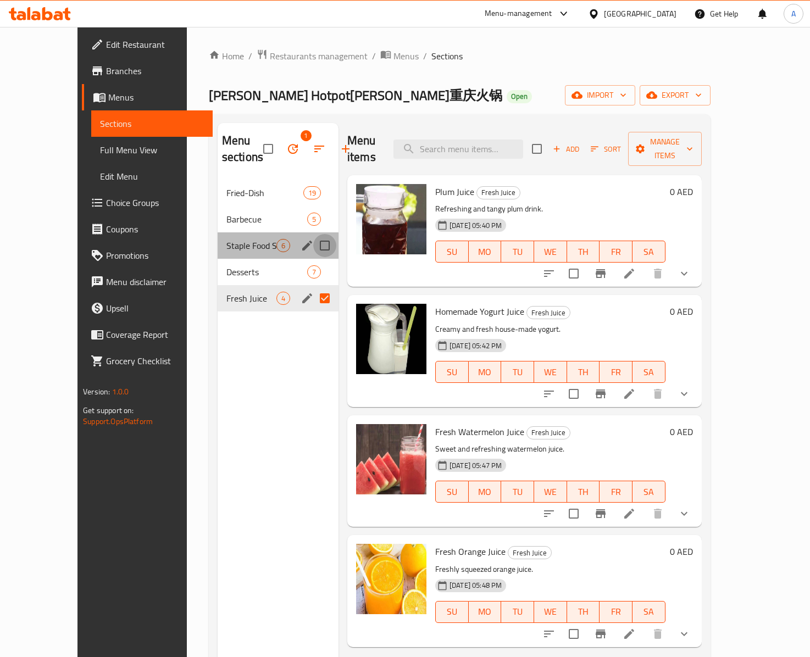
click at [313, 255] on input "Menu sections" at bounding box center [324, 245] width 23 height 23
checkbox input "true"
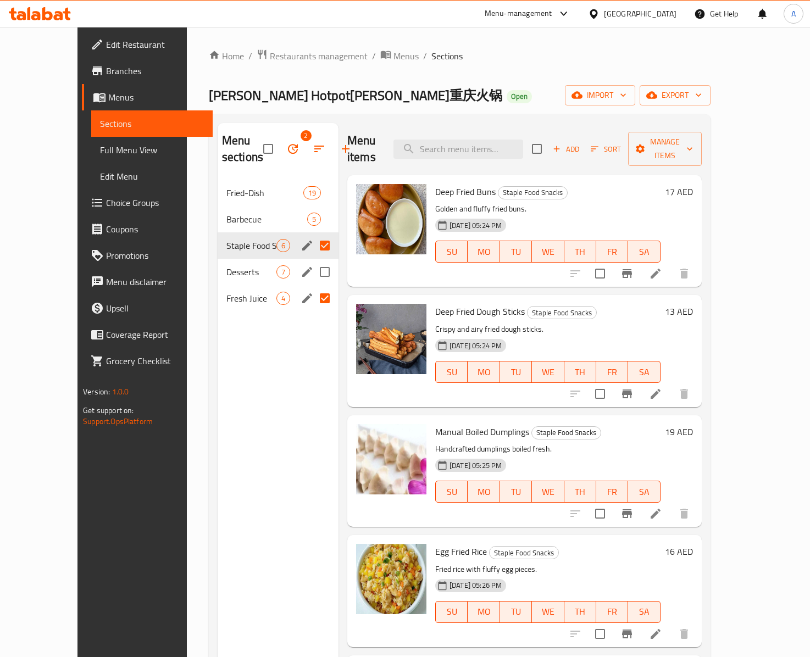
click at [313, 271] on input "Menu sections" at bounding box center [324, 271] width 23 height 23
checkbox input "true"
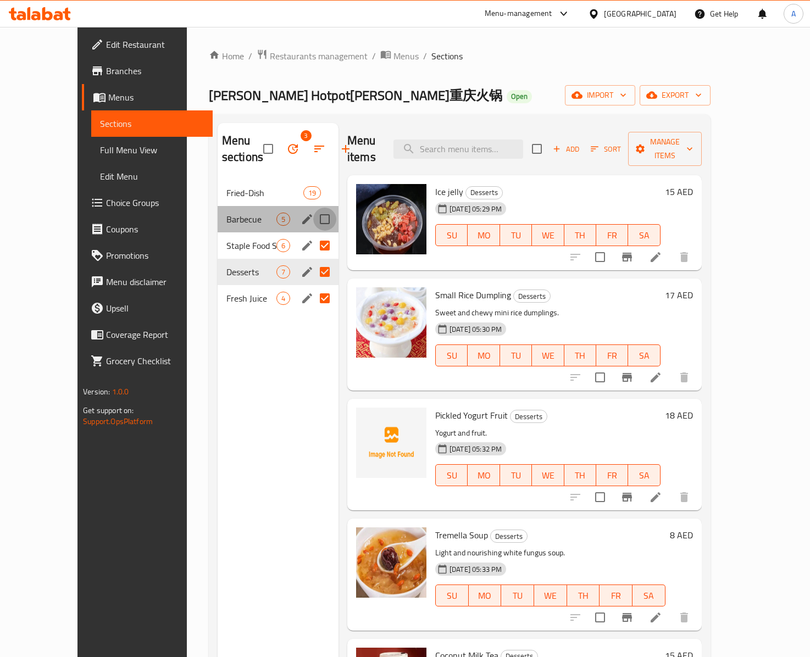
click at [313, 219] on input "Menu sections" at bounding box center [324, 219] width 23 height 23
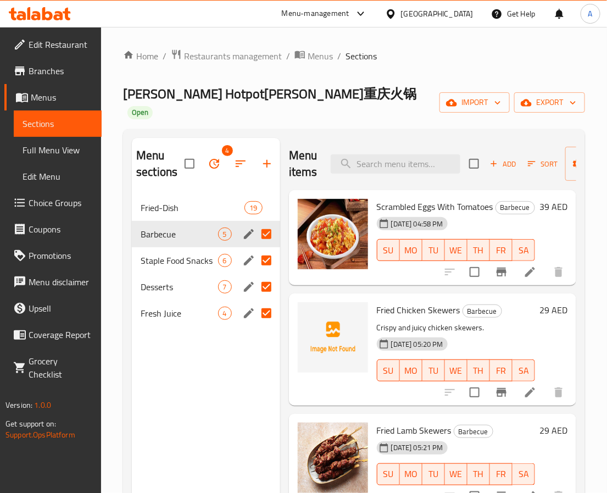
click at [266, 222] on input "Menu sections" at bounding box center [266, 233] width 23 height 23
checkbox input "false"
click at [188, 152] on input "checkbox" at bounding box center [189, 163] width 23 height 23
checkbox input "false"
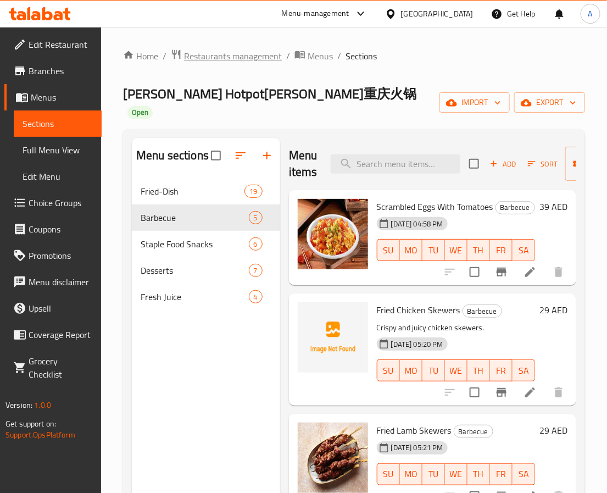
click at [246, 61] on span "Restaurants management" at bounding box center [233, 55] width 98 height 13
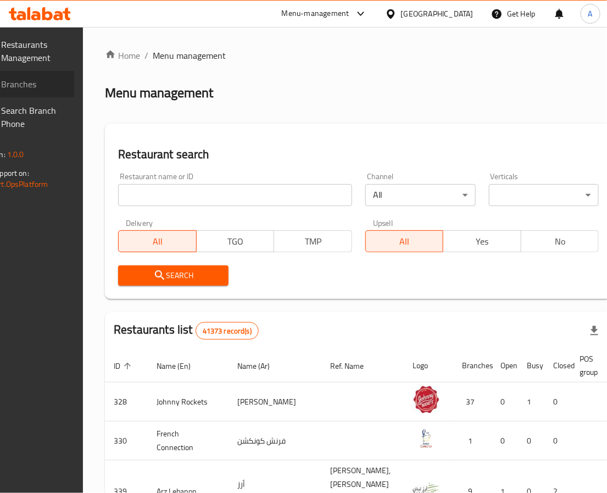
click at [35, 74] on link "Branches" at bounding box center [25, 84] width 97 height 26
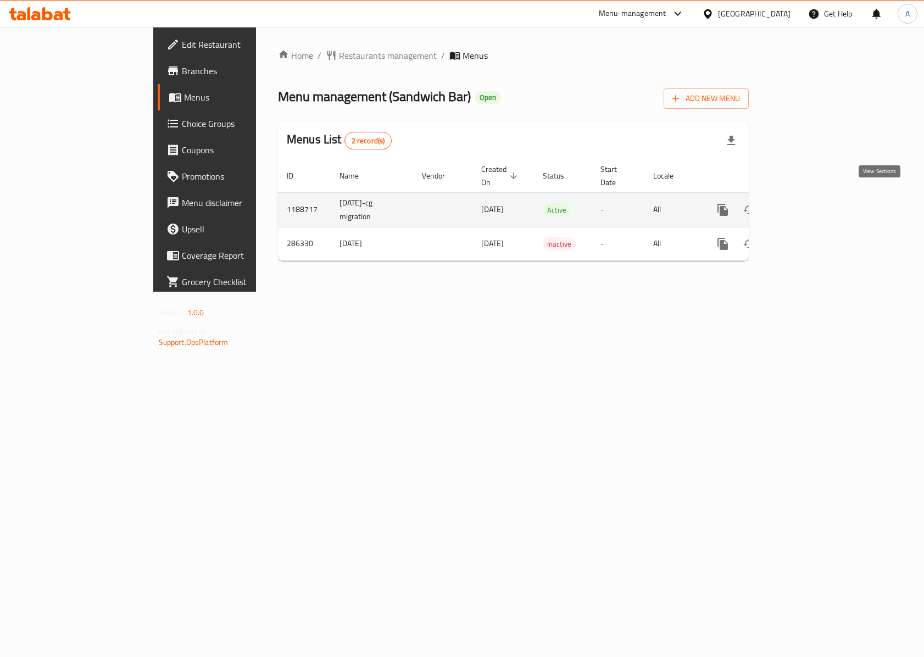
click at [809, 203] on icon "enhanced table" at bounding box center [801, 209] width 13 height 13
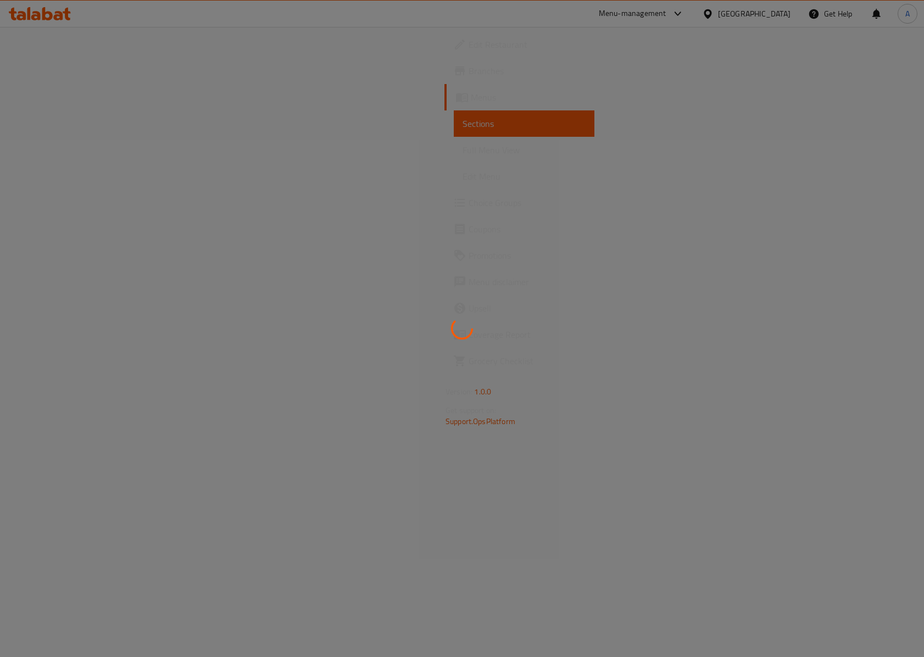
click at [471, 519] on div at bounding box center [462, 328] width 924 height 657
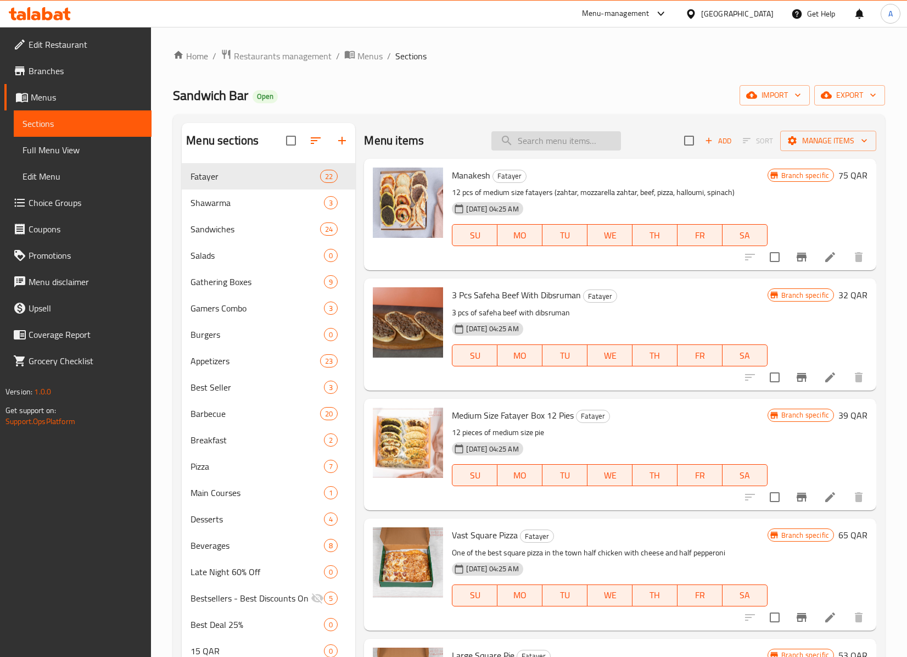
click at [556, 151] on input "search" at bounding box center [557, 140] width 130 height 19
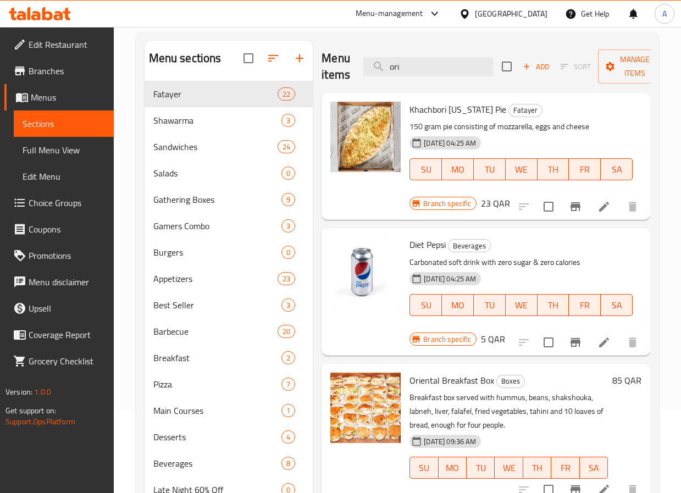
scroll to position [165, 0]
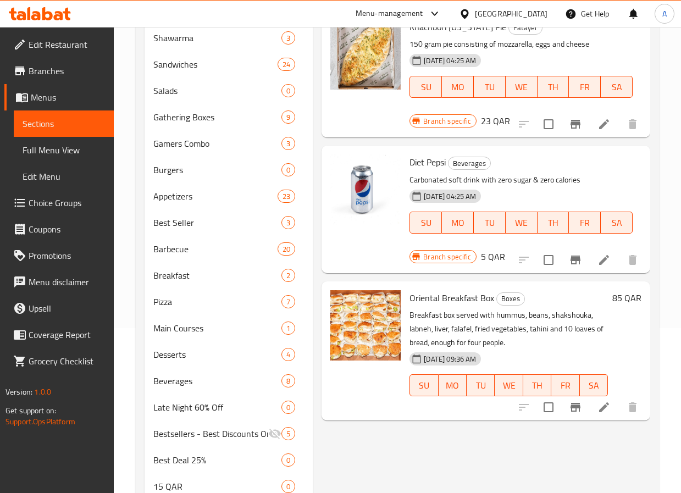
type input "ori"
click at [531, 349] on div "01-09-2025 09:36 AM SU MO TU WE TH FR SA" at bounding box center [508, 377] width 207 height 59
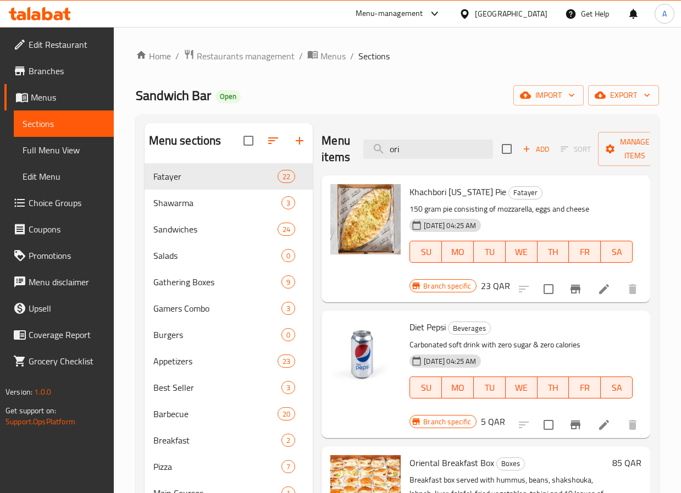
click at [438, 55] on ol "Home / Restaurants management / Menus / Sections" at bounding box center [397, 56] width 523 height 14
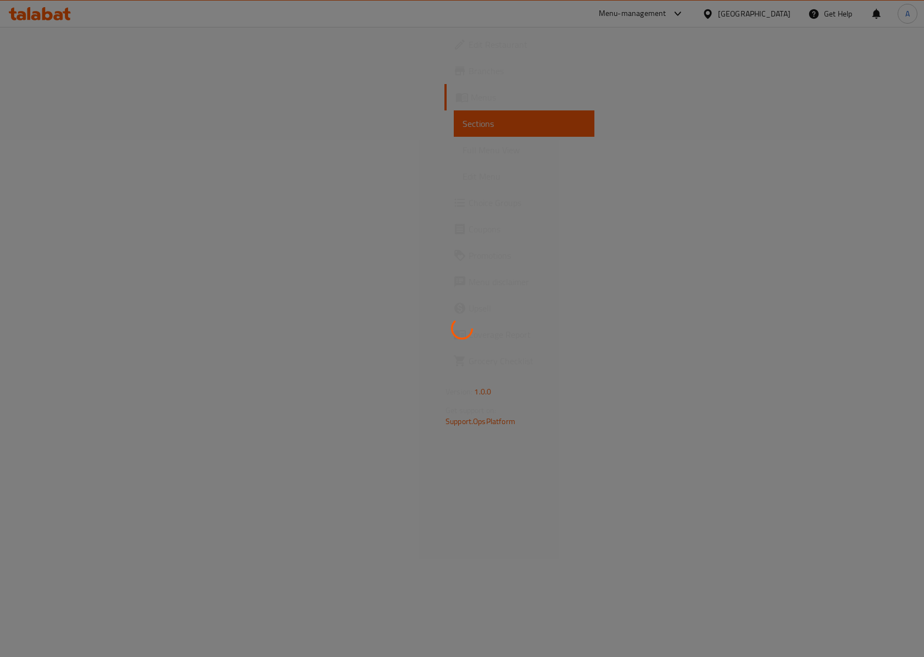
click at [790, 9] on div at bounding box center [462, 328] width 924 height 657
click at [769, 12] on div at bounding box center [462, 328] width 924 height 657
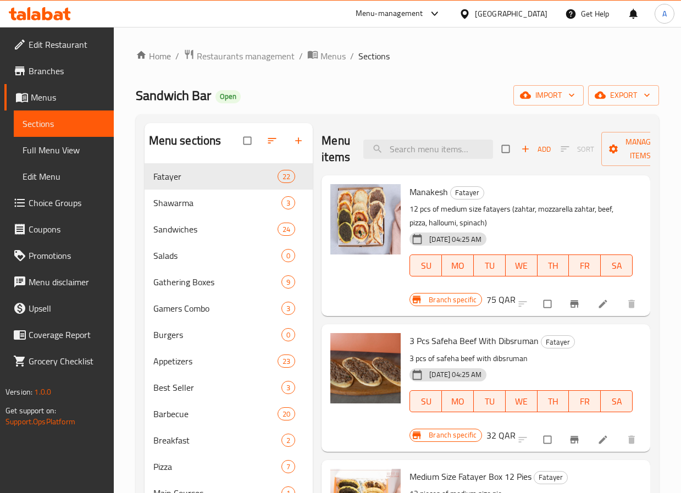
click at [529, 9] on div "Qatar" at bounding box center [511, 14] width 73 height 12
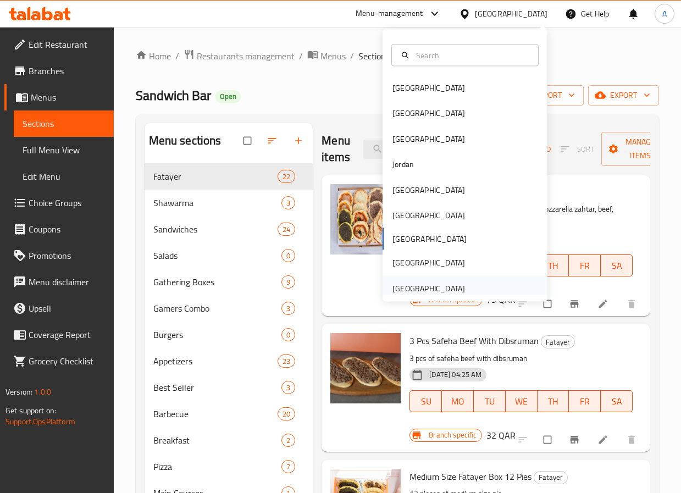
click at [399, 287] on div "[GEOGRAPHIC_DATA]" at bounding box center [428, 288] width 73 height 12
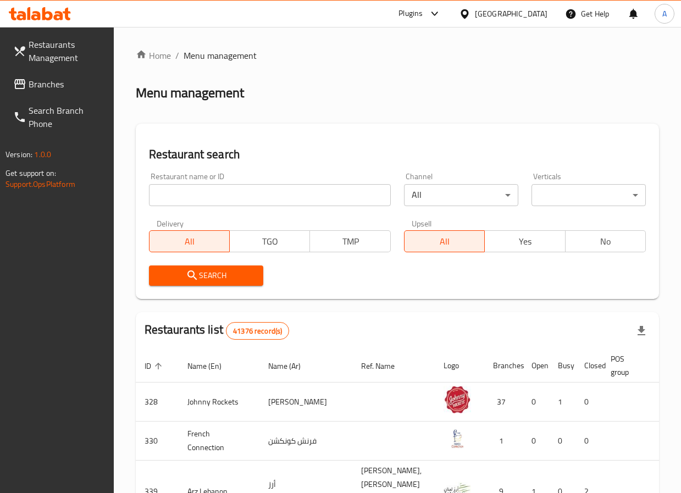
click at [63, 78] on span "Branches" at bounding box center [67, 83] width 76 height 13
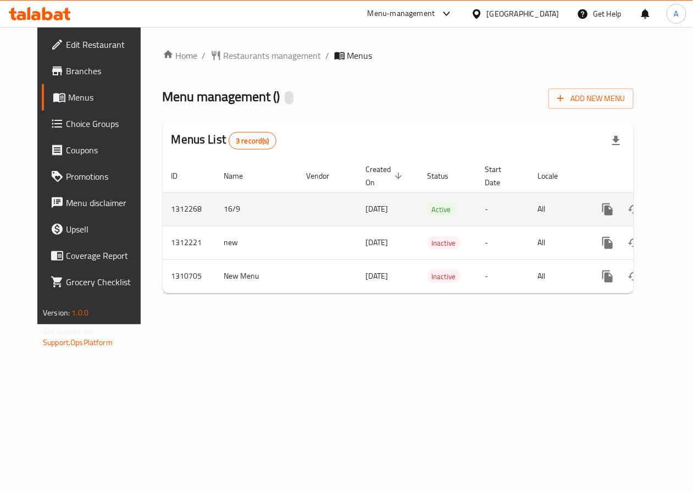
click at [680, 211] on icon "enhanced table" at bounding box center [686, 209] width 13 height 13
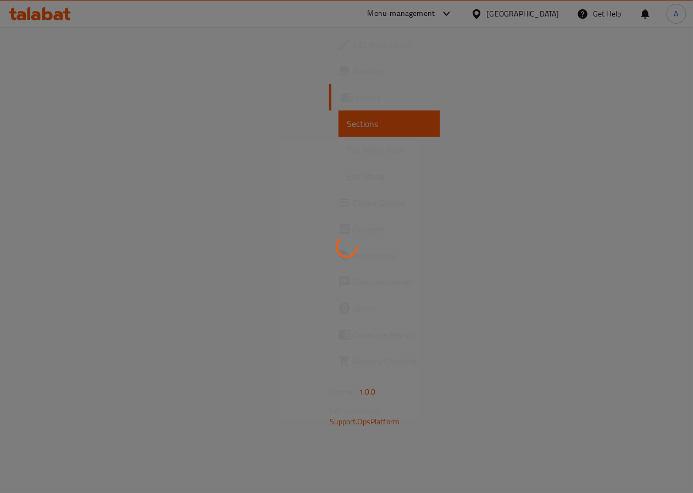
click at [574, 414] on div at bounding box center [346, 246] width 693 height 493
click at [437, 391] on div at bounding box center [346, 246] width 693 height 493
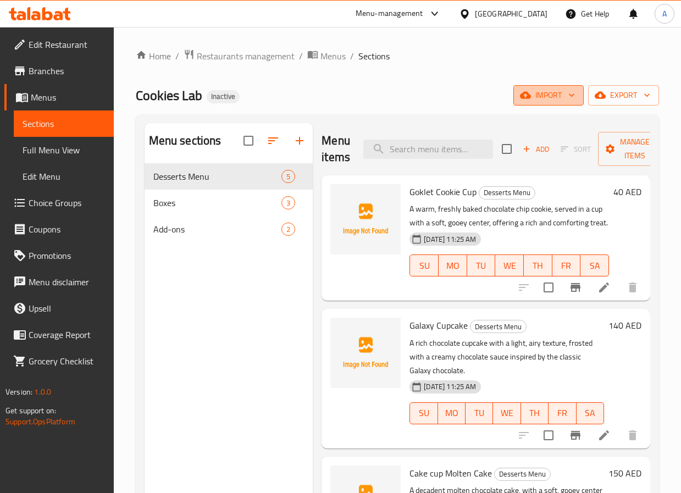
click at [534, 86] on button "import" at bounding box center [548, 95] width 70 height 20
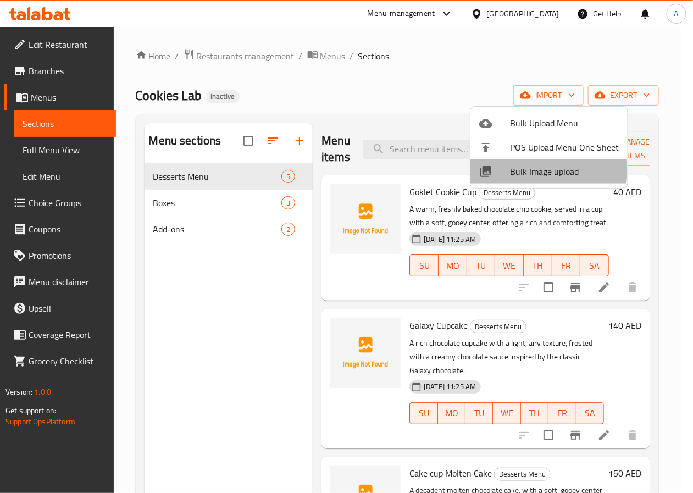
click at [524, 170] on span "Bulk Image upload" at bounding box center [564, 171] width 109 height 13
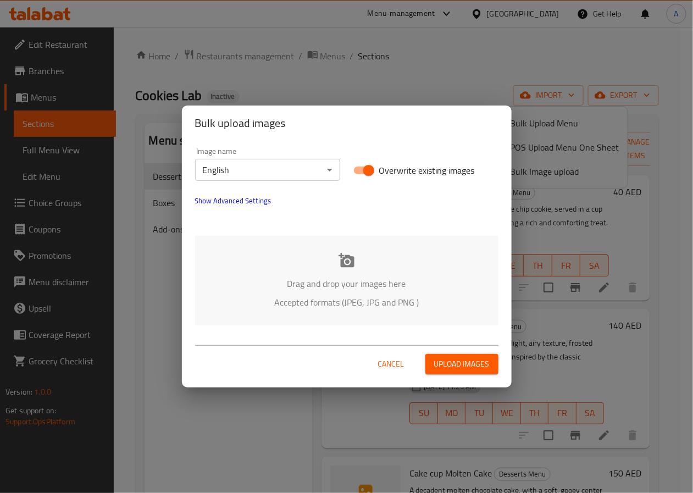
click at [271, 260] on div "Drag and drop your images here Accepted formats (JPEG, JPG and PNG )" at bounding box center [346, 281] width 303 height 90
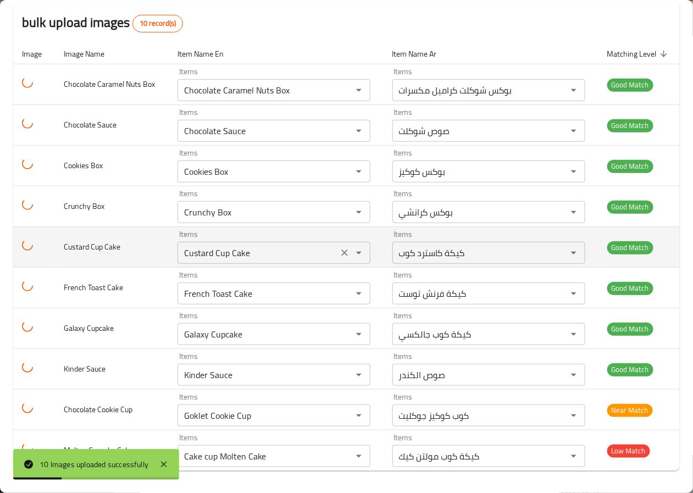
scroll to position [119, 0]
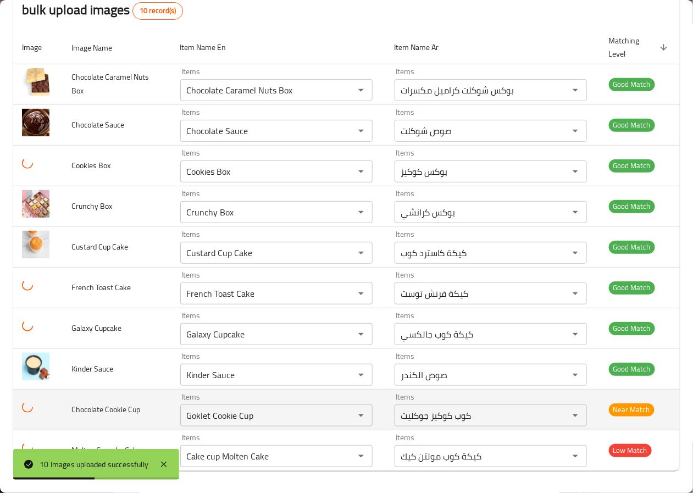
click at [98, 425] on td "Chocolate Cookie Cup" at bounding box center [117, 409] width 109 height 41
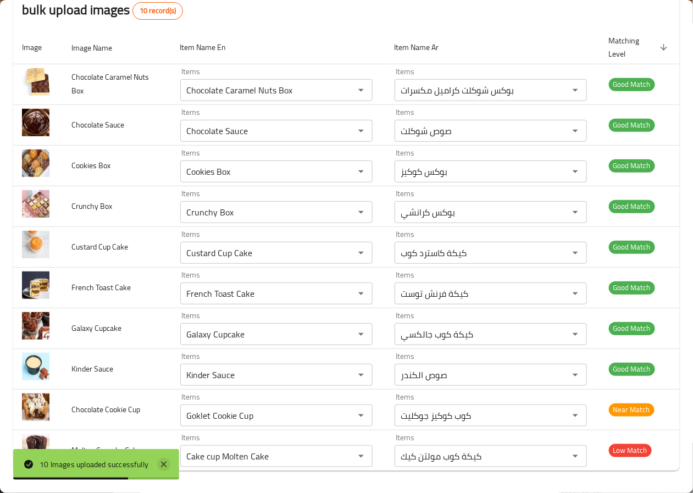
click at [165, 463] on icon at bounding box center [163, 463] width 5 height 5
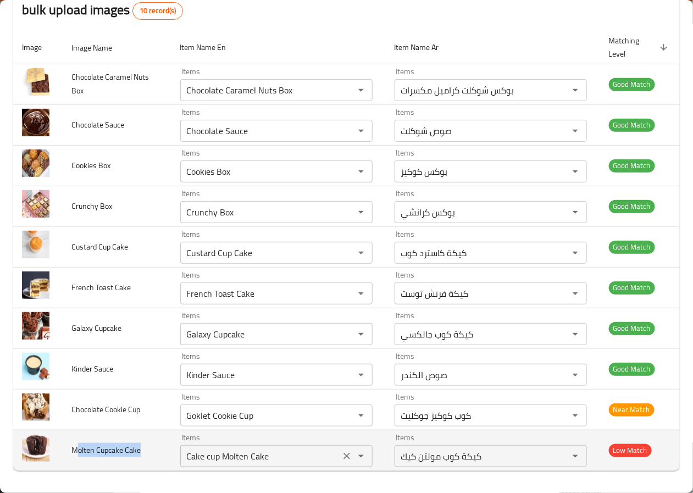
drag, startPoint x: 179, startPoint y: 453, endPoint x: 187, endPoint y: 453, distance: 8.2
click at [187, 453] on tr "Molten Cupcake Cake Items Cake cup Molten Cake Items Items كيكة كوب مولتن كيك I…" at bounding box center [346, 450] width 666 height 41
click at [249, 465] on div "Cake cup Molten Cake Items" at bounding box center [276, 456] width 192 height 22
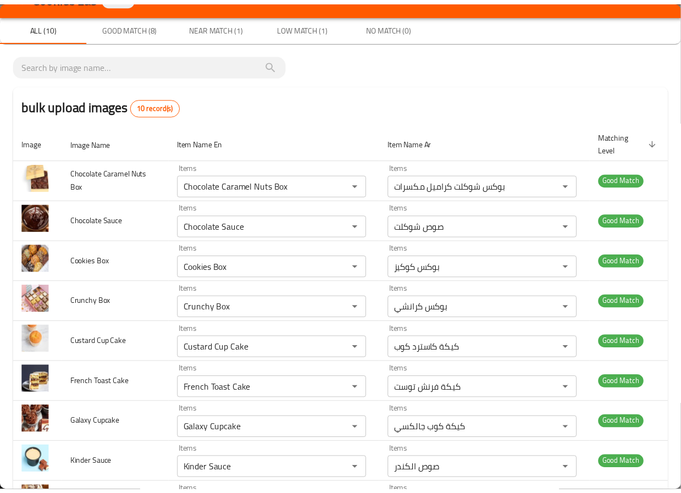
scroll to position [0, 0]
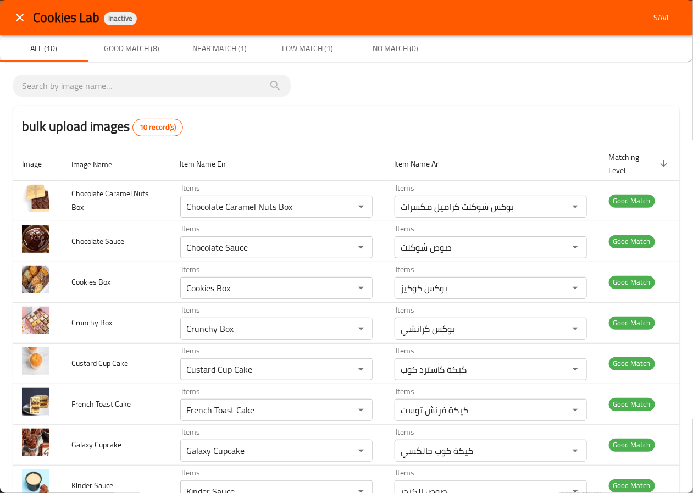
click at [661, 4] on div "Cookies Lab Inactive Save" at bounding box center [346, 17] width 693 height 35
click at [656, 12] on span "Save" at bounding box center [662, 18] width 26 height 14
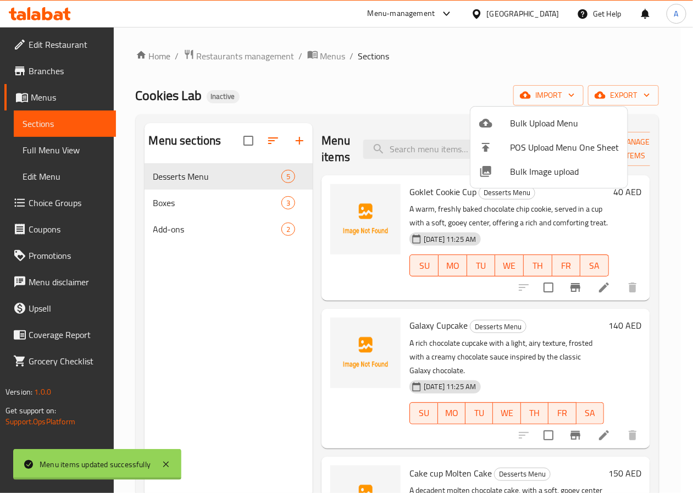
click at [203, 205] on div at bounding box center [346, 246] width 693 height 493
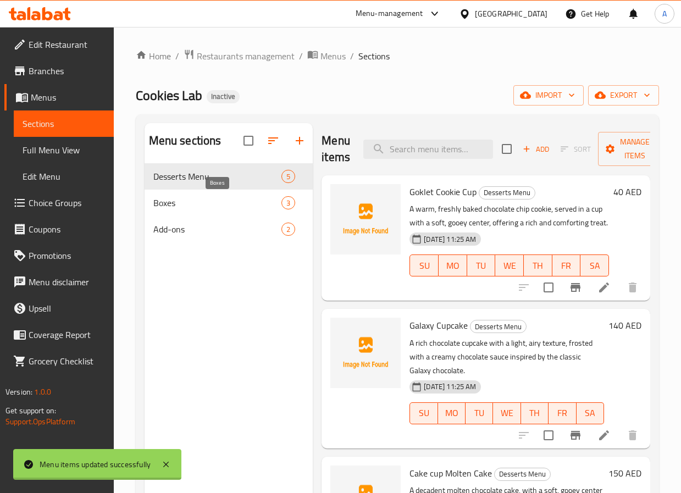
click at [203, 205] on span "Boxes" at bounding box center [217, 202] width 129 height 13
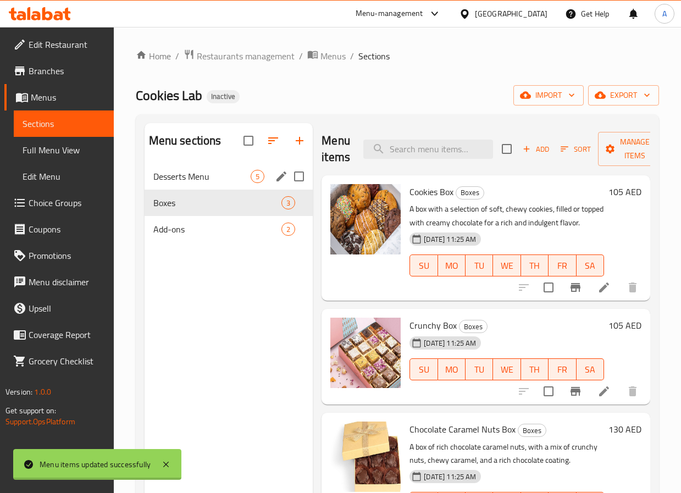
click at [199, 170] on span "Desserts Menu" at bounding box center [202, 176] width 98 height 13
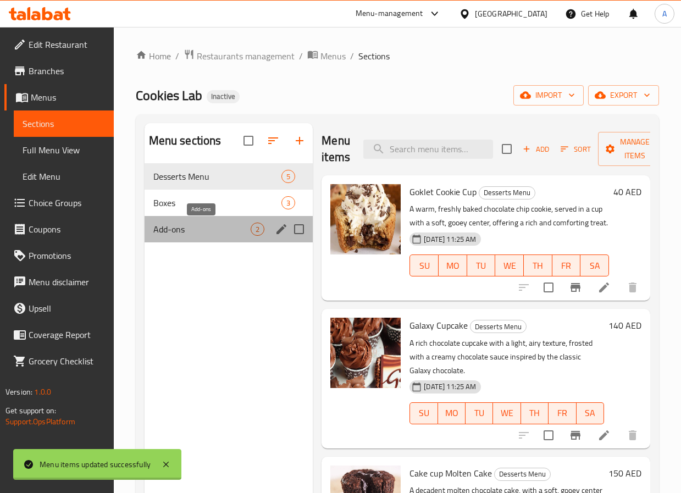
click at [161, 222] on span "Add-ons" at bounding box center [202, 228] width 98 height 13
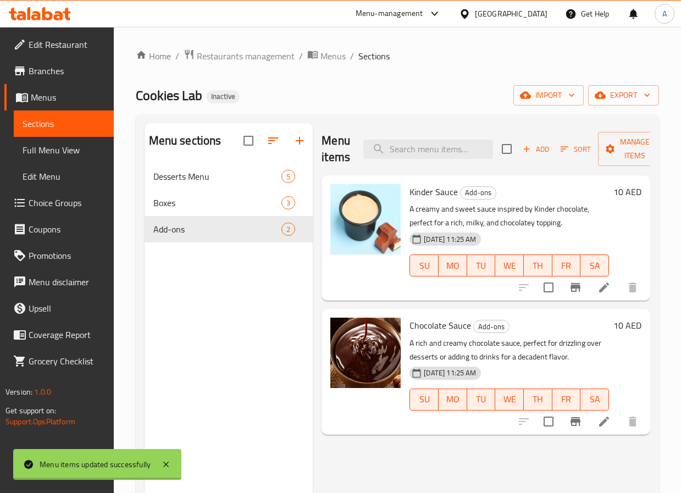
click at [75, 148] on span "Full Menu View" at bounding box center [64, 149] width 82 height 13
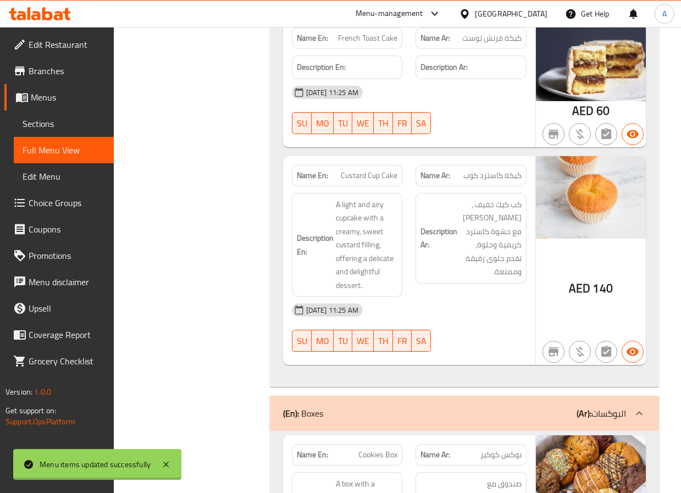
scroll to position [737, 0]
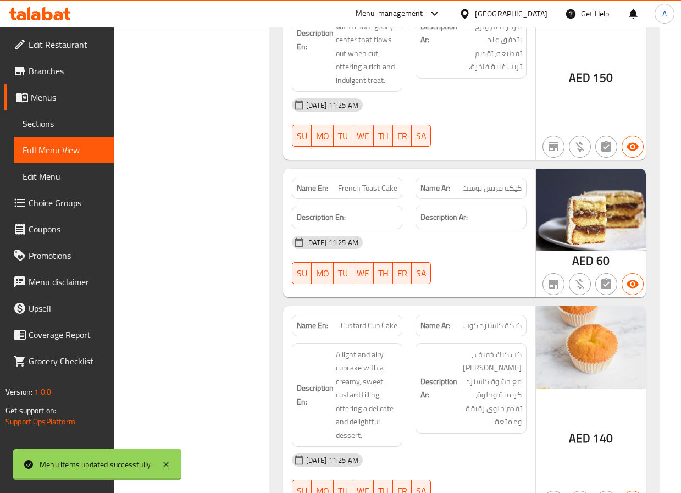
click at [58, 45] on span "Edit Restaurant" at bounding box center [67, 44] width 76 height 13
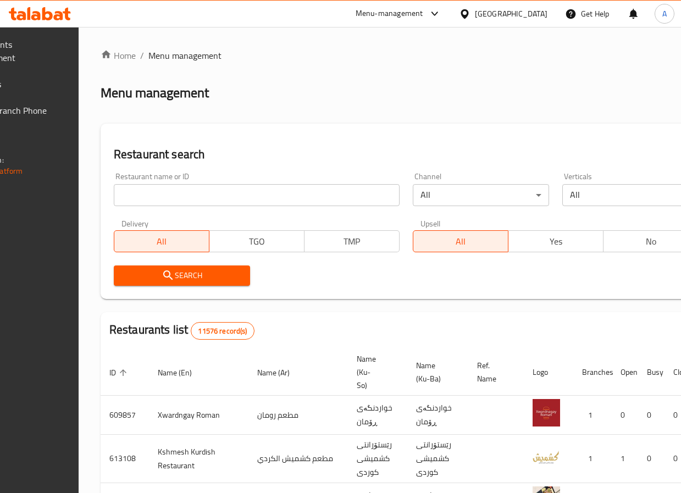
click at [42, 85] on span "Branches" at bounding box center [9, 83] width 87 height 13
